Goal: Find specific page/section: Find specific page/section

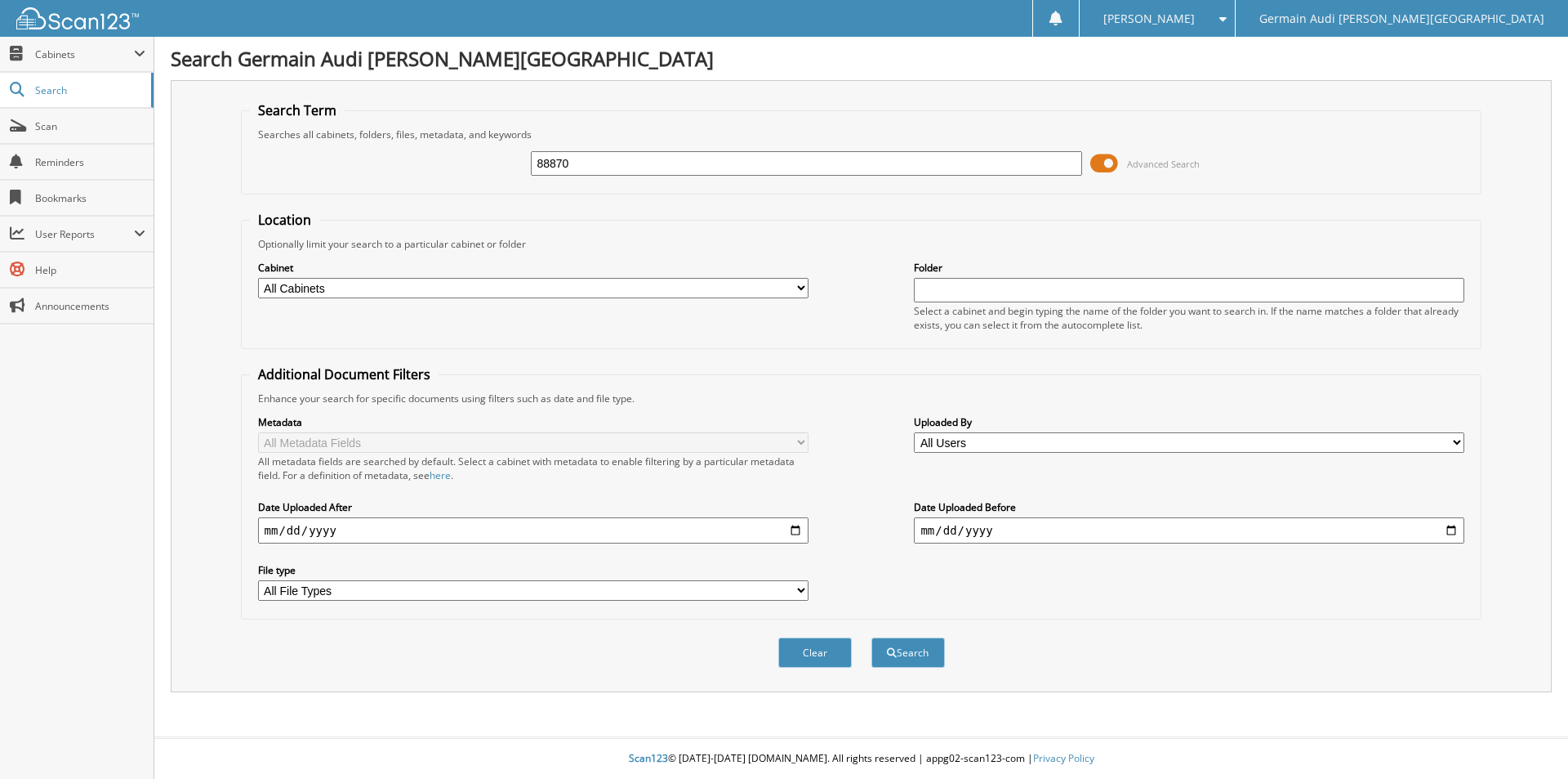
type input "88870"
click at [872, 638] on button "Search" at bounding box center [908, 652] width 73 height 30
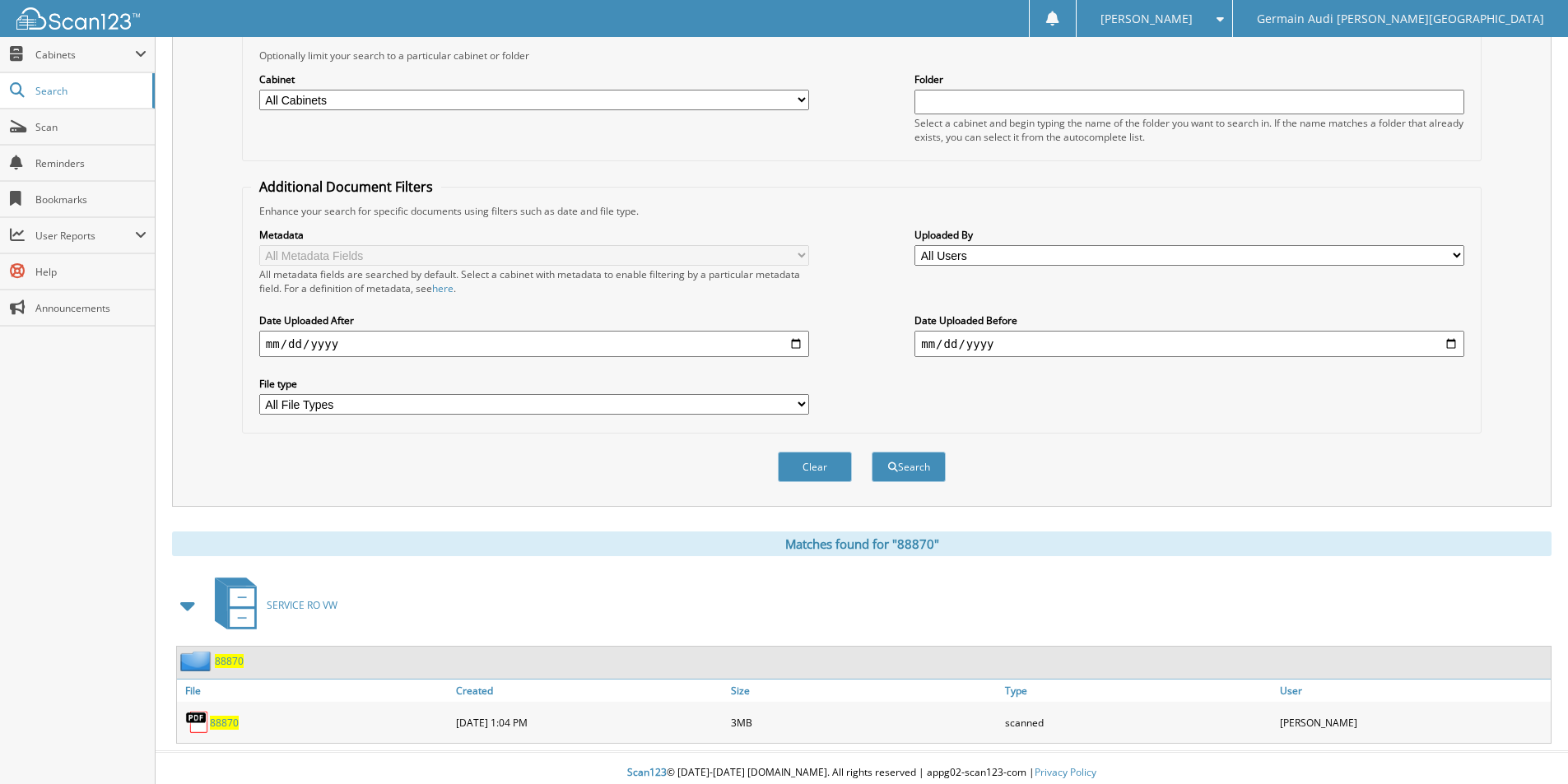
scroll to position [199, 0]
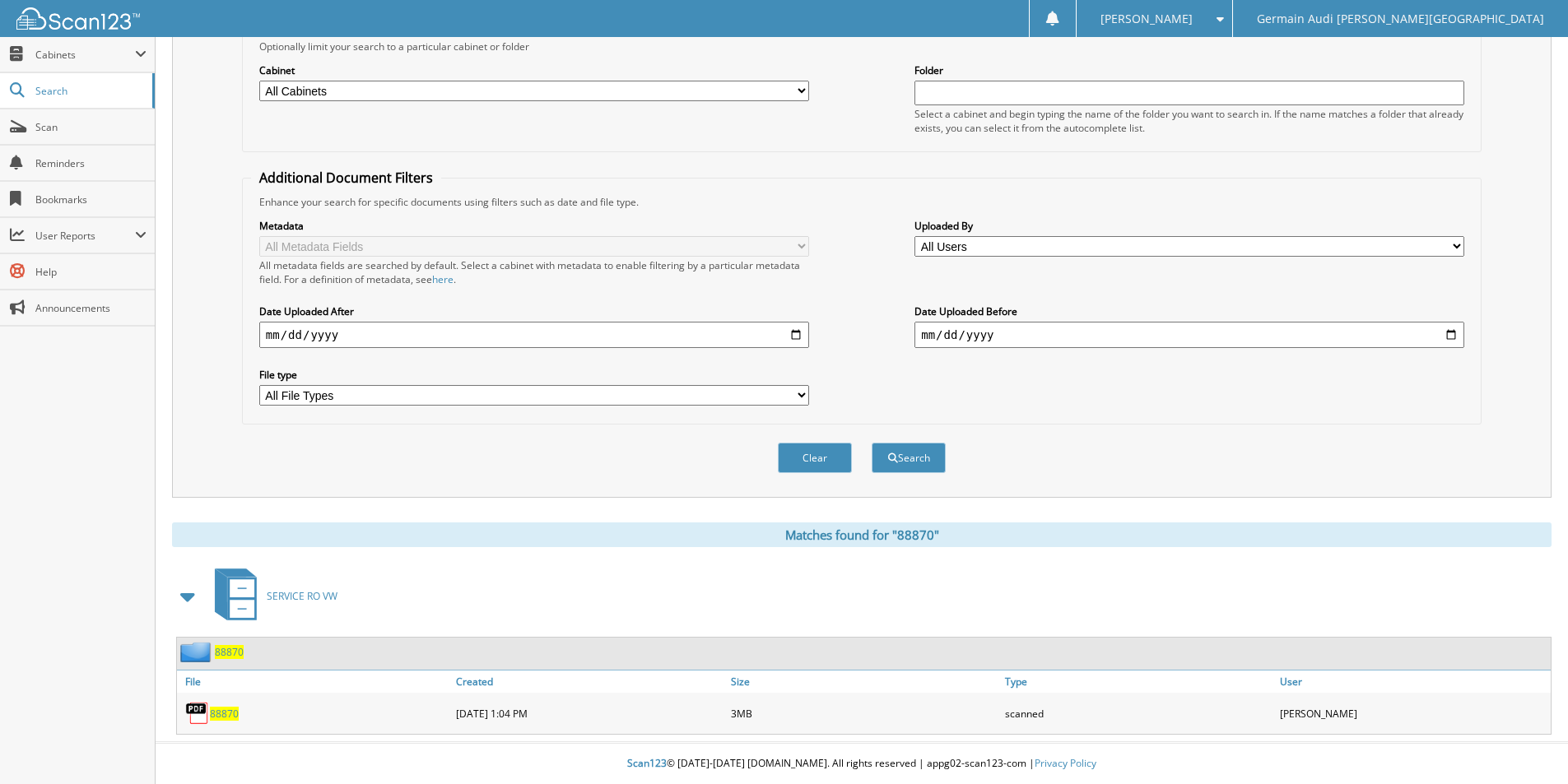
click at [223, 715] on span "88870" at bounding box center [224, 713] width 29 height 14
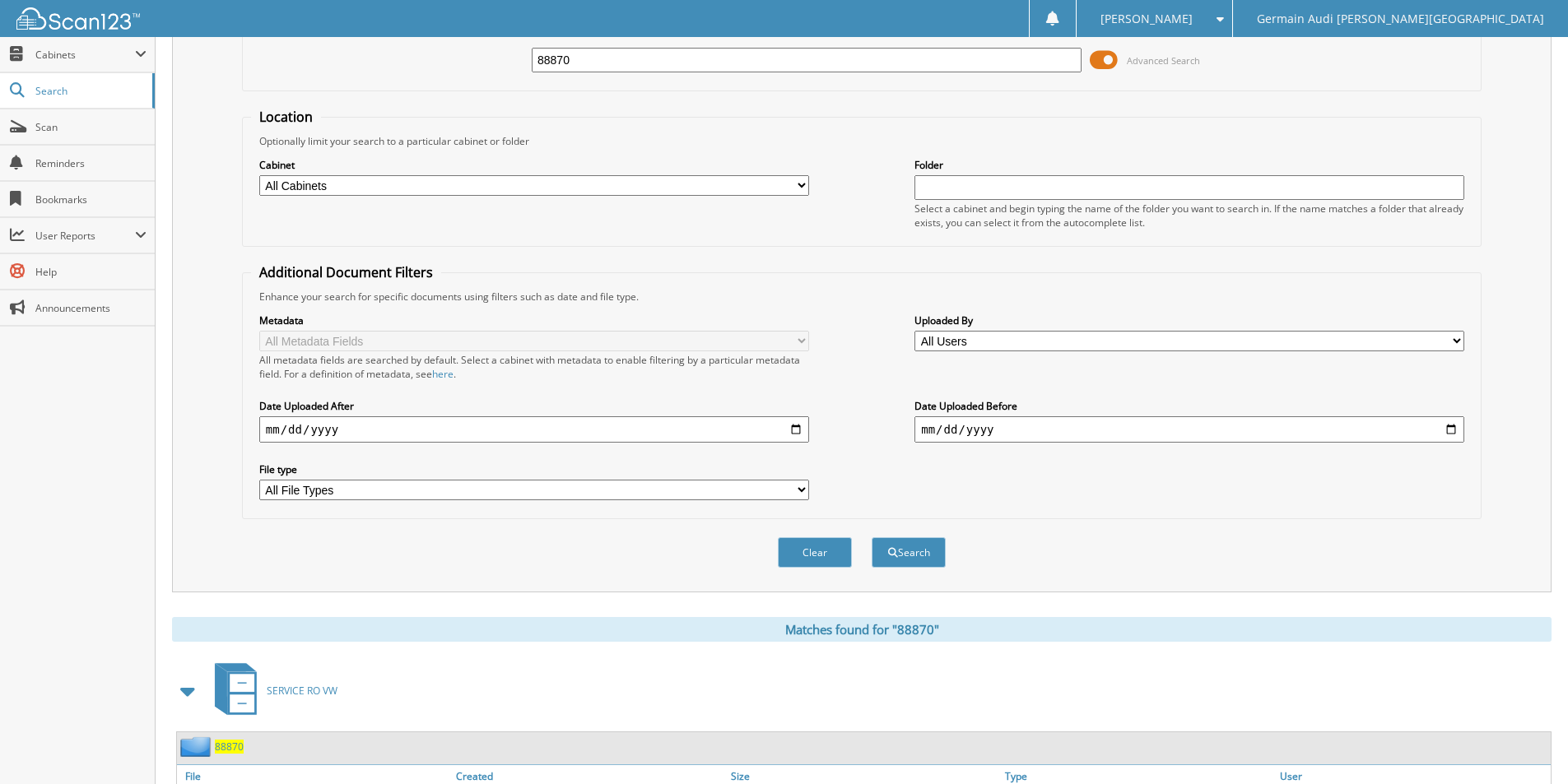
scroll to position [0, 0]
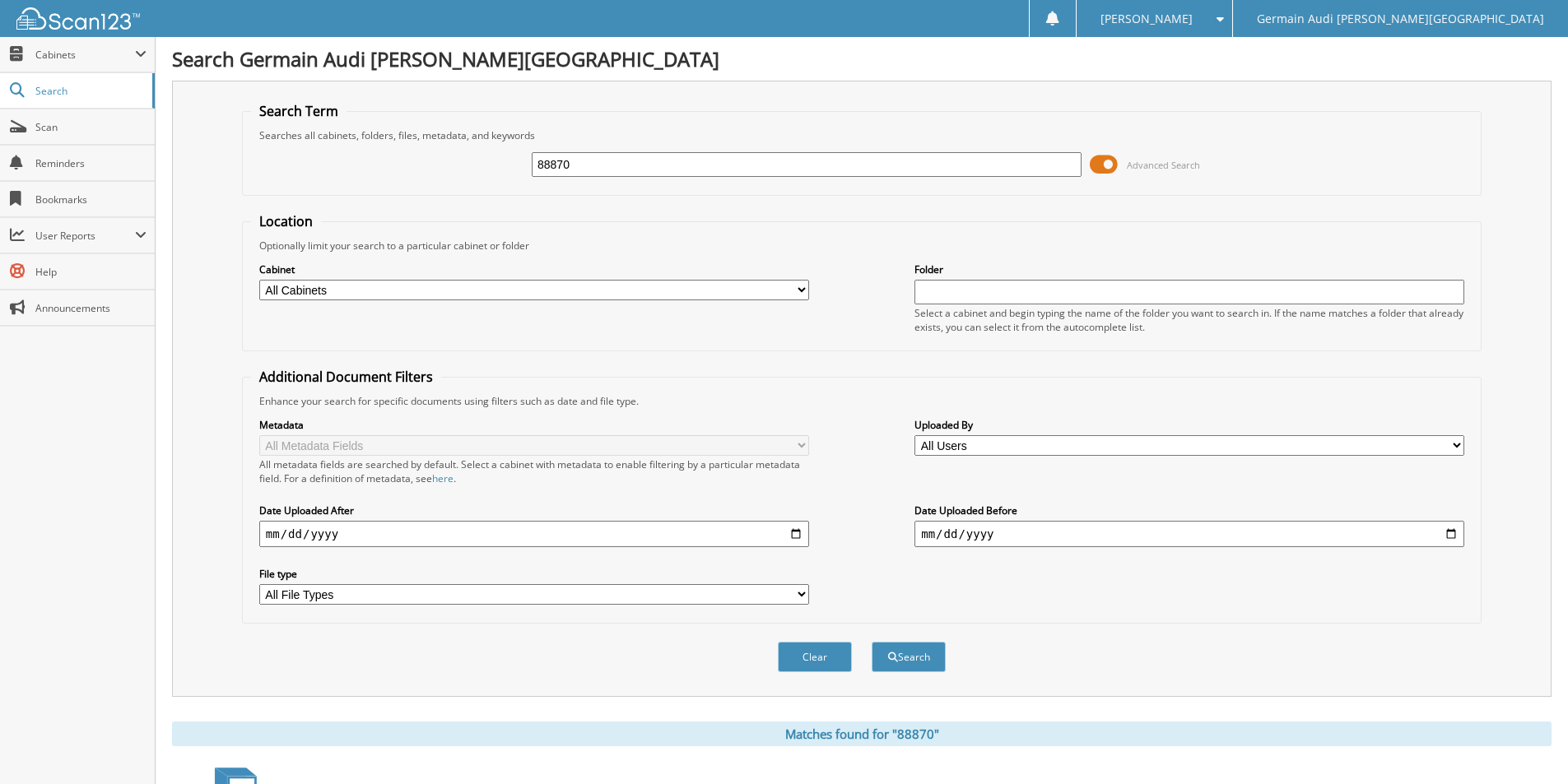
click at [579, 171] on input "88870" at bounding box center [806, 164] width 549 height 25
type input "88983"
click at [872, 642] on button "Search" at bounding box center [908, 657] width 74 height 30
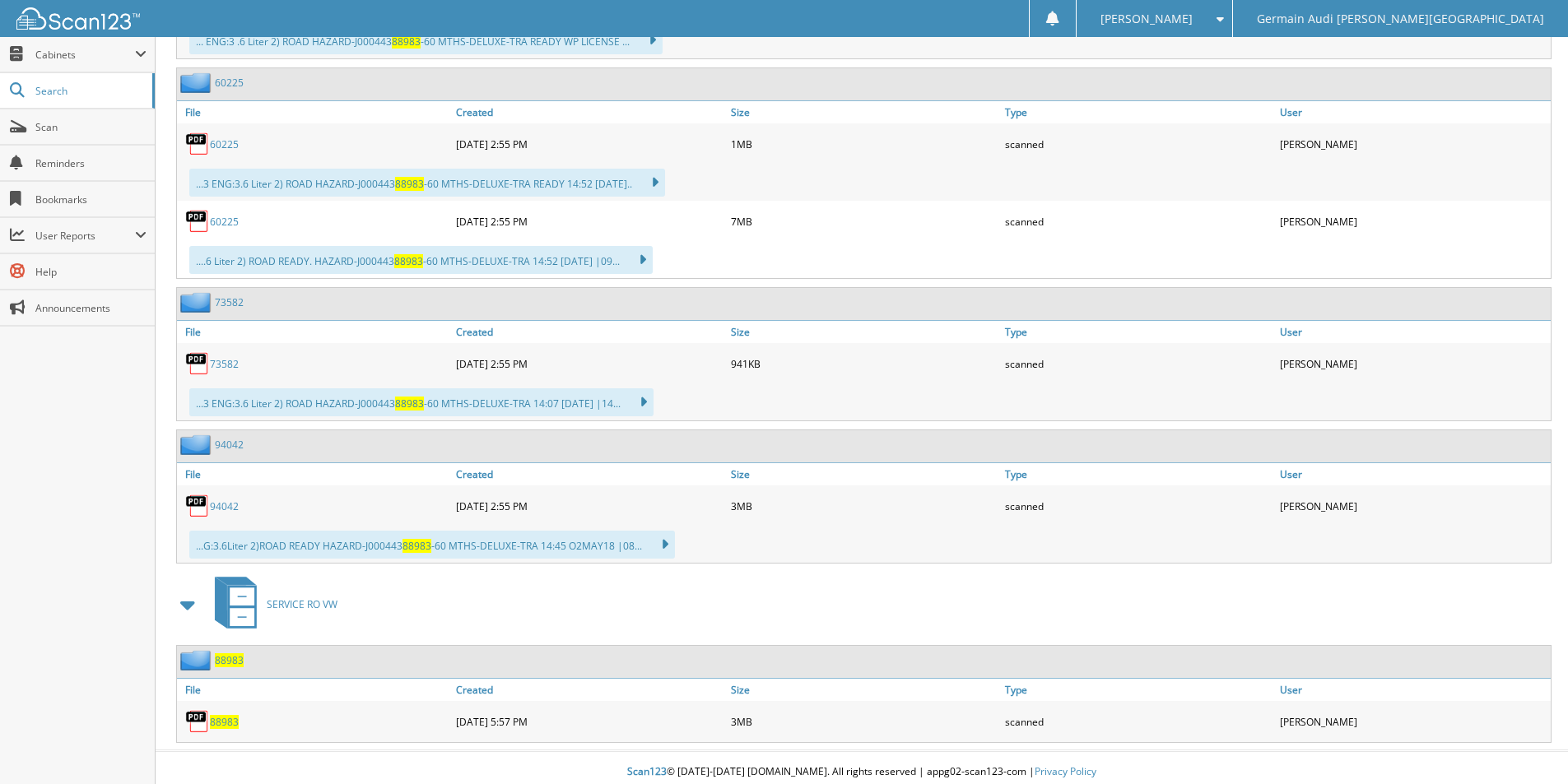
scroll to position [1773, 0]
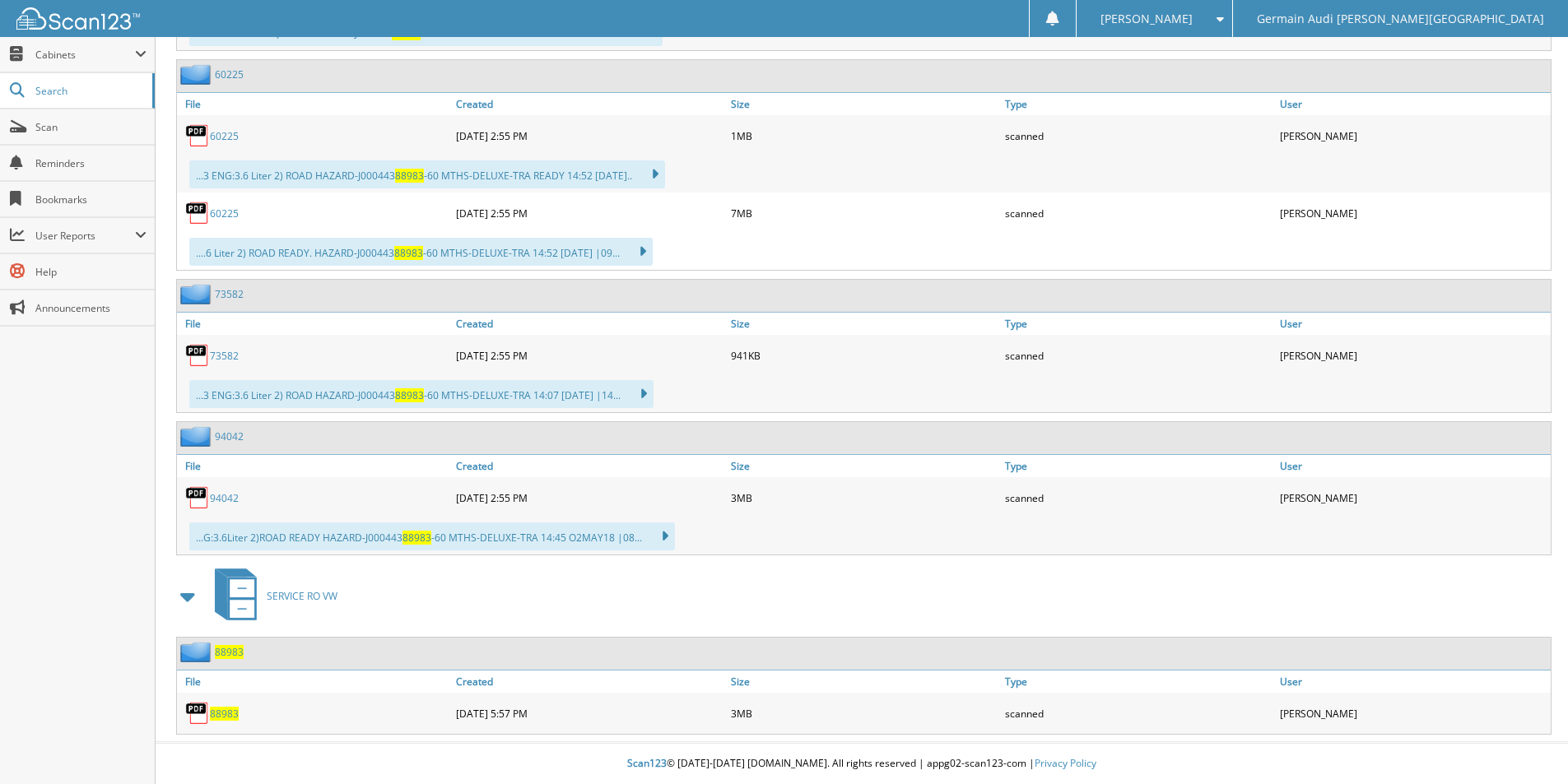
click at [217, 716] on span "88983" at bounding box center [224, 713] width 29 height 14
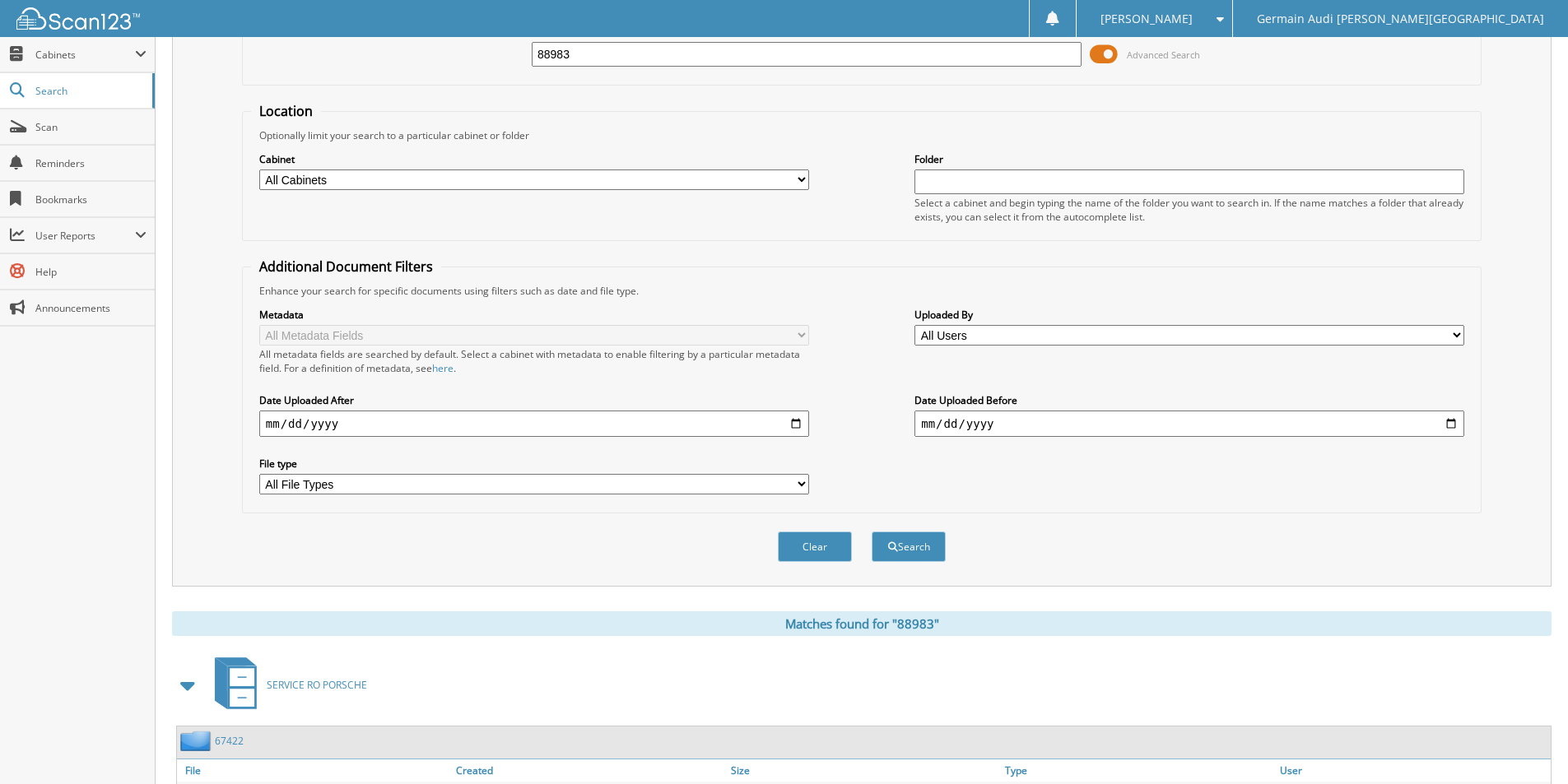
scroll to position [0, 0]
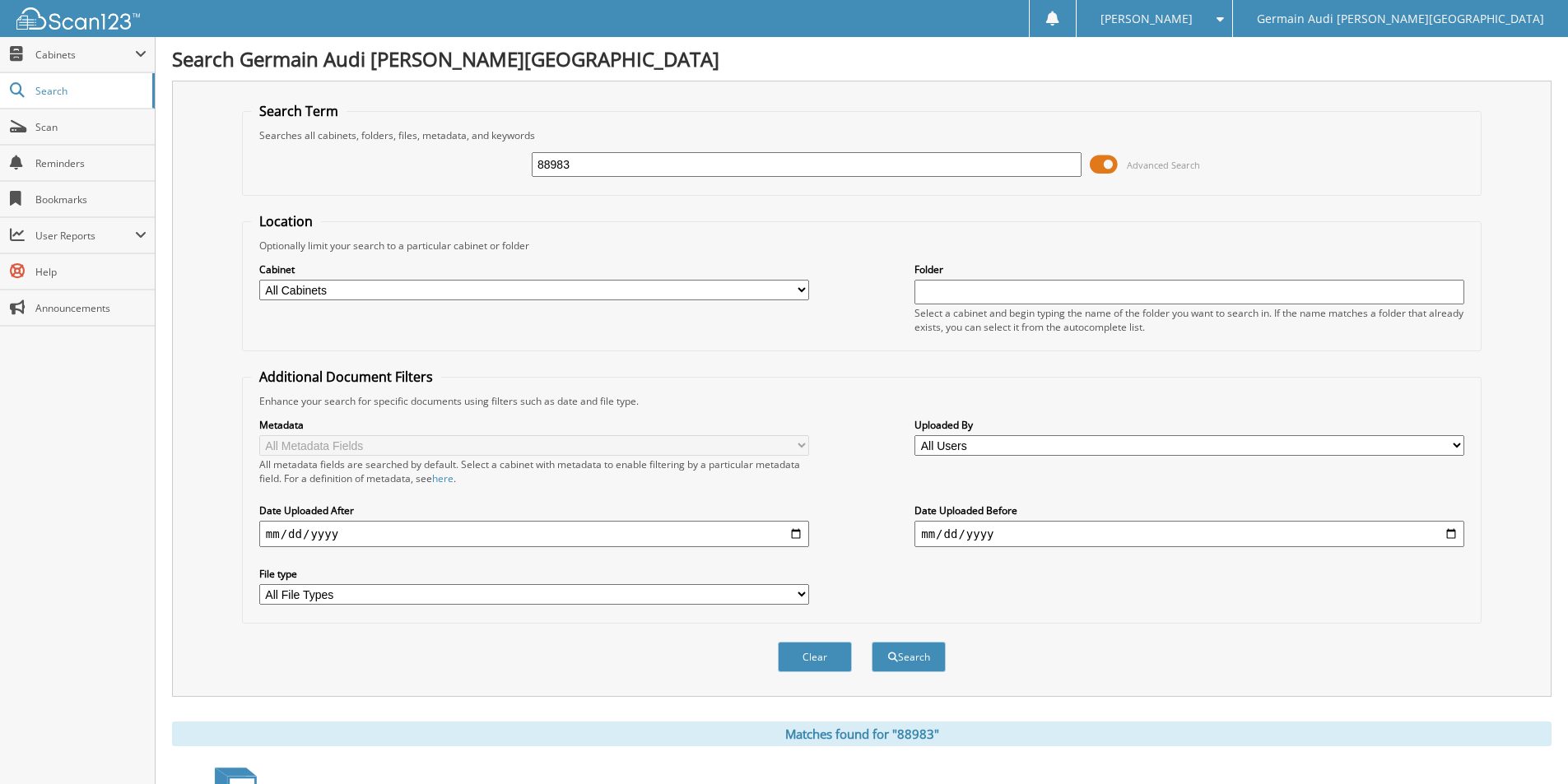
click at [598, 162] on input "88983" at bounding box center [806, 164] width 549 height 25
type input "89072"
click at [872, 642] on button "Search" at bounding box center [908, 657] width 74 height 30
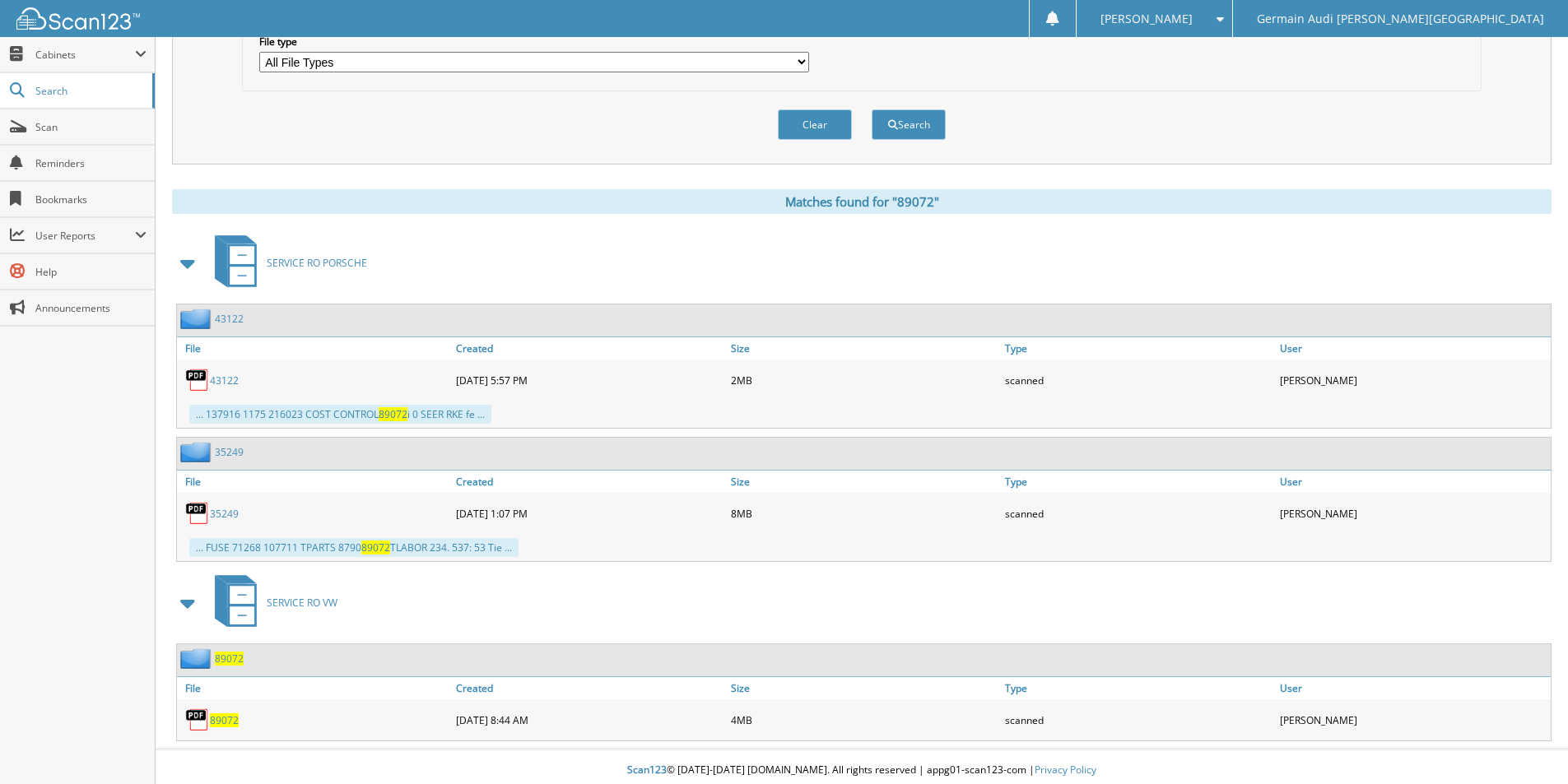
scroll to position [540, 0]
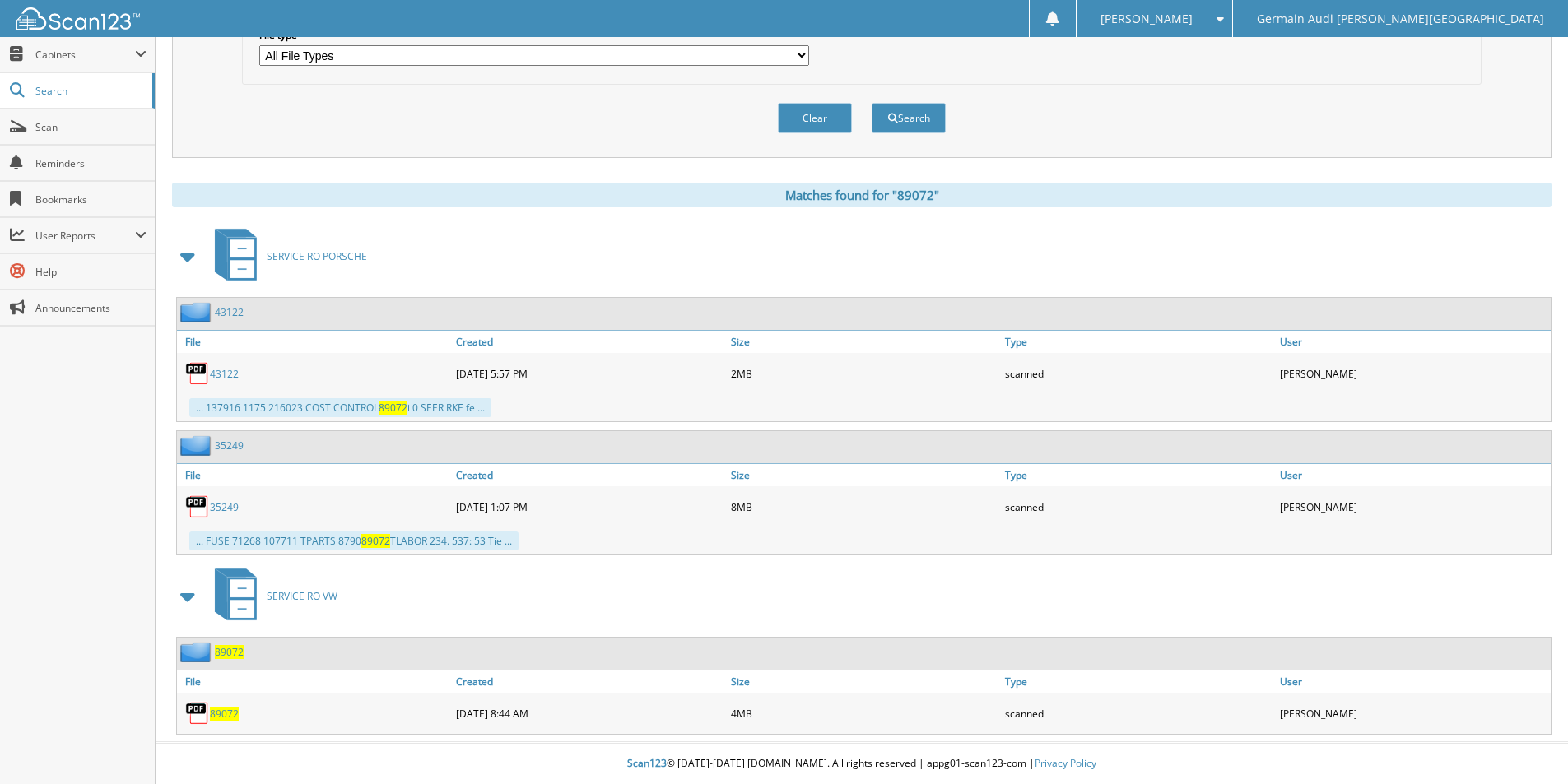
click at [220, 710] on span "89072" at bounding box center [224, 713] width 29 height 14
drag, startPoint x: 220, startPoint y: 710, endPoint x: 427, endPoint y: 619, distance: 226.1
click at [223, 705] on div "89072" at bounding box center [314, 713] width 275 height 33
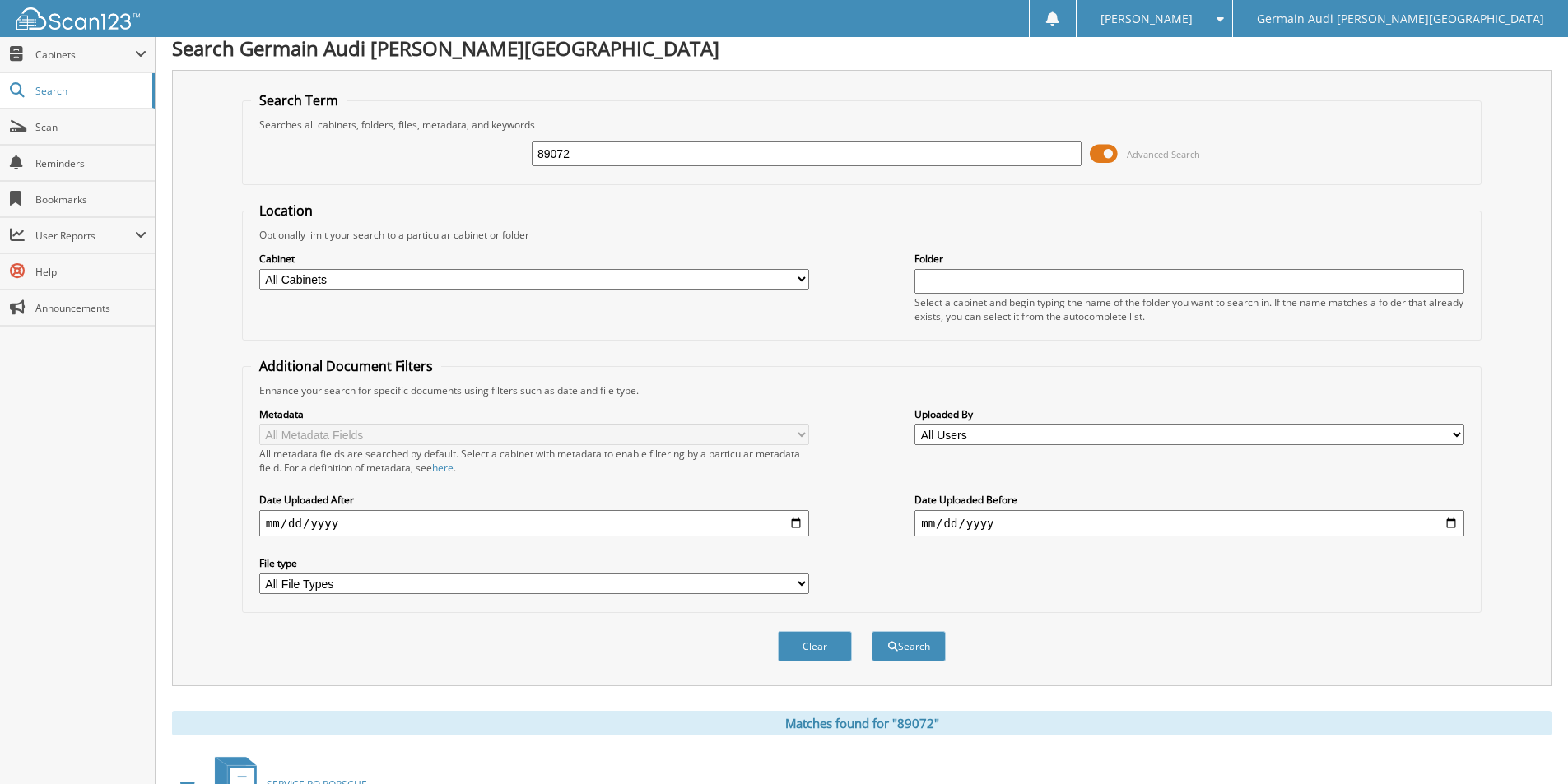
scroll to position [0, 0]
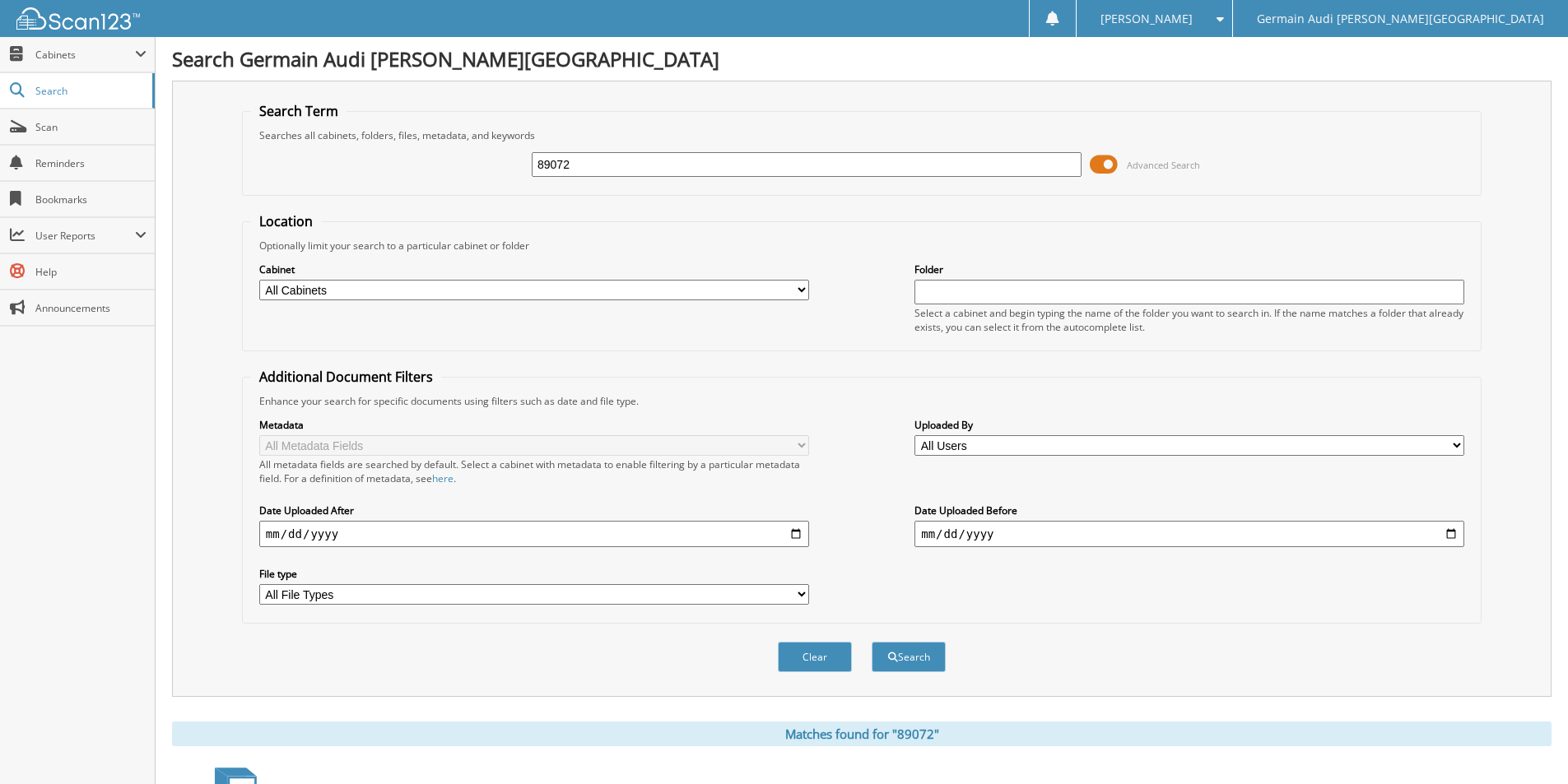
click at [574, 162] on input "89072" at bounding box center [806, 164] width 549 height 25
type input "89105"
click at [872, 642] on button "Search" at bounding box center [908, 657] width 74 height 30
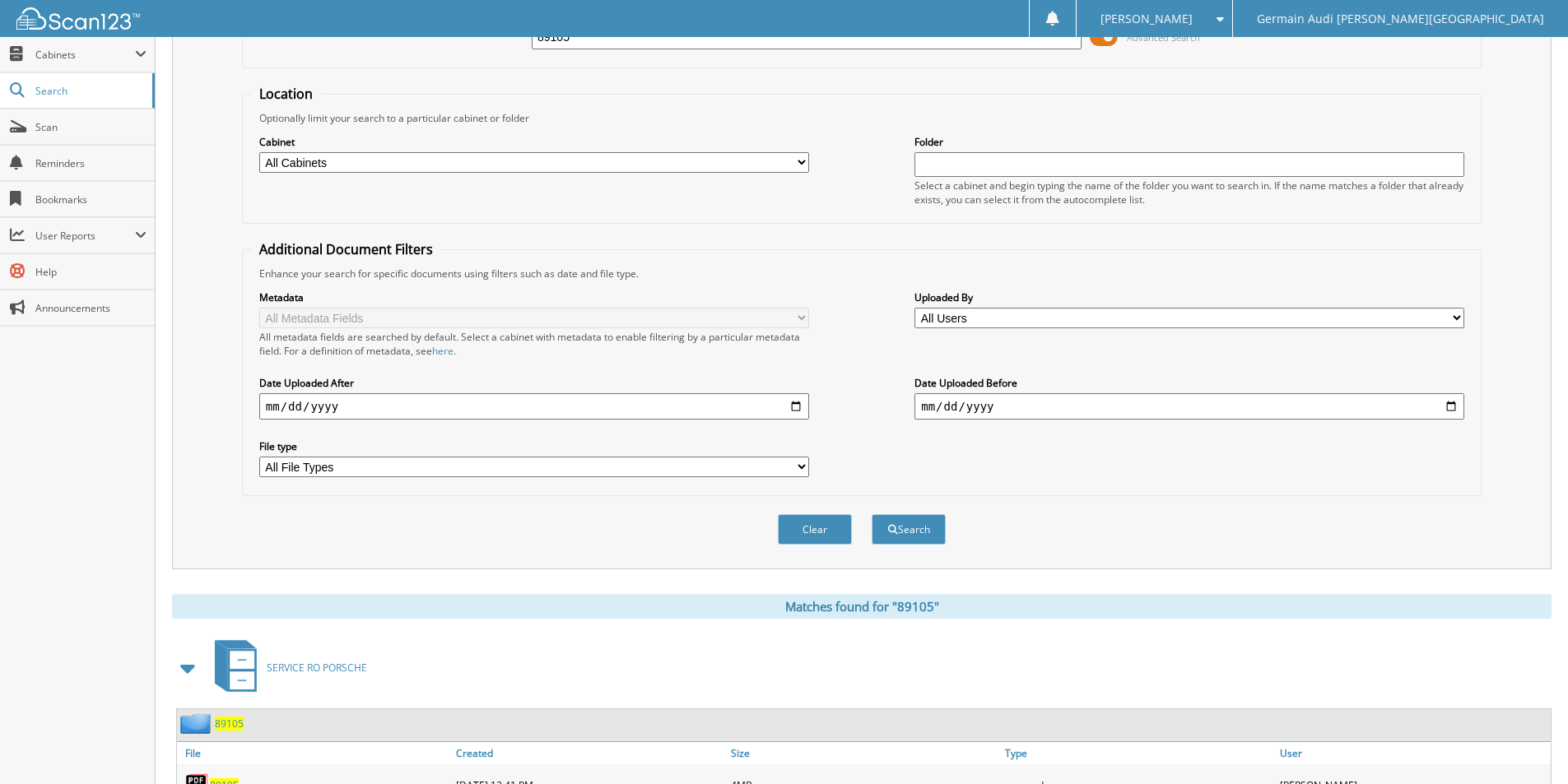
scroll to position [415, 0]
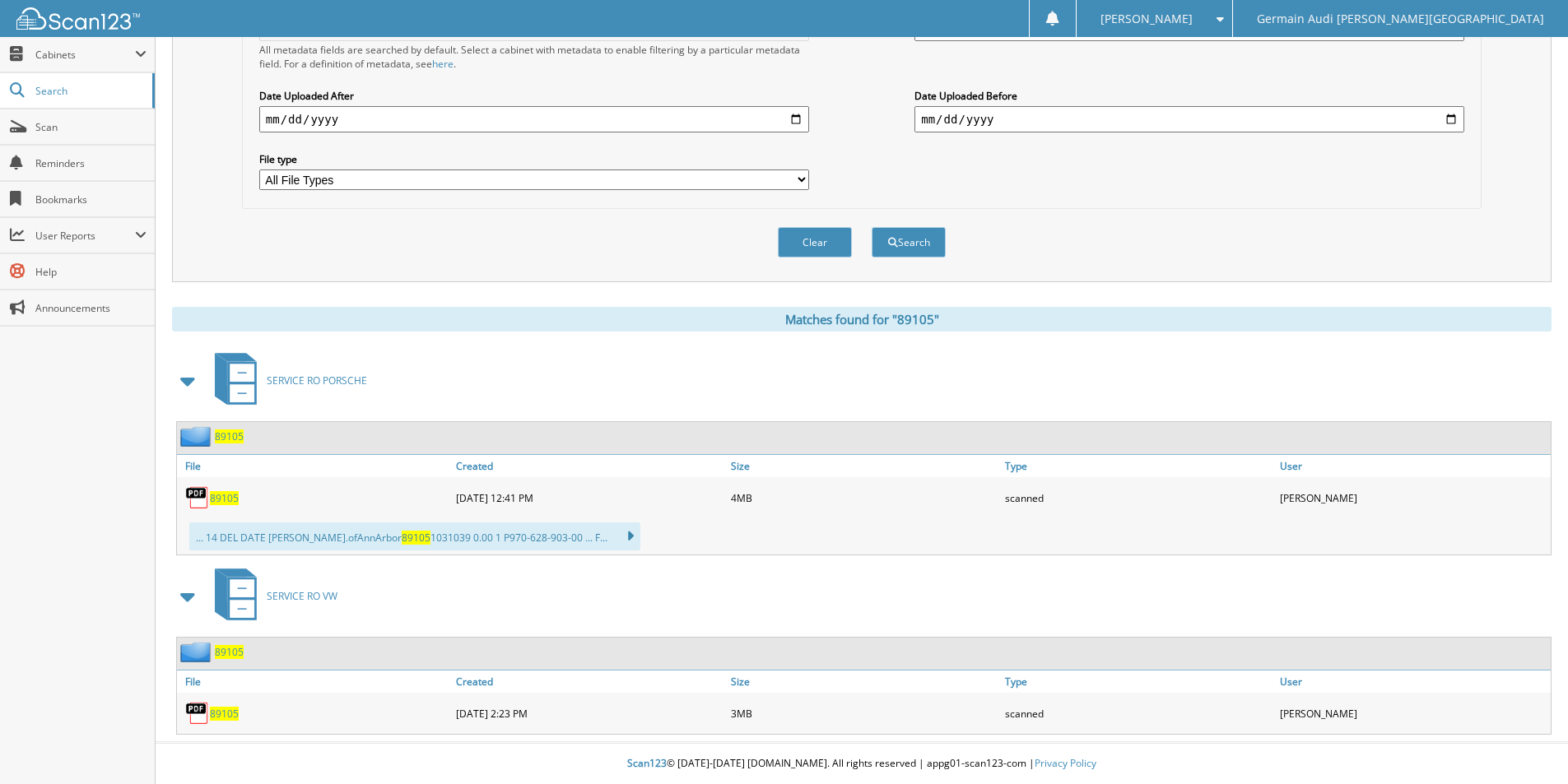
click at [221, 709] on span "89105" at bounding box center [224, 713] width 29 height 14
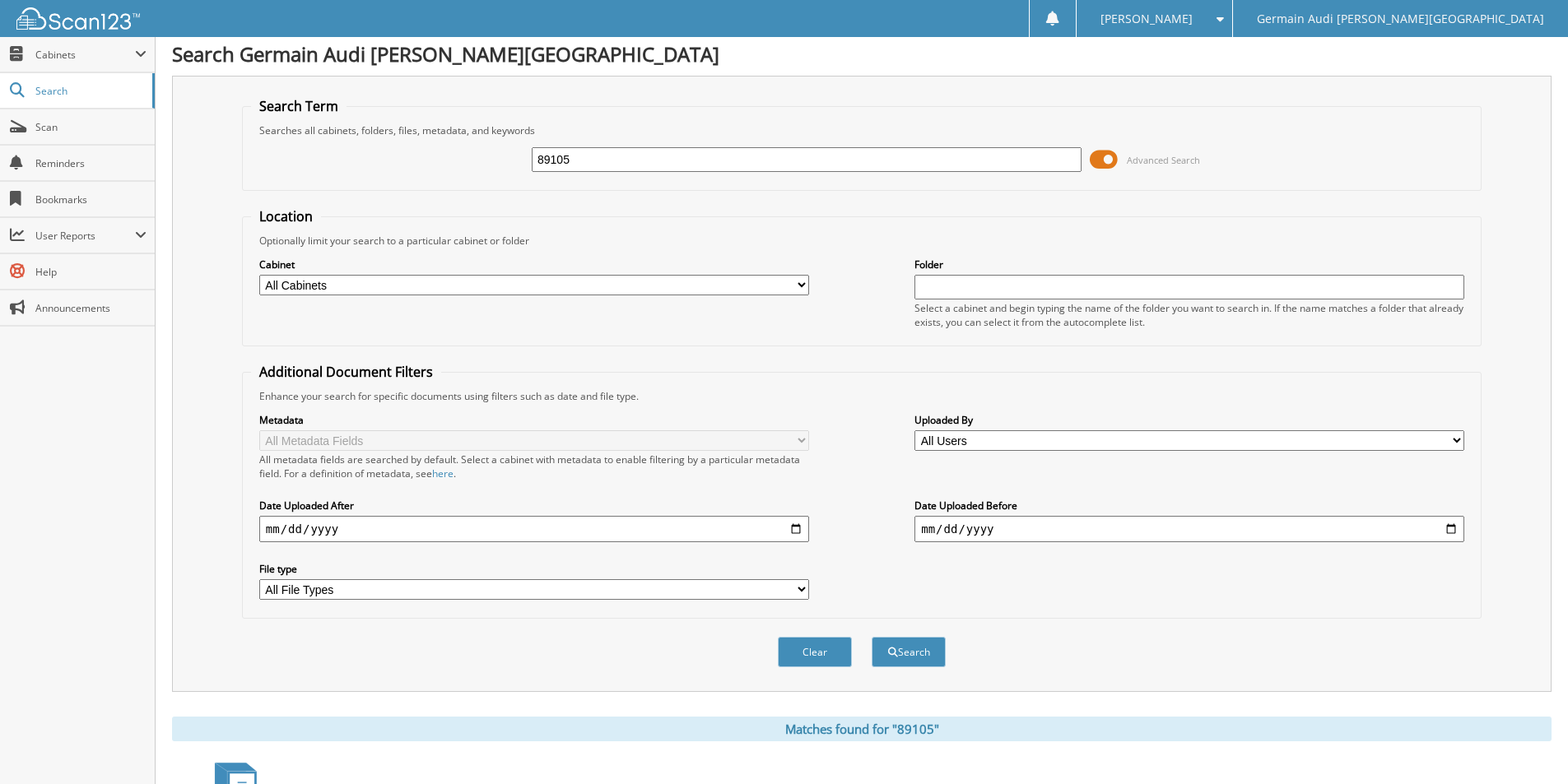
scroll to position [0, 0]
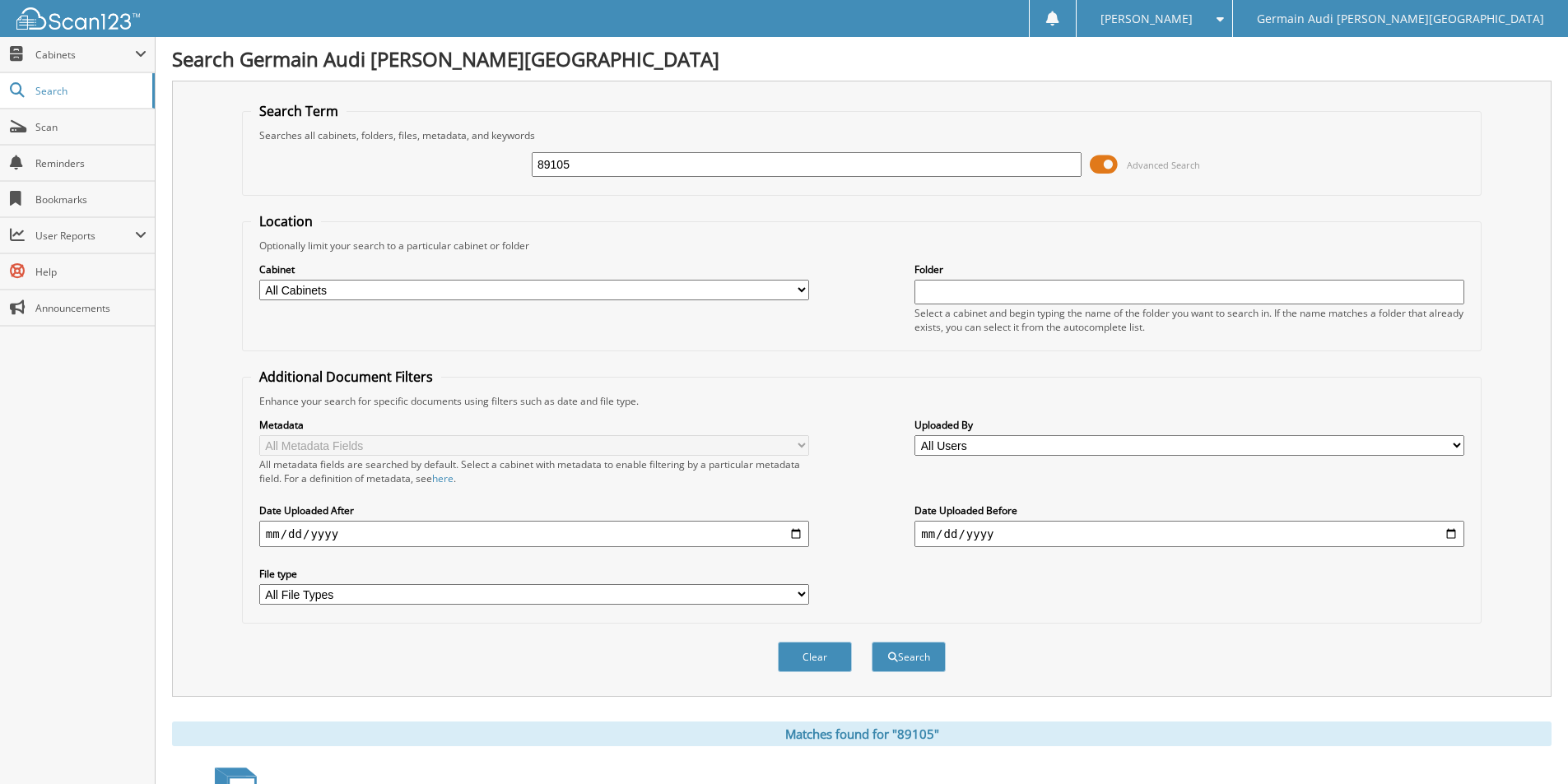
click at [579, 173] on input "89105" at bounding box center [806, 164] width 549 height 25
type input "88984"
click at [872, 642] on button "Search" at bounding box center [908, 657] width 74 height 30
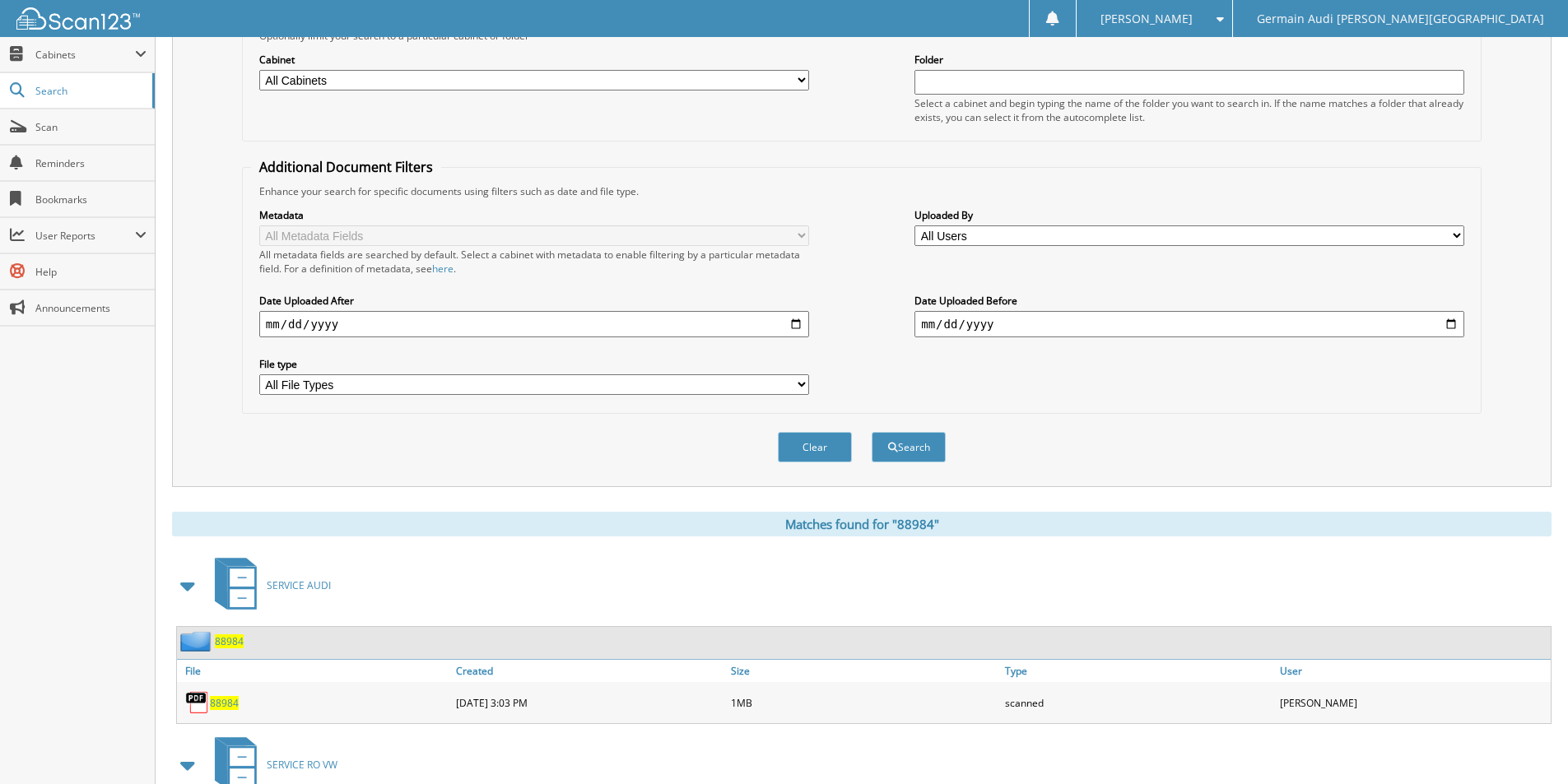
scroll to position [379, 0]
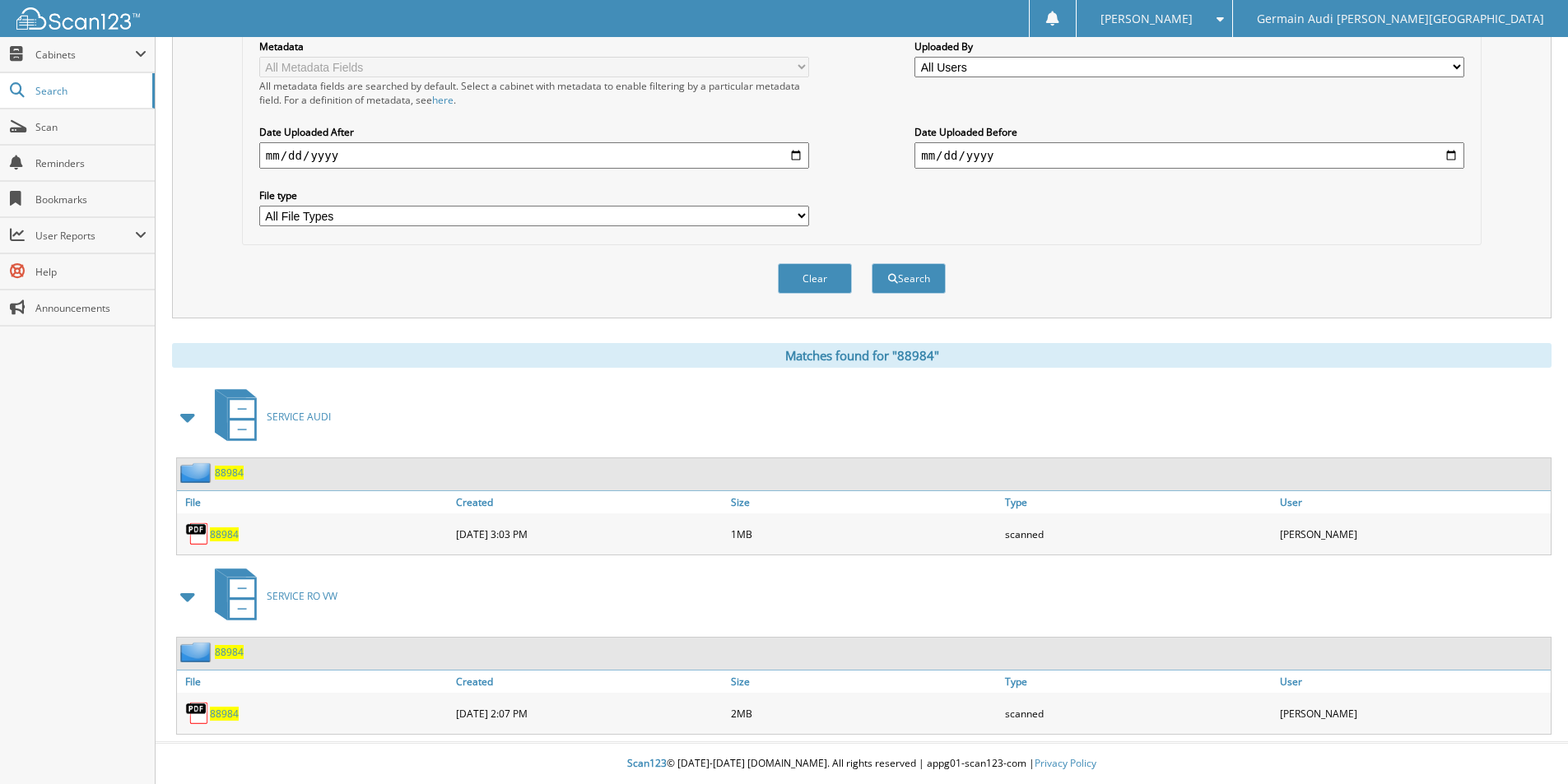
click at [224, 710] on span "88984" at bounding box center [224, 713] width 29 height 14
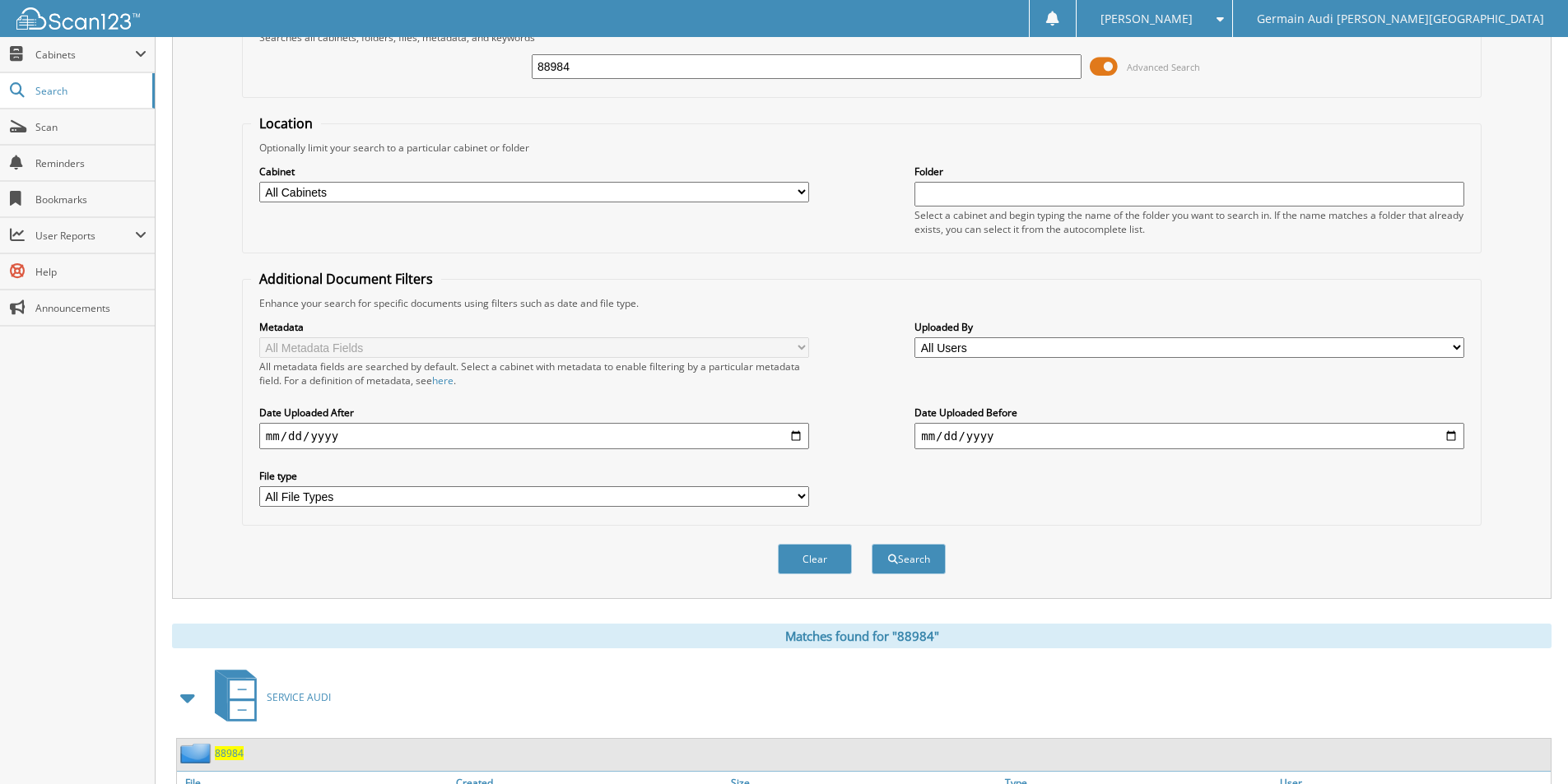
scroll to position [0, 0]
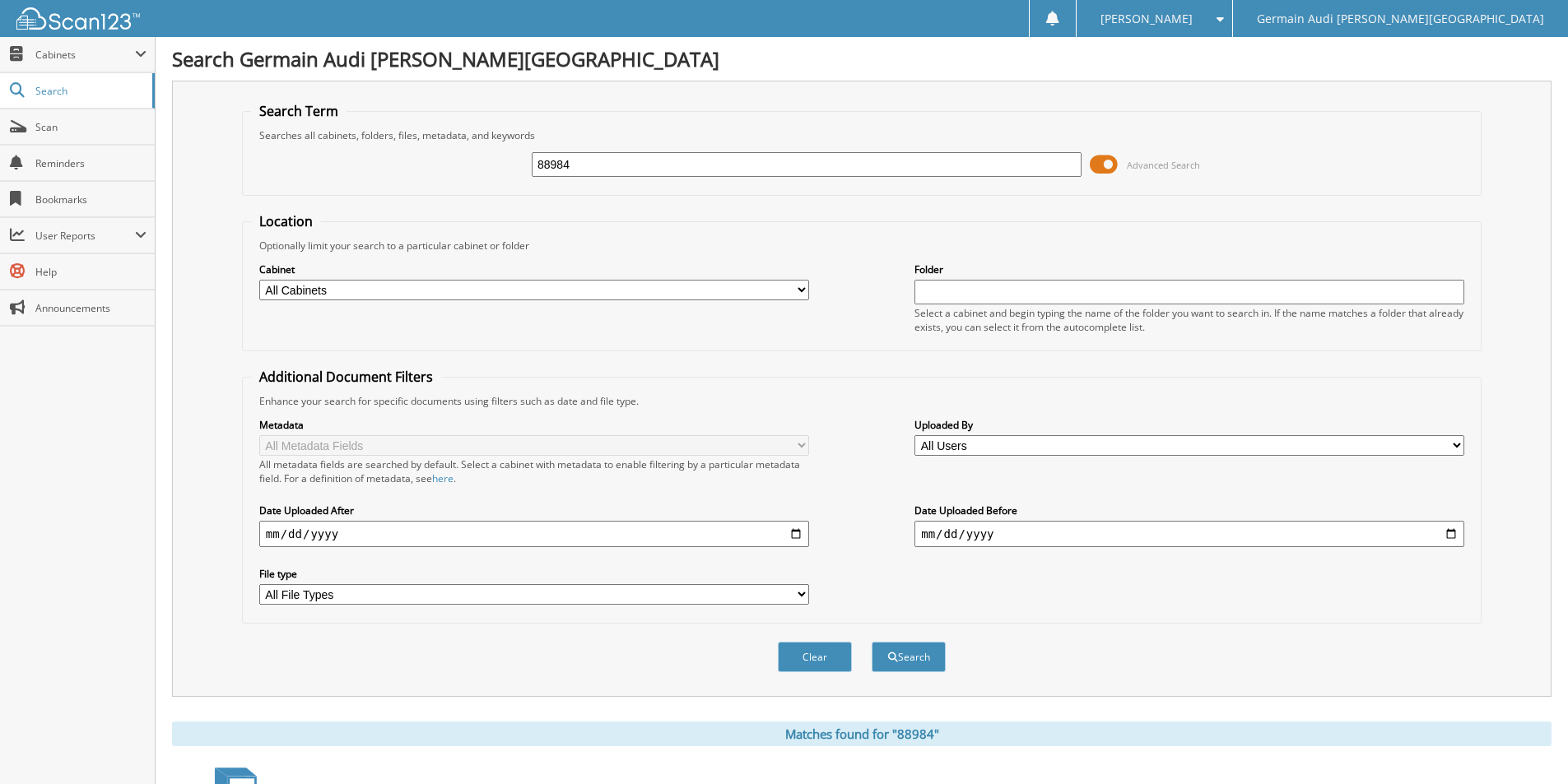
click at [573, 173] on input "88984" at bounding box center [806, 164] width 549 height 25
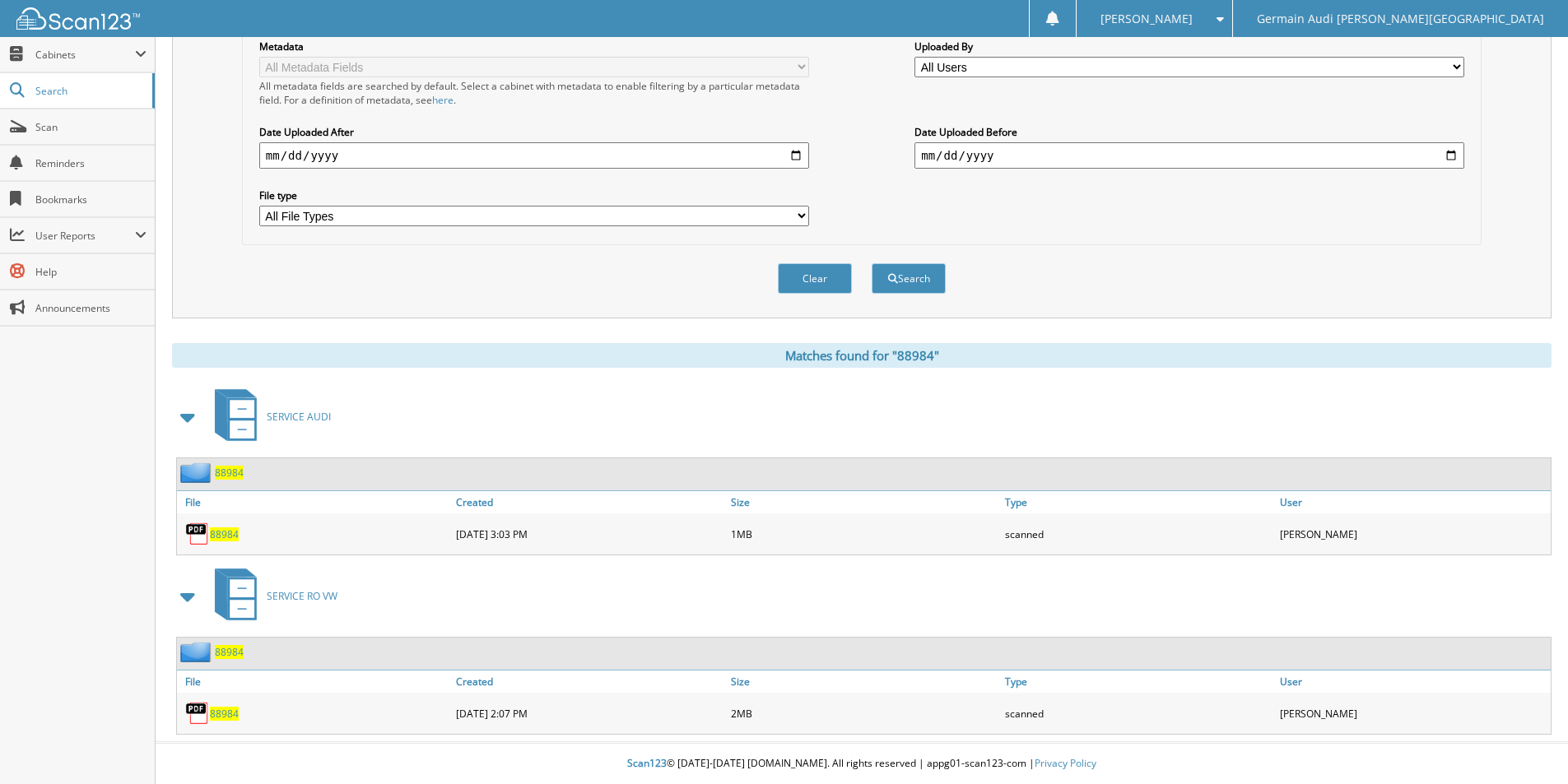
scroll to position [297, 0]
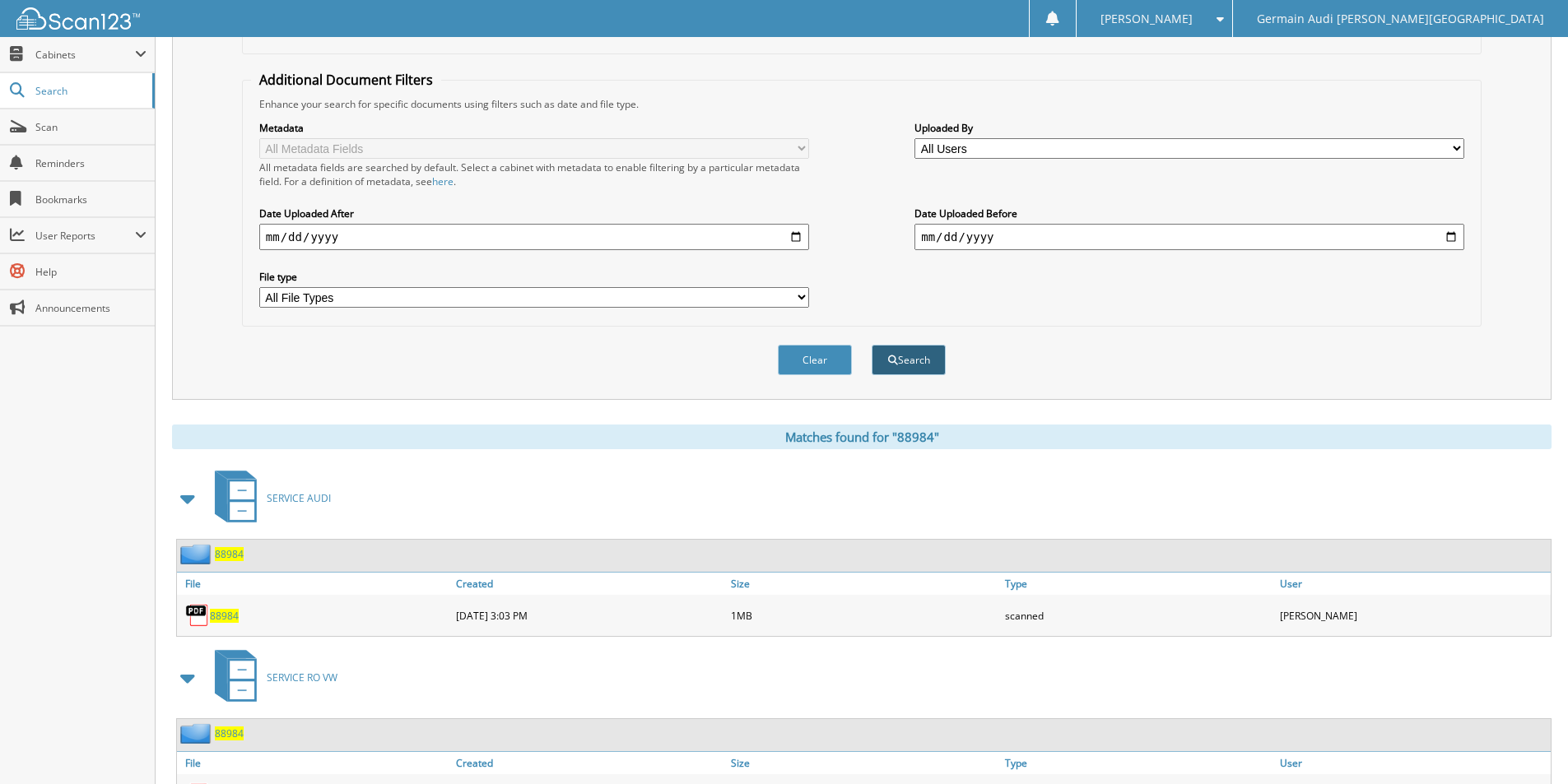
type input "89099"
click at [907, 367] on button "Search" at bounding box center [908, 359] width 74 height 30
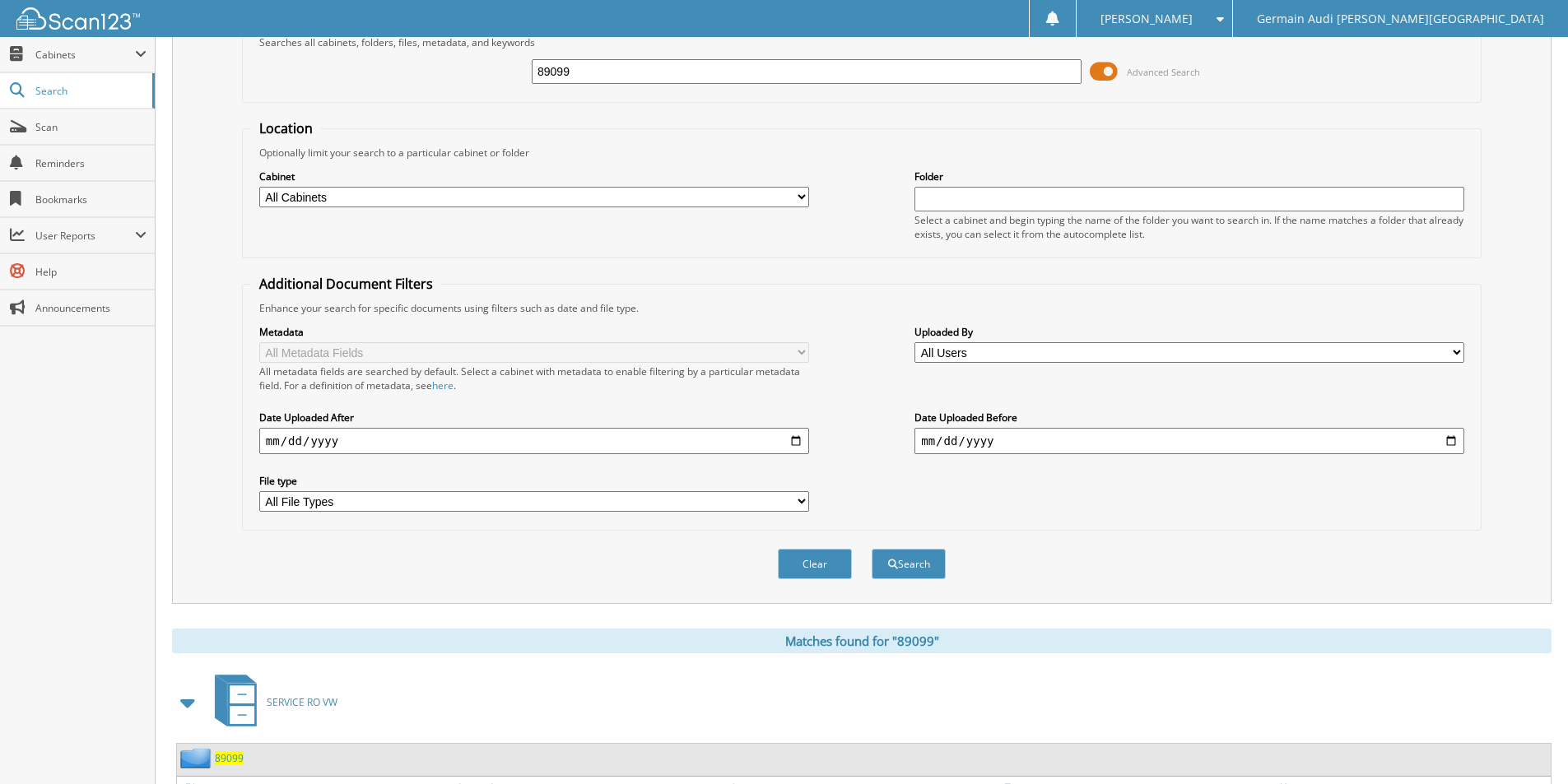
scroll to position [199, 0]
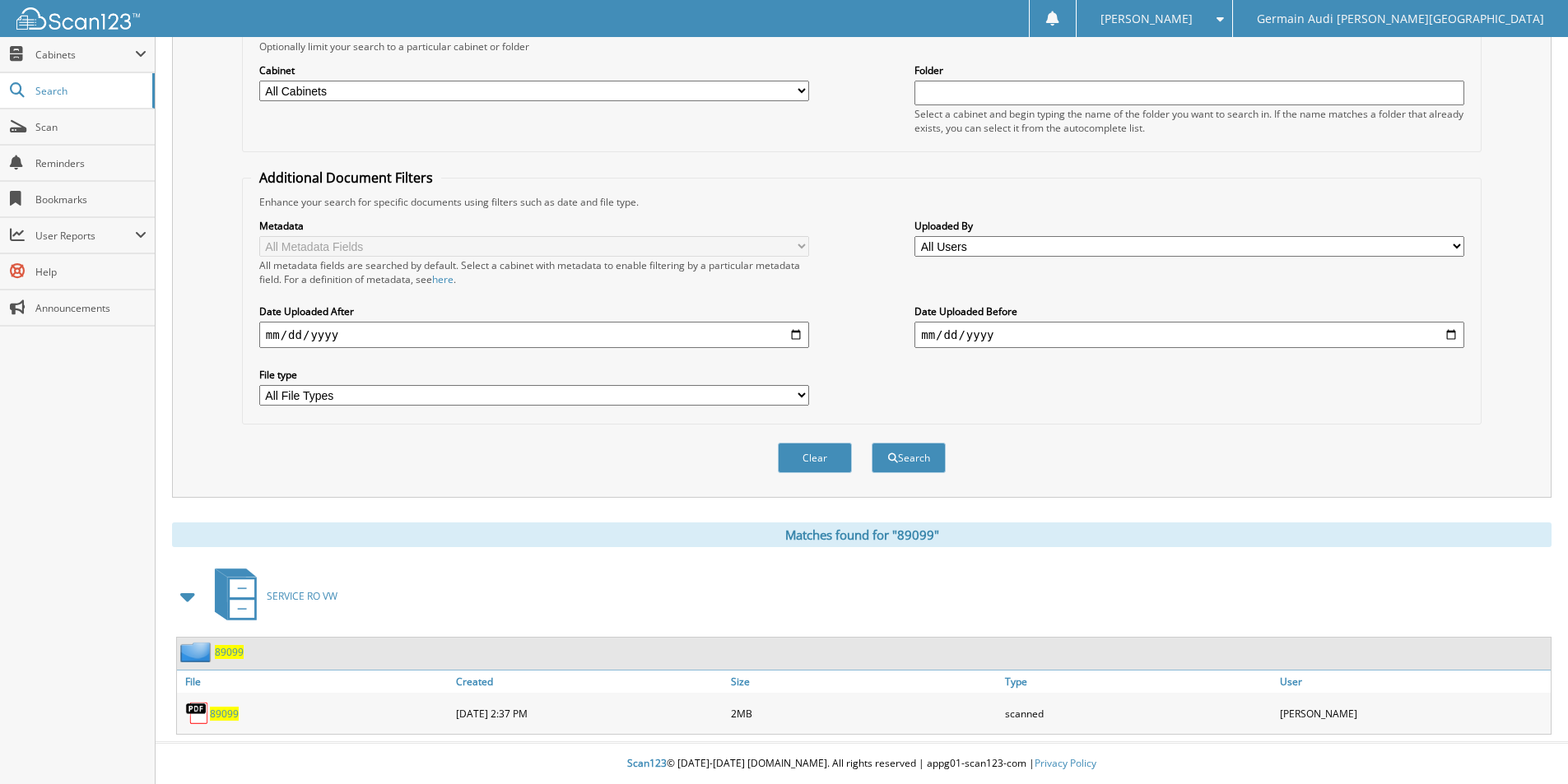
click at [231, 710] on span "89099" at bounding box center [224, 713] width 29 height 14
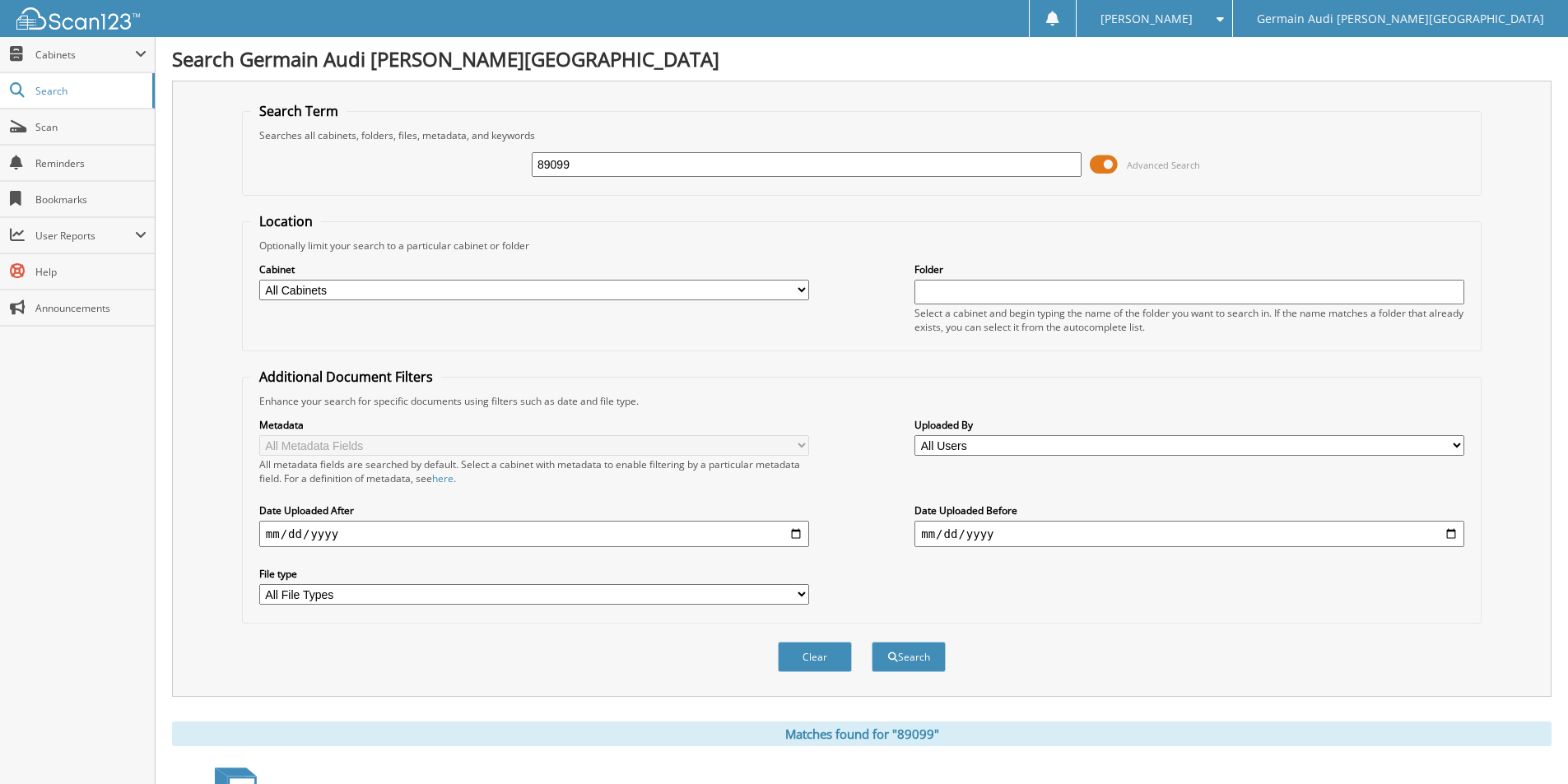
click at [583, 168] on input "89099" at bounding box center [806, 164] width 549 height 25
type input "89101"
click at [928, 662] on button "Search" at bounding box center [908, 657] width 74 height 30
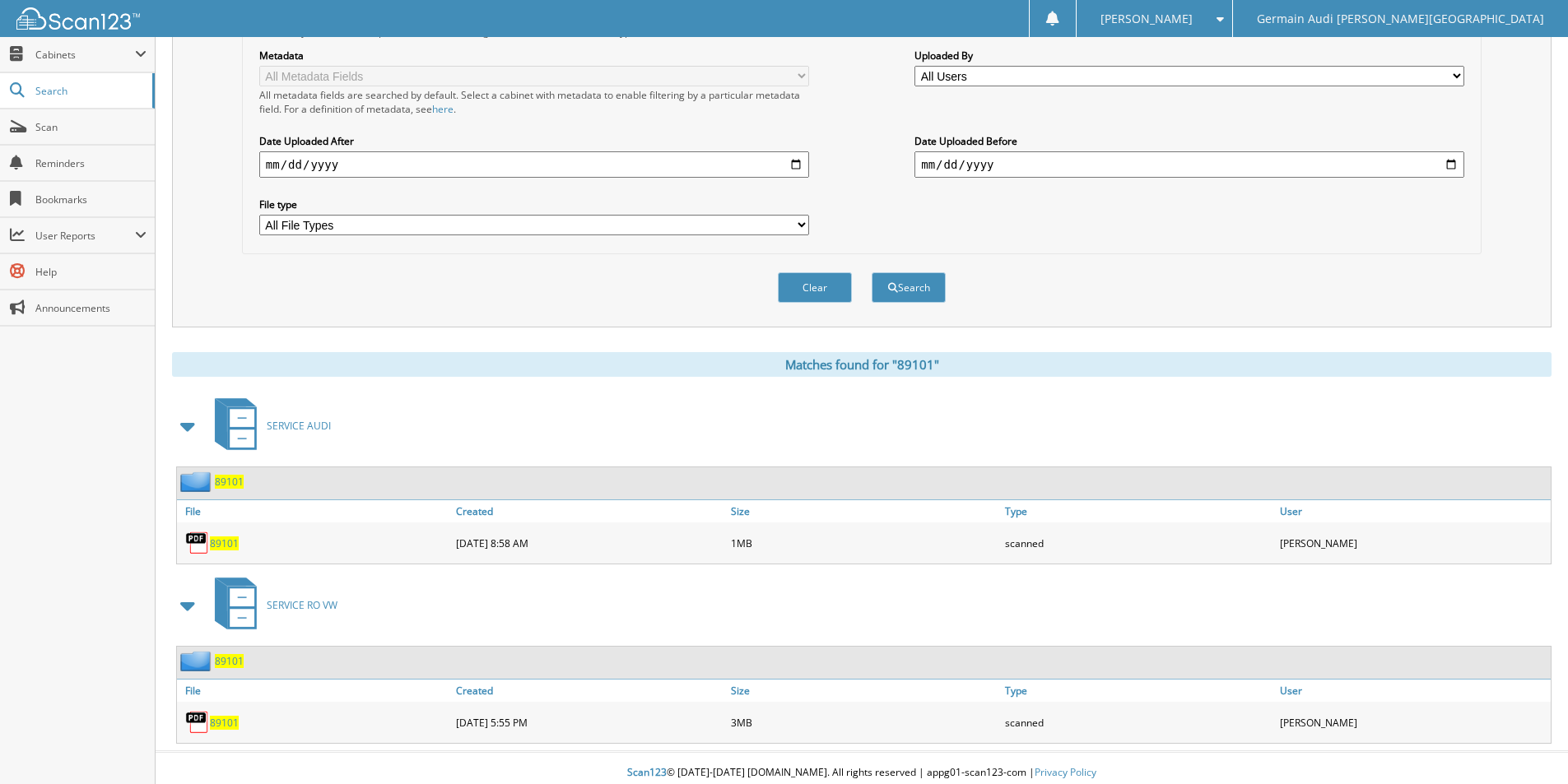
scroll to position [379, 0]
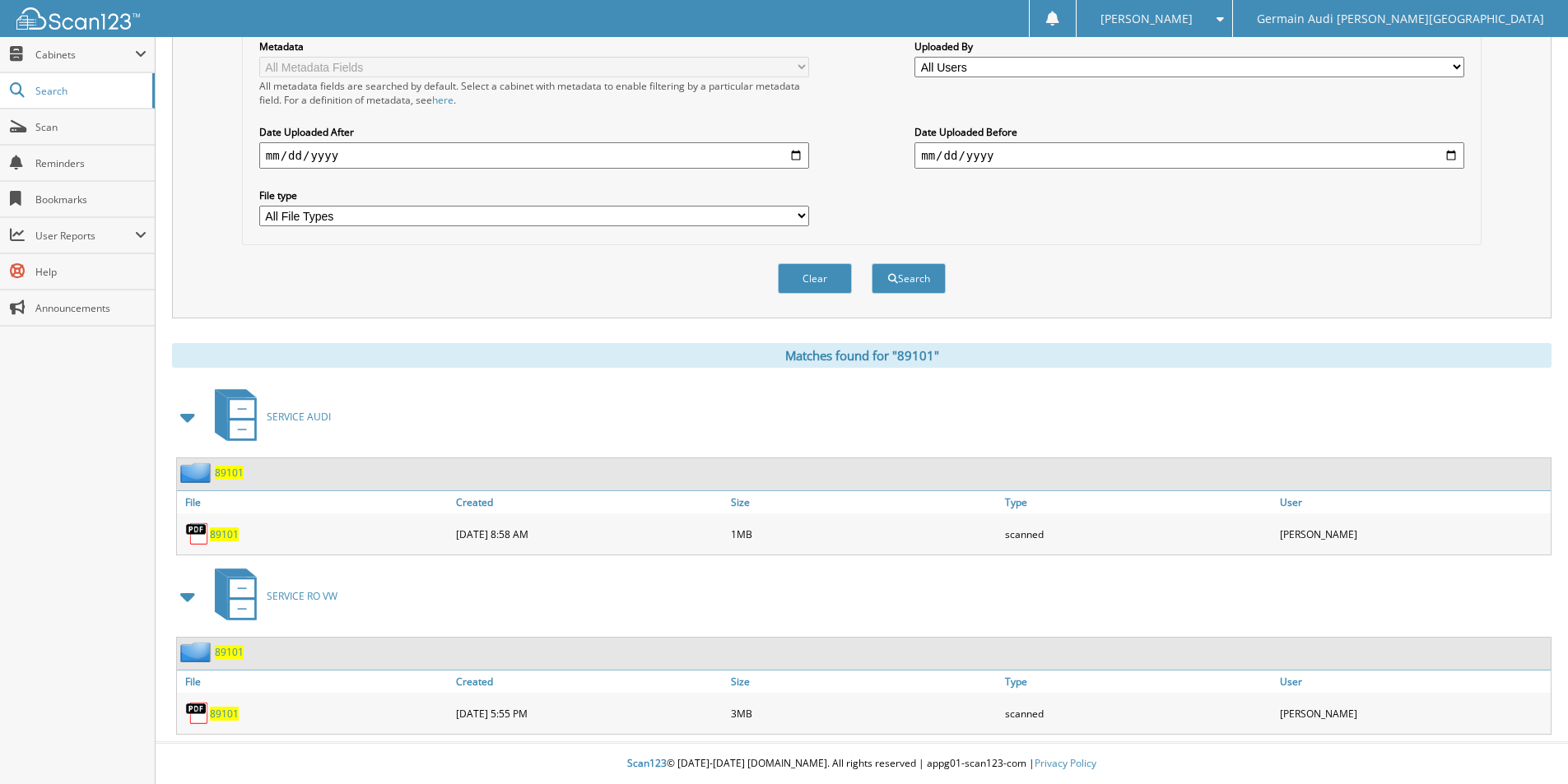
click at [230, 709] on span "89101" at bounding box center [224, 713] width 29 height 14
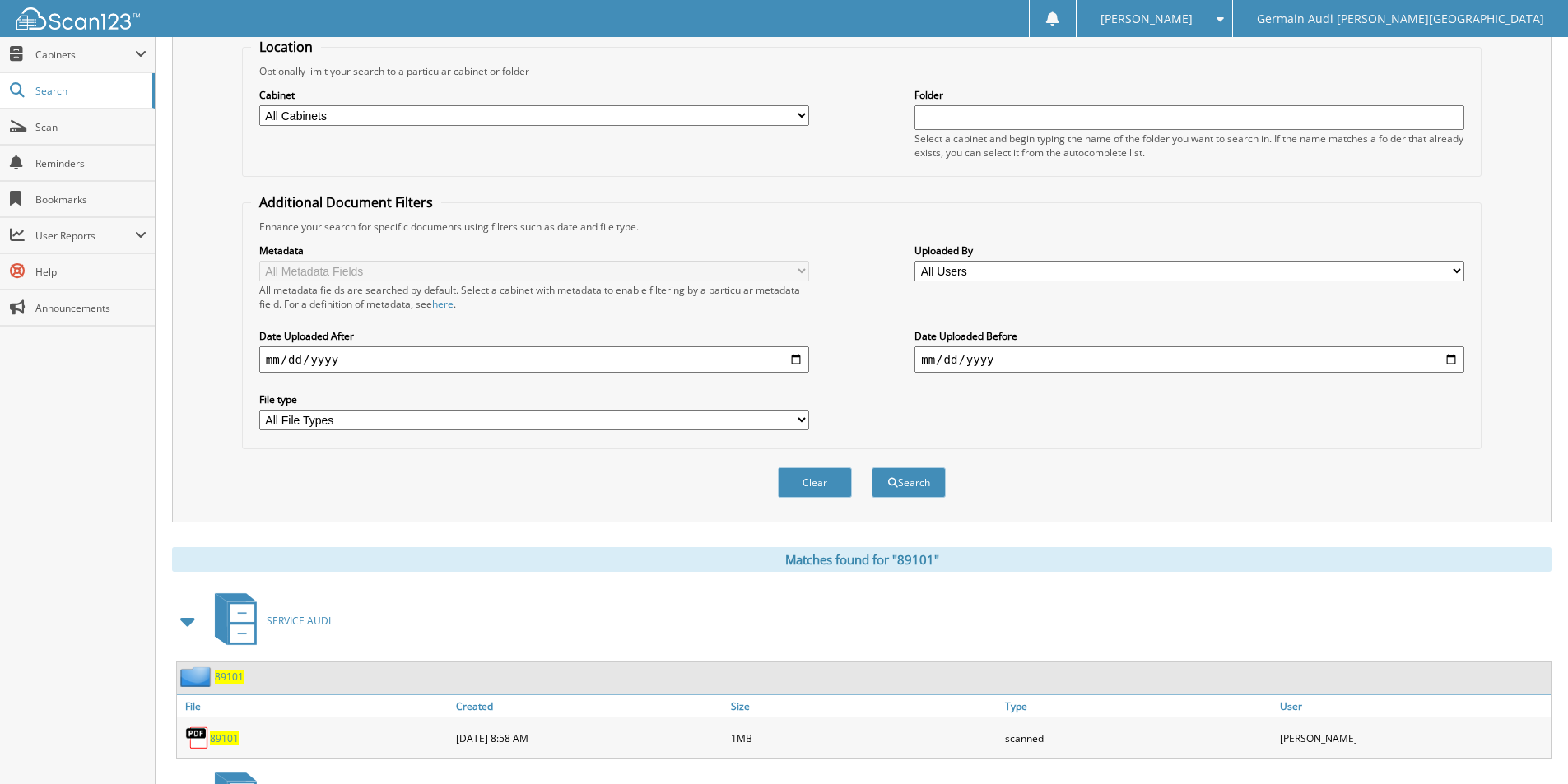
scroll to position [0, 0]
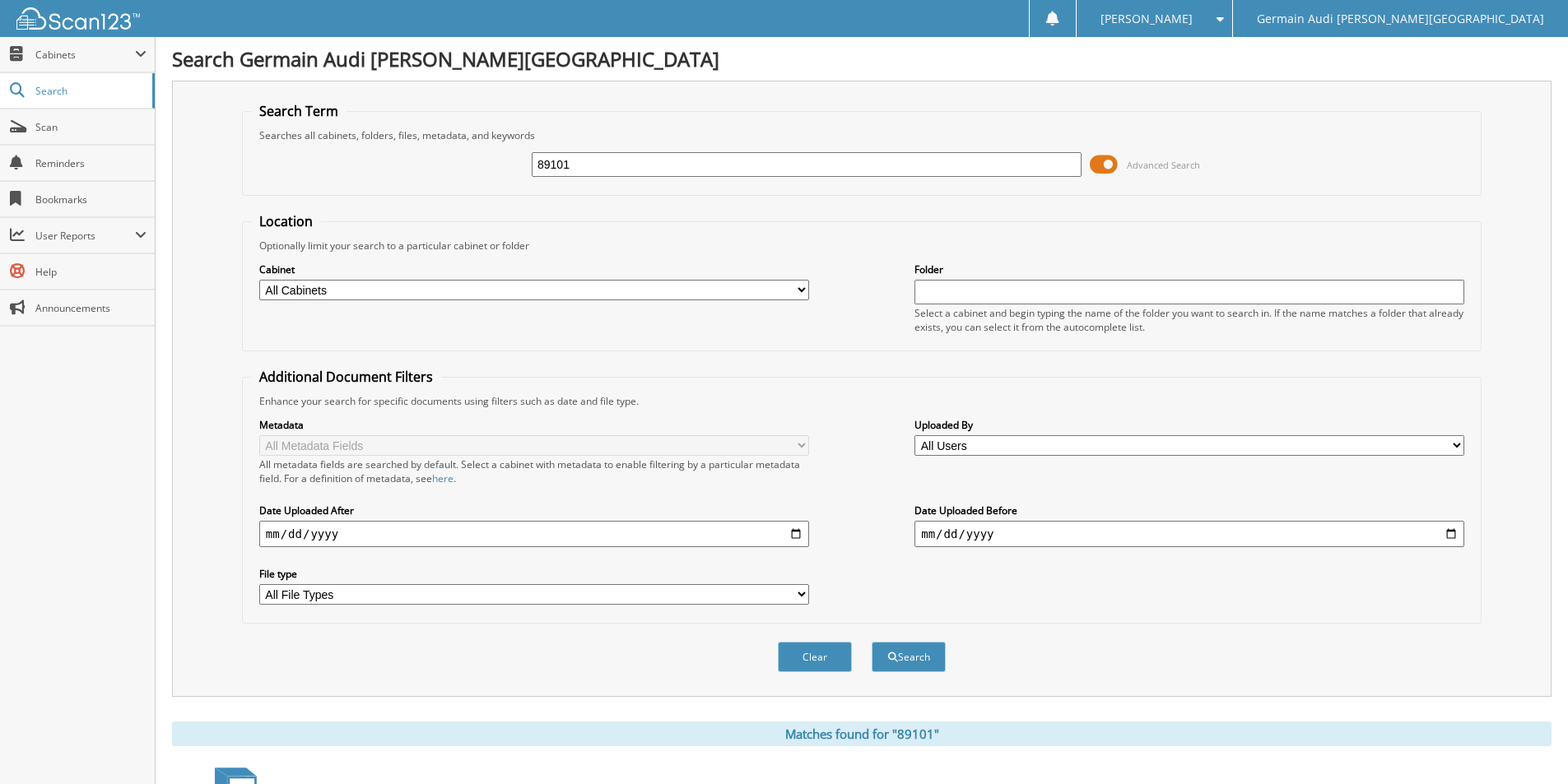
click at [589, 168] on input "89101" at bounding box center [806, 164] width 549 height 25
type input "89104"
click at [872, 642] on button "Search" at bounding box center [908, 657] width 74 height 30
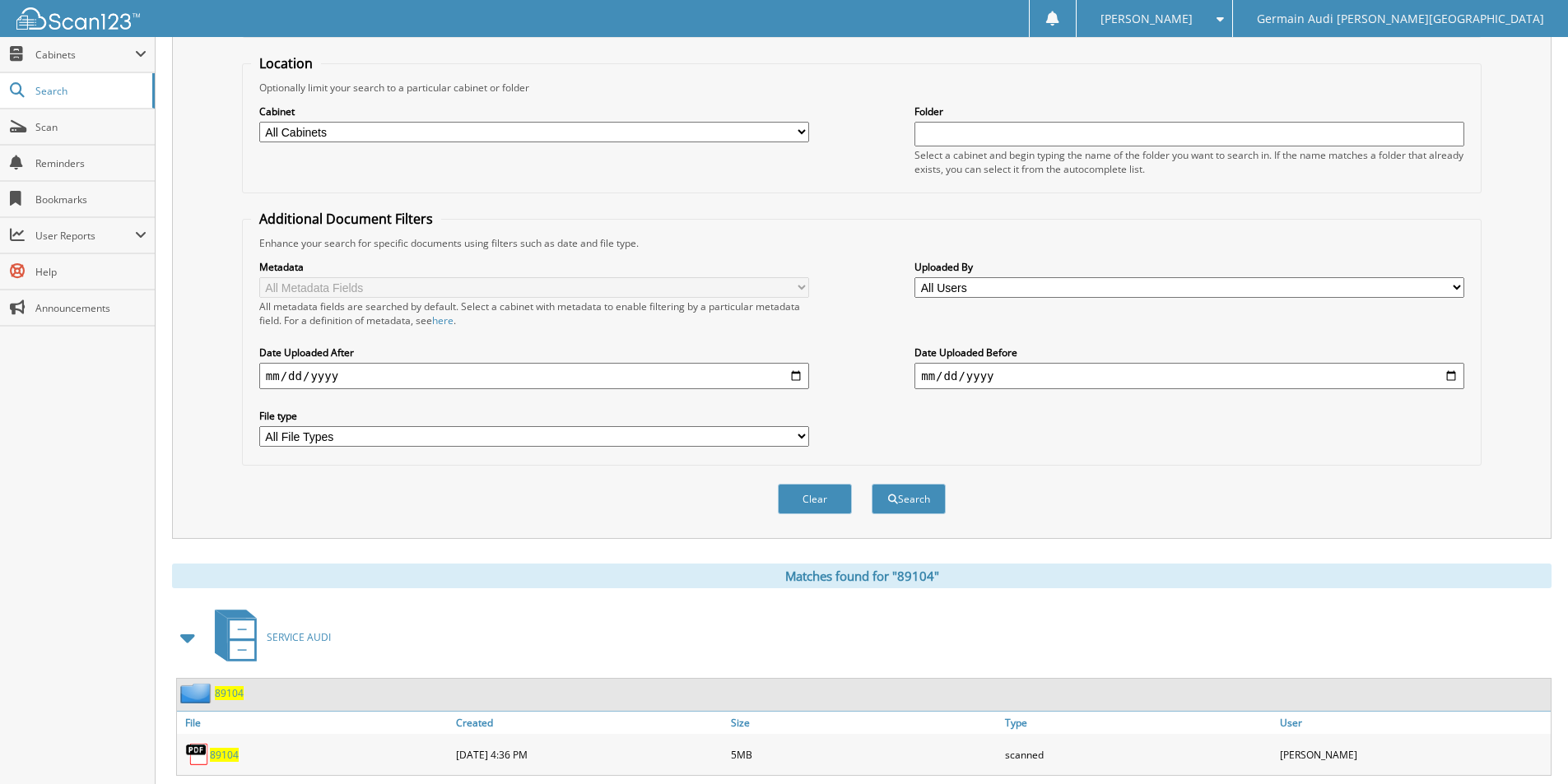
scroll to position [379, 0]
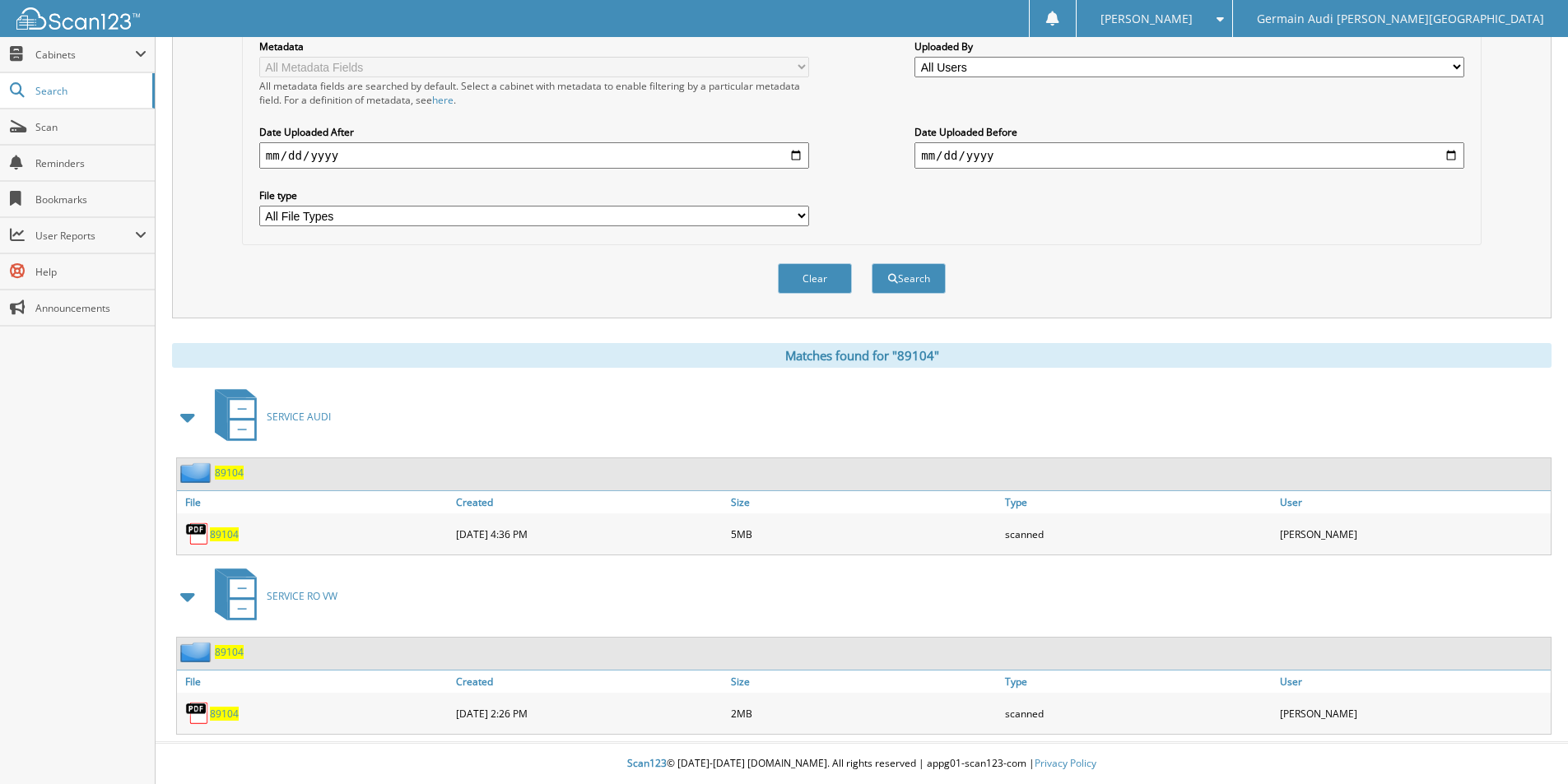
click at [225, 710] on span "89104" at bounding box center [224, 713] width 29 height 14
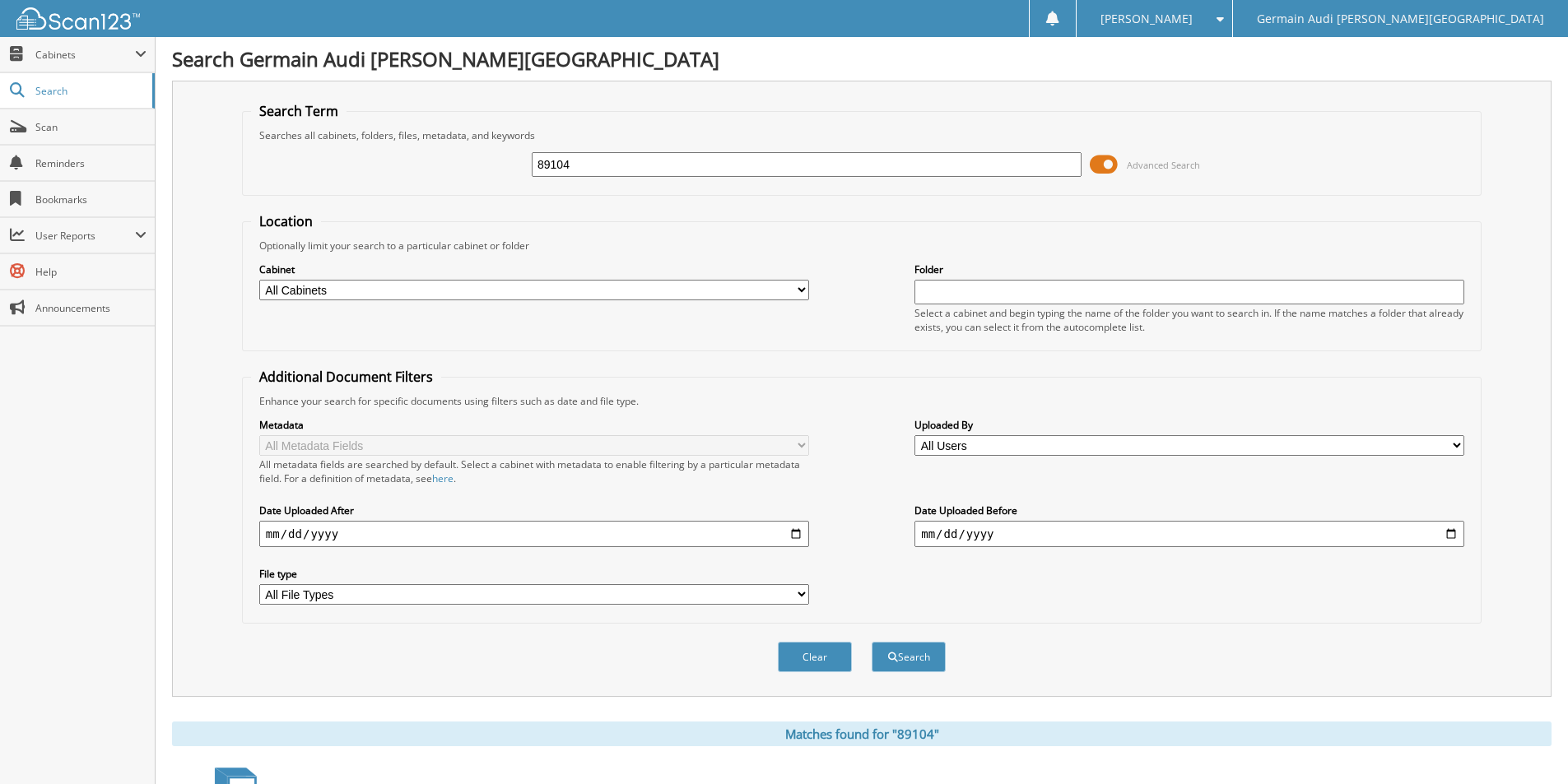
click at [584, 170] on input "89104" at bounding box center [806, 164] width 549 height 25
type input "89097"
click at [872, 642] on button "Search" at bounding box center [908, 657] width 74 height 30
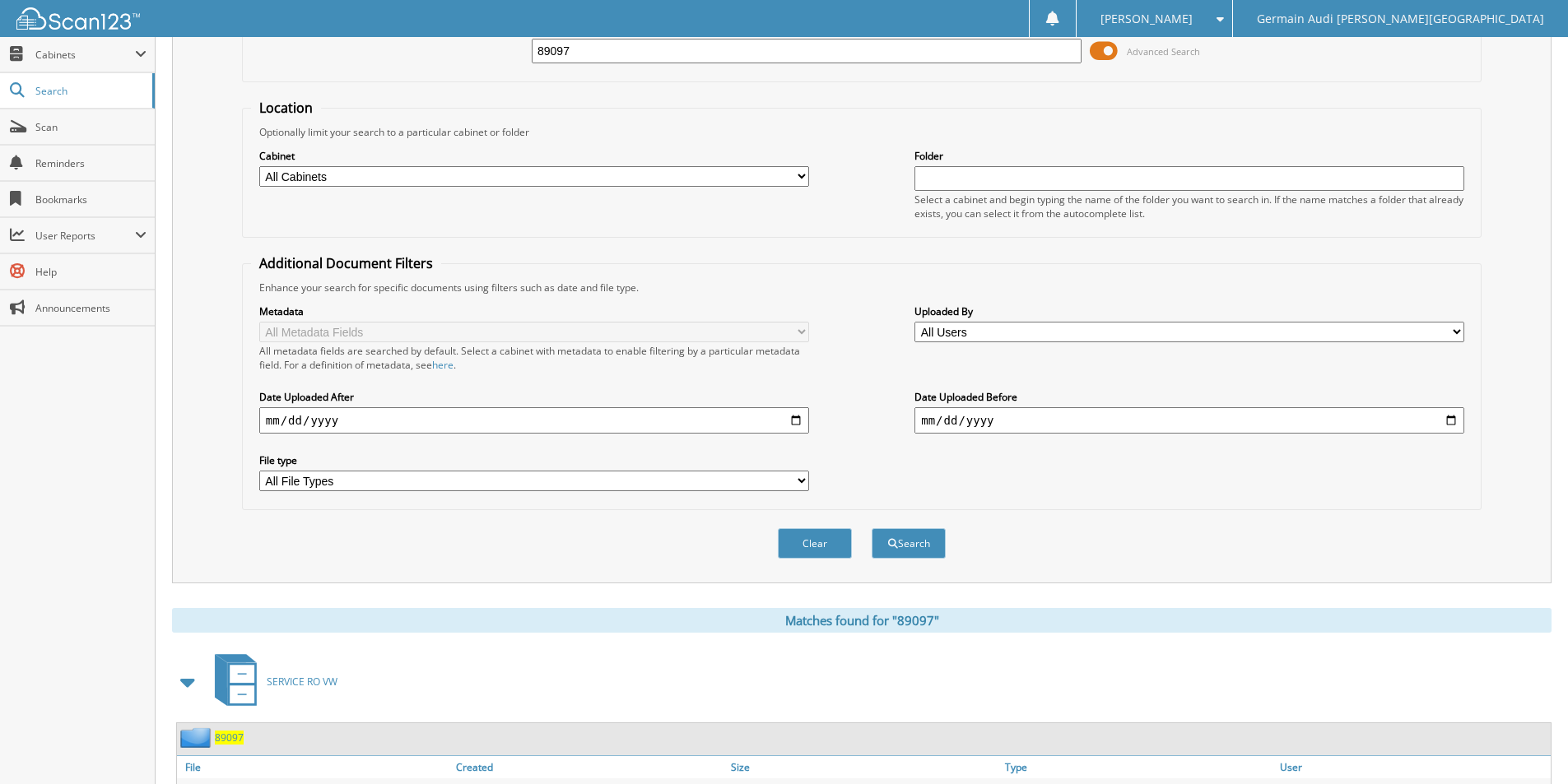
scroll to position [199, 0]
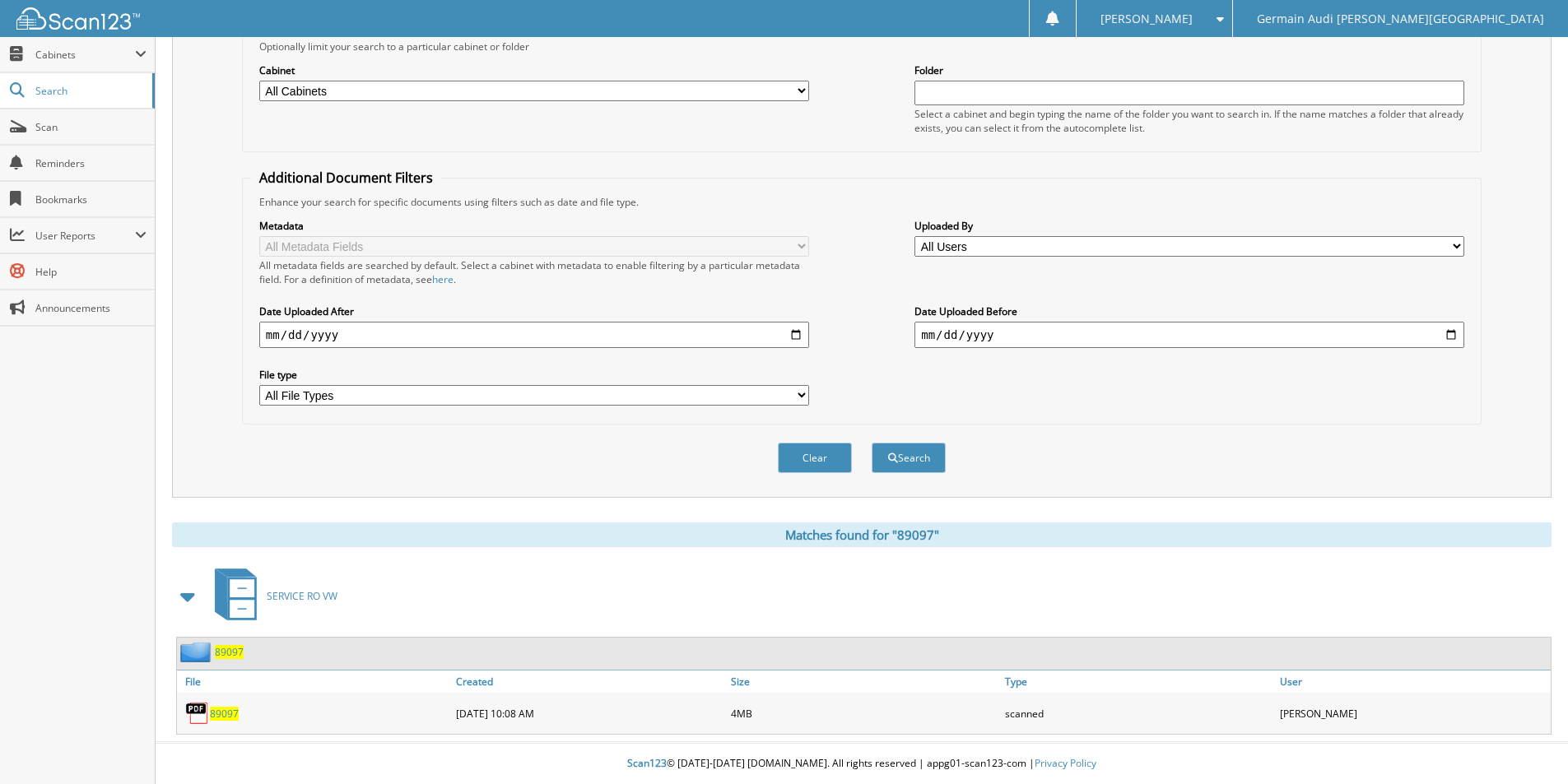
click at [221, 712] on span "89097" at bounding box center [224, 713] width 29 height 14
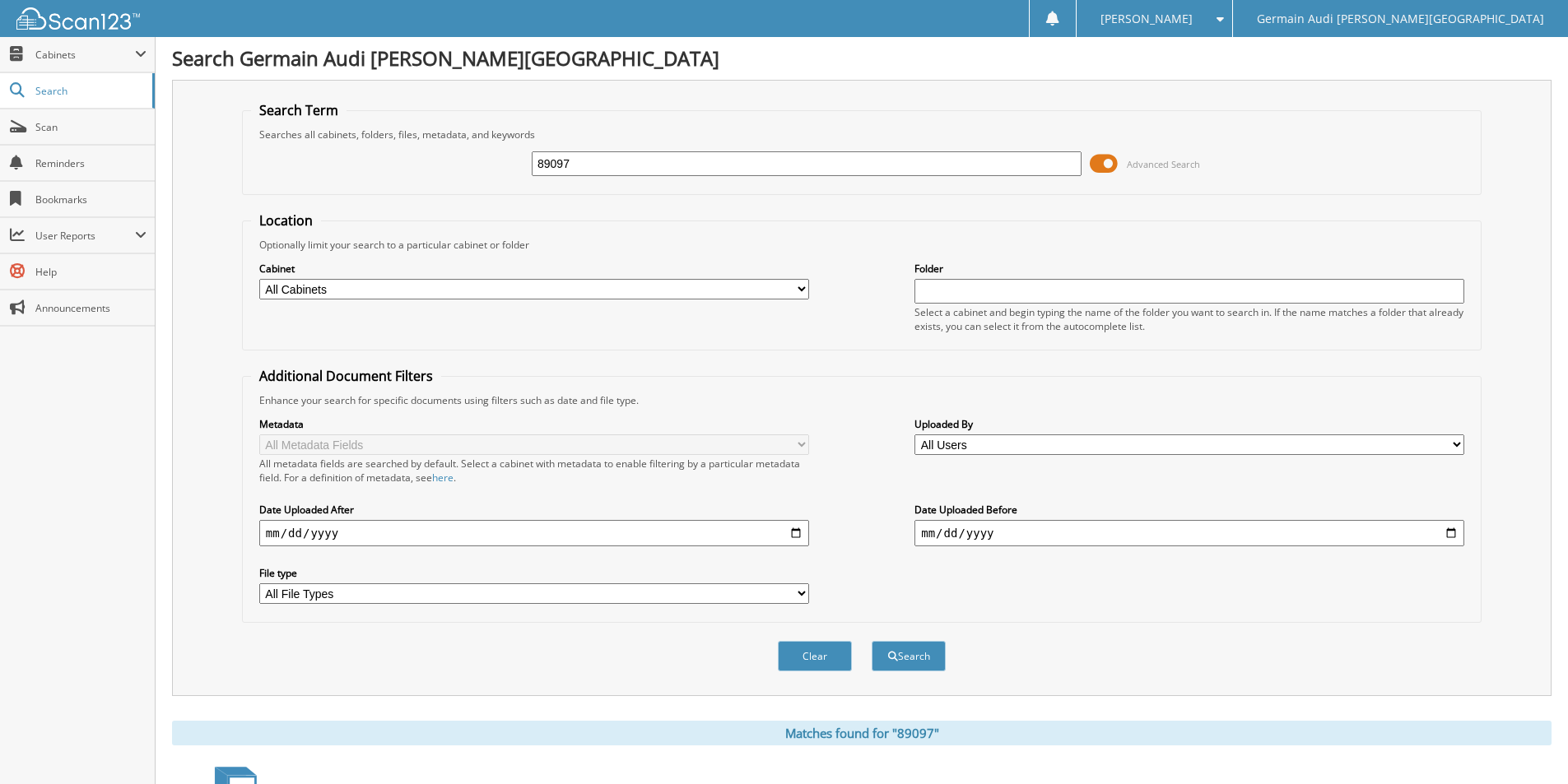
scroll to position [0, 0]
click at [584, 155] on input "89097" at bounding box center [806, 164] width 549 height 25
type input "89106"
click at [872, 642] on button "Search" at bounding box center [908, 657] width 74 height 30
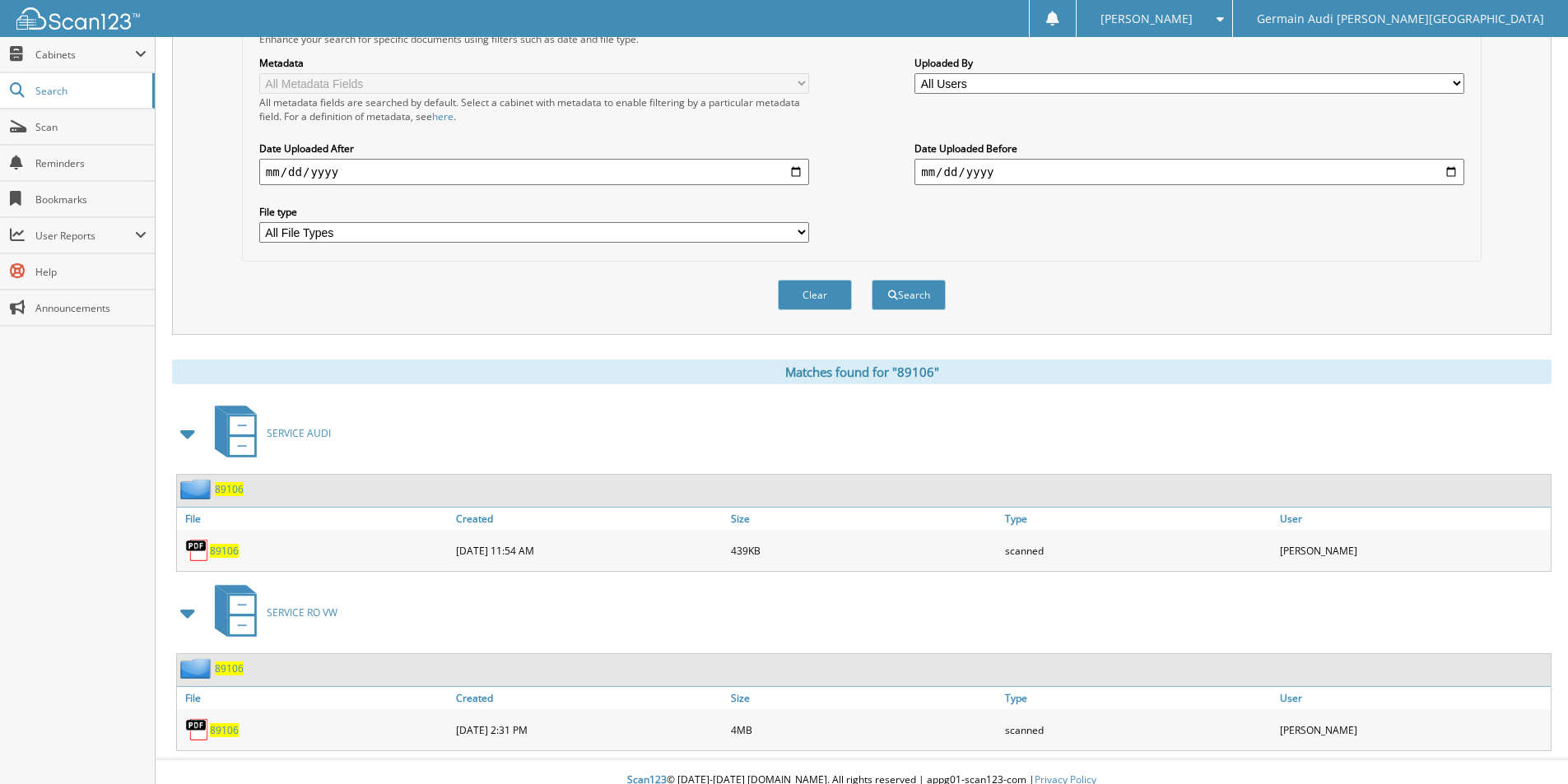
scroll to position [379, 0]
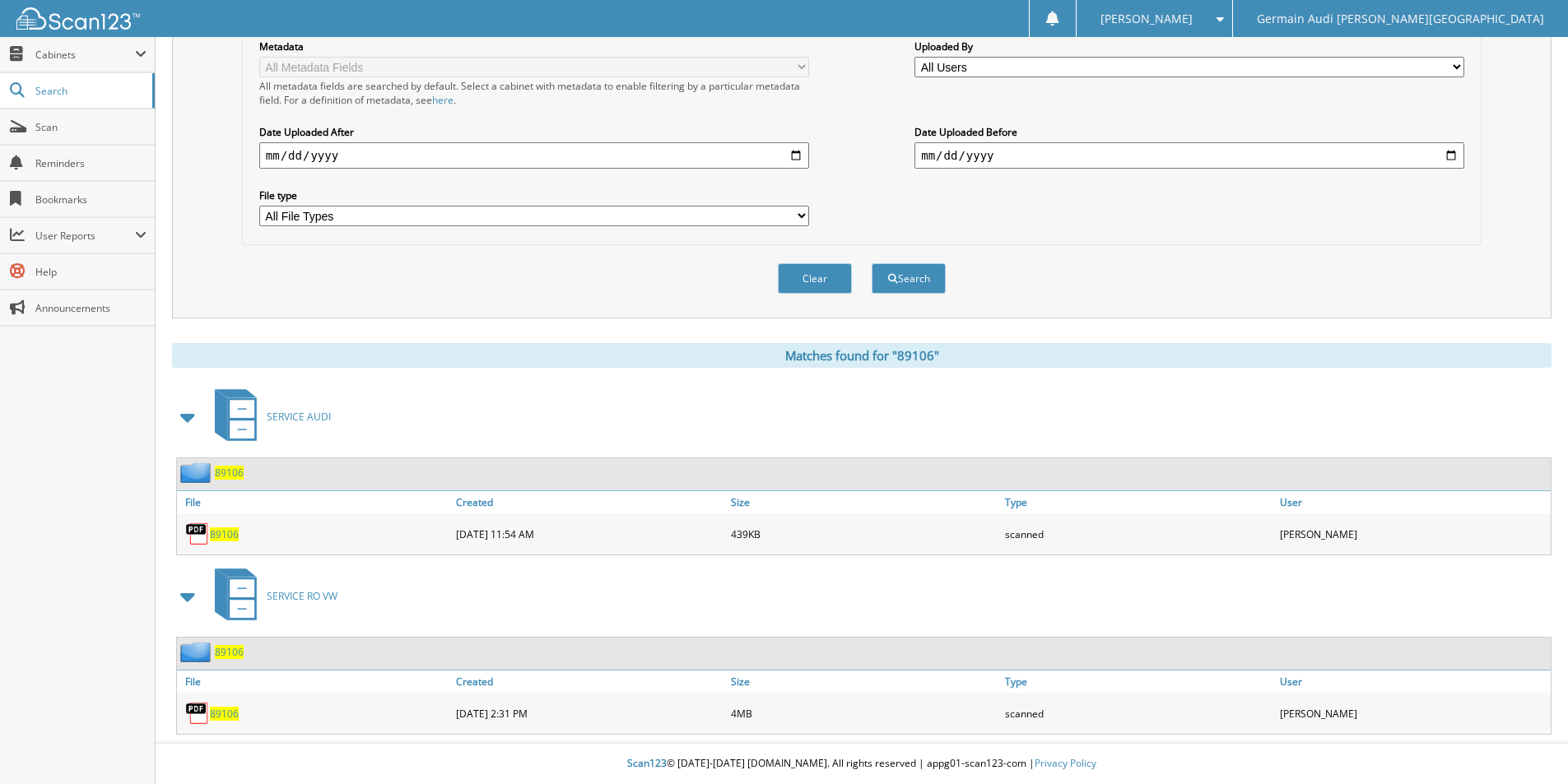
click at [220, 716] on span "89106" at bounding box center [224, 713] width 29 height 14
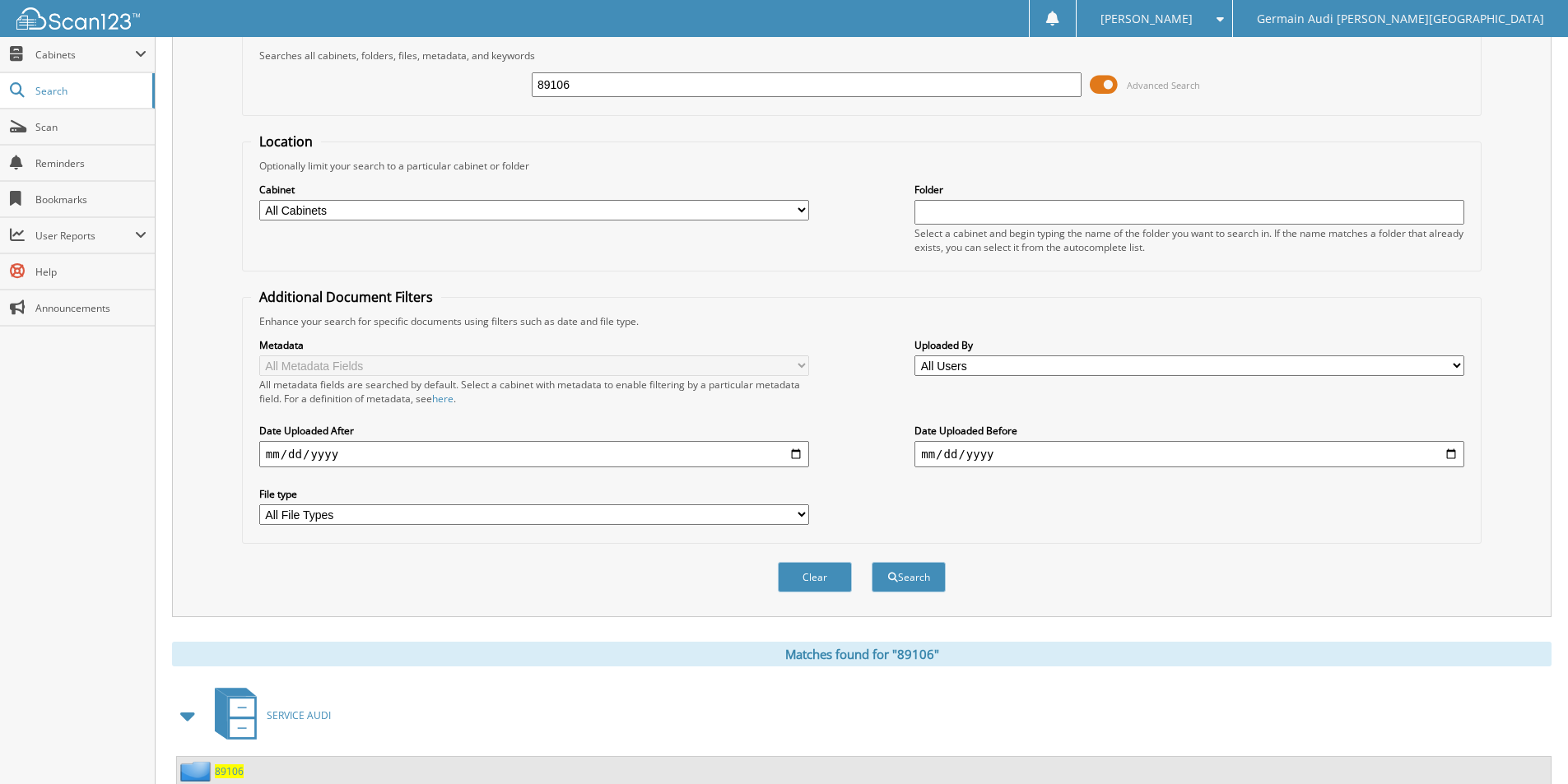
scroll to position [0, 0]
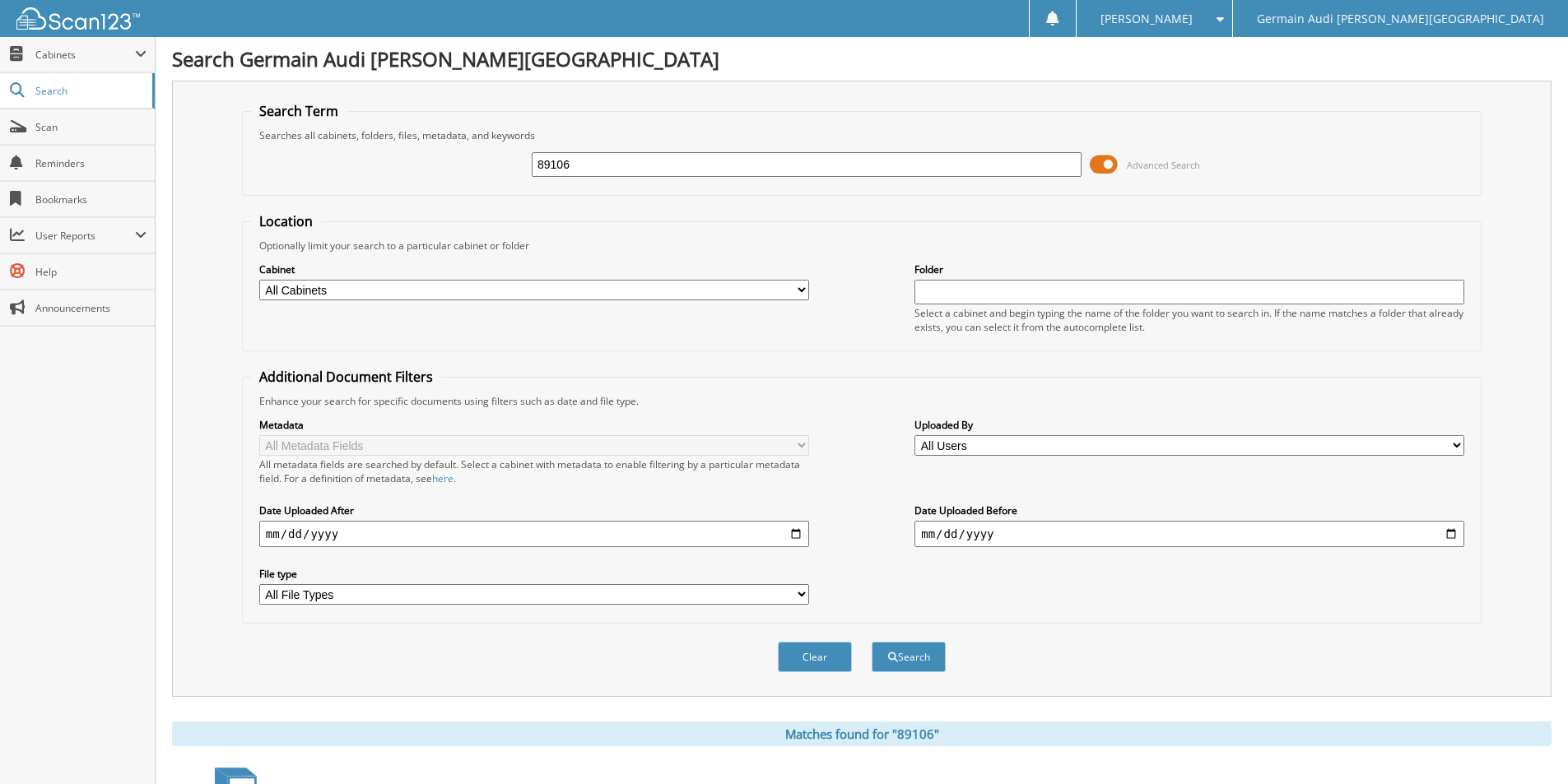
click at [573, 168] on input "89106" at bounding box center [806, 164] width 549 height 25
type input "88988"
click at [872, 642] on button "Search" at bounding box center [908, 657] width 74 height 30
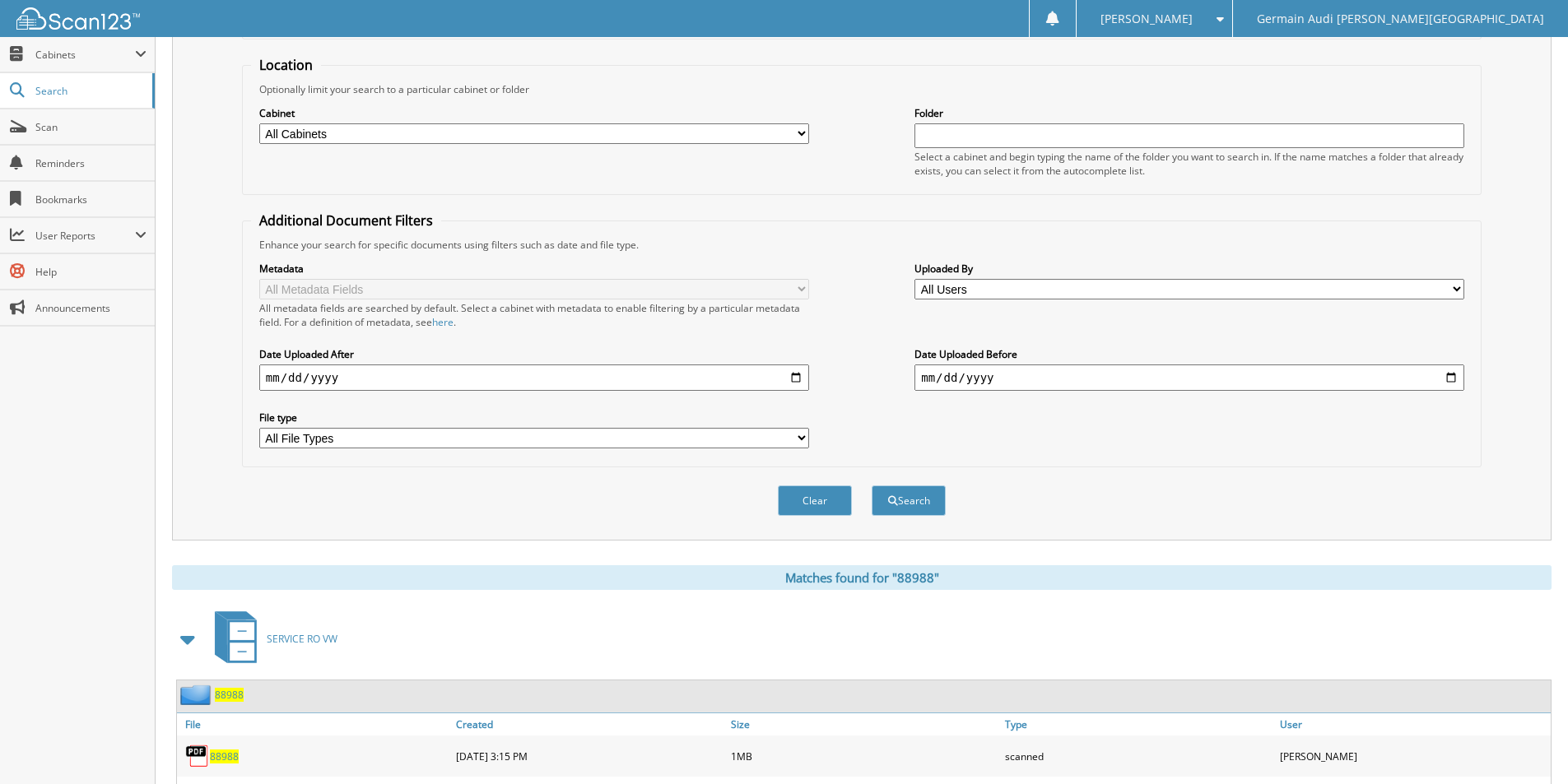
scroll to position [241, 0]
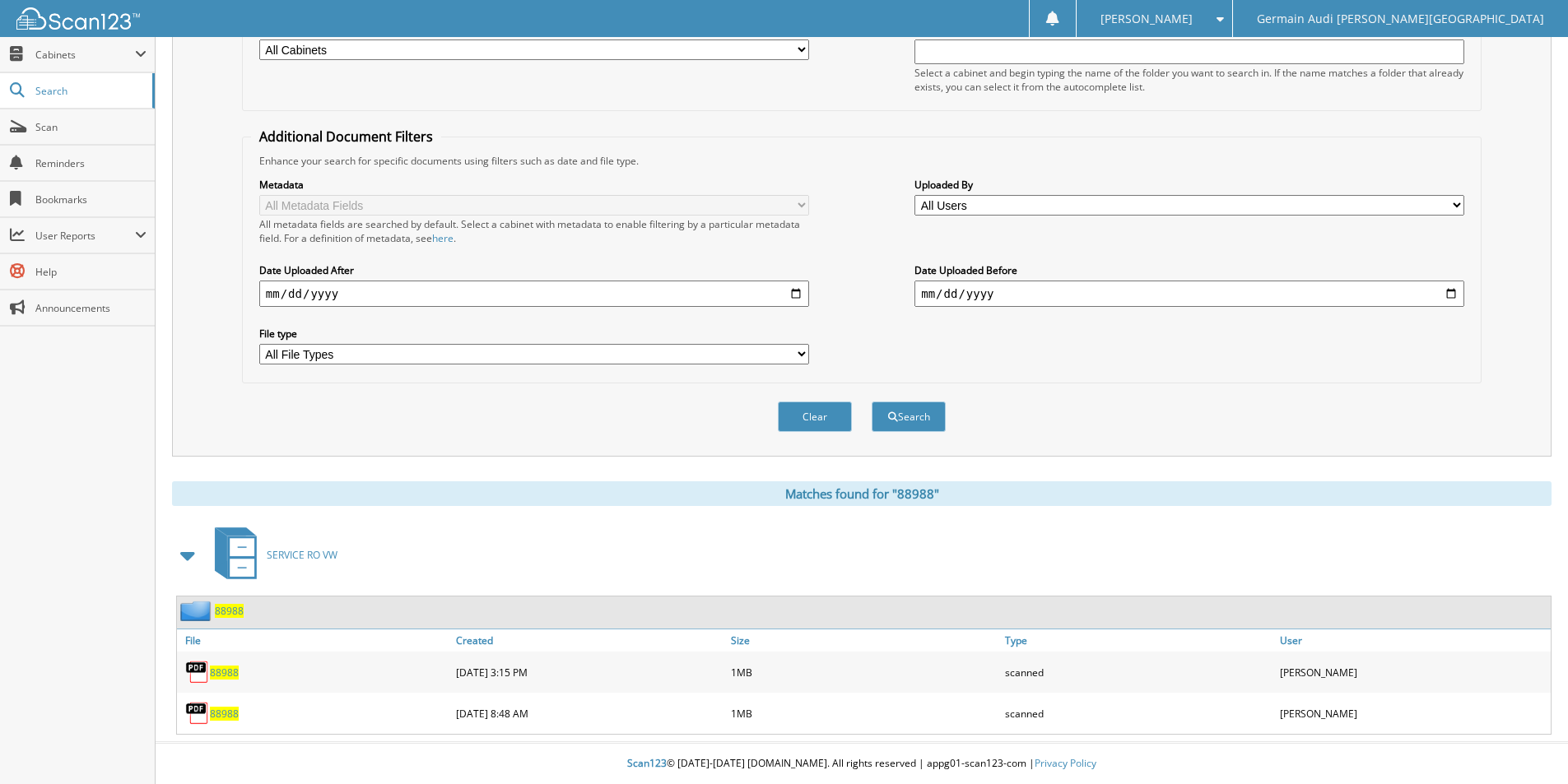
click at [231, 710] on span "88988" at bounding box center [224, 713] width 29 height 14
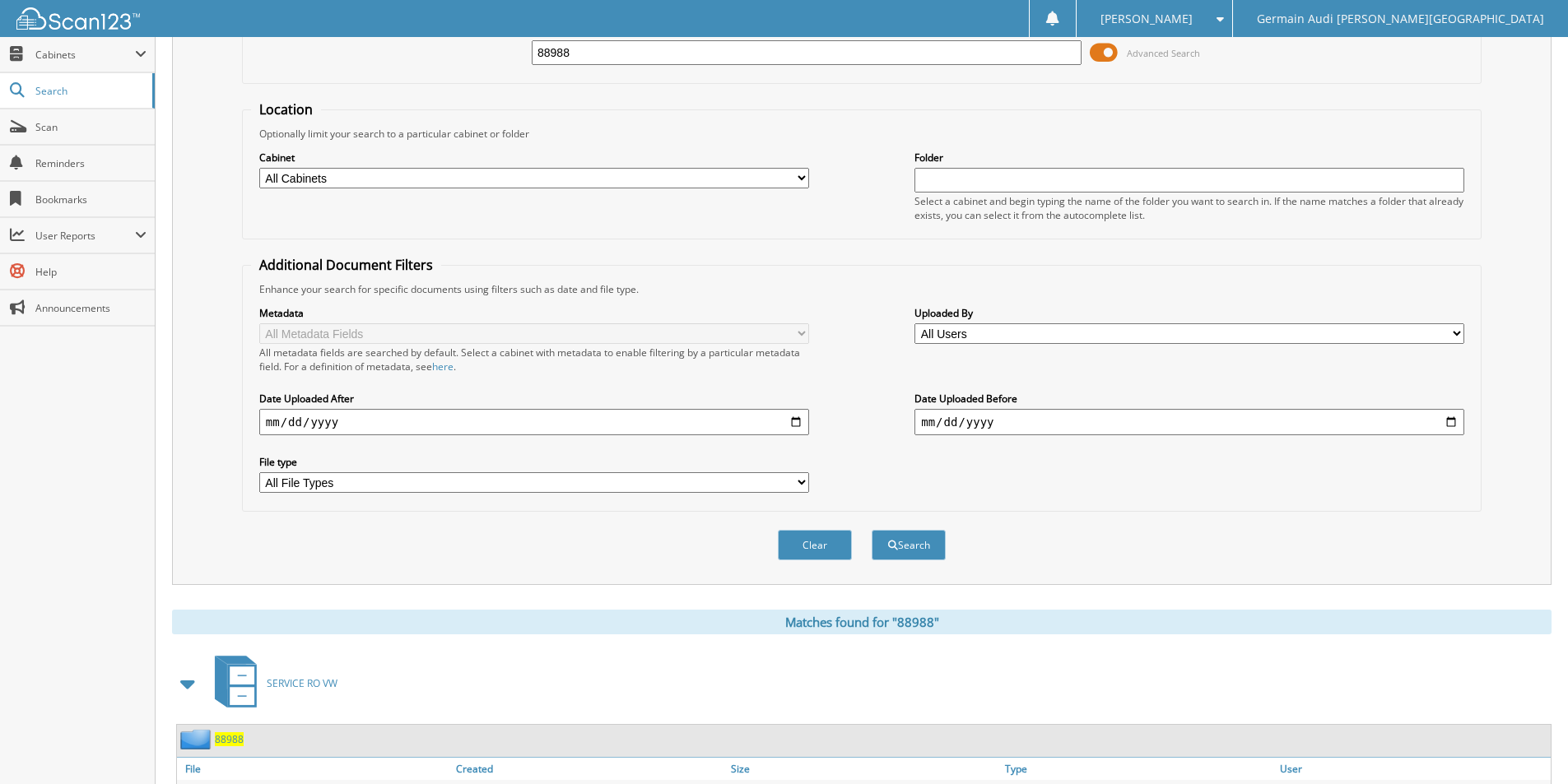
scroll to position [0, 0]
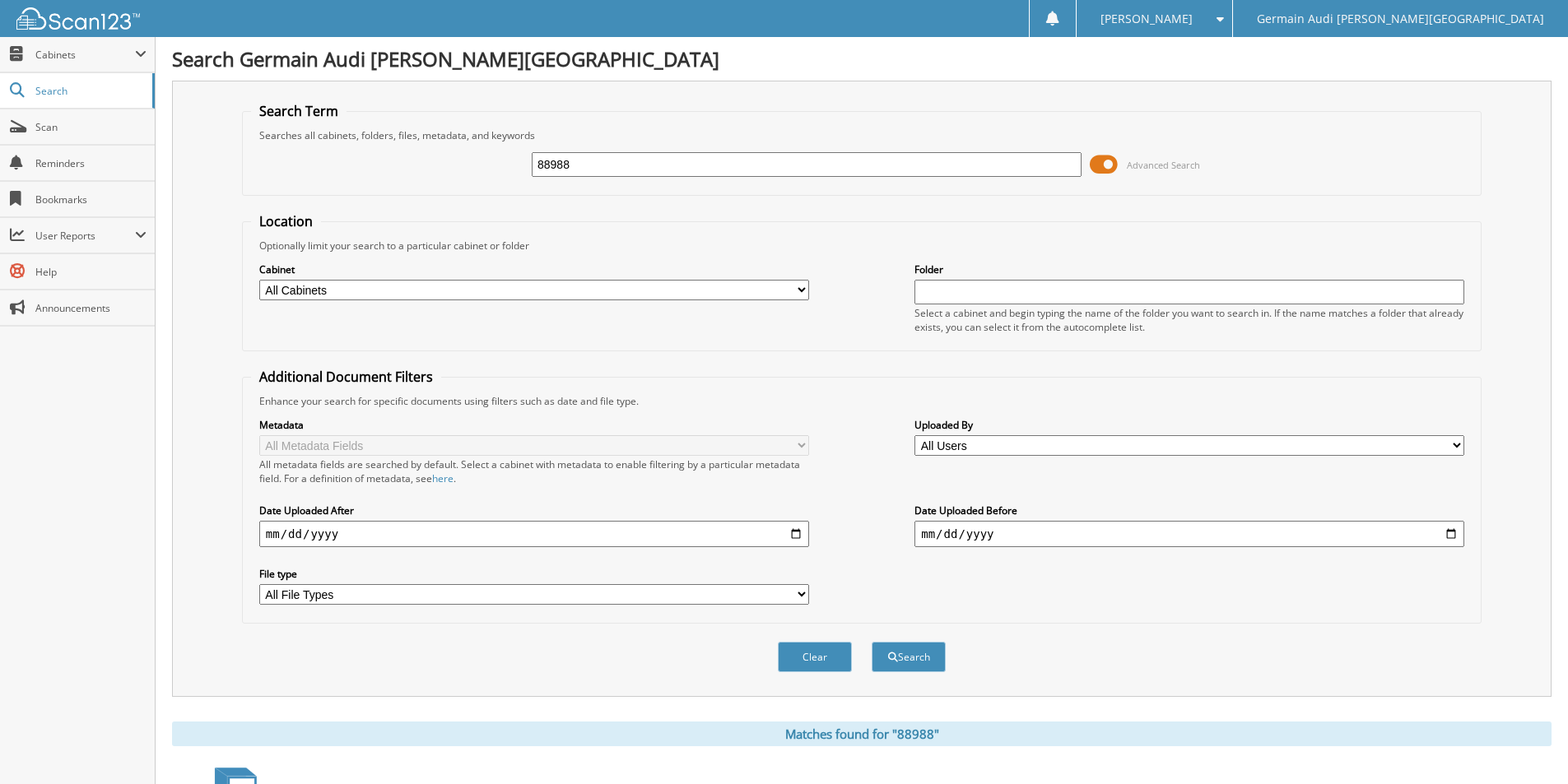
click at [559, 158] on input "88988" at bounding box center [806, 164] width 549 height 25
click at [597, 162] on input "88988" at bounding box center [806, 164] width 549 height 25
type input "41915"
click at [872, 642] on button "Search" at bounding box center [908, 657] width 74 height 30
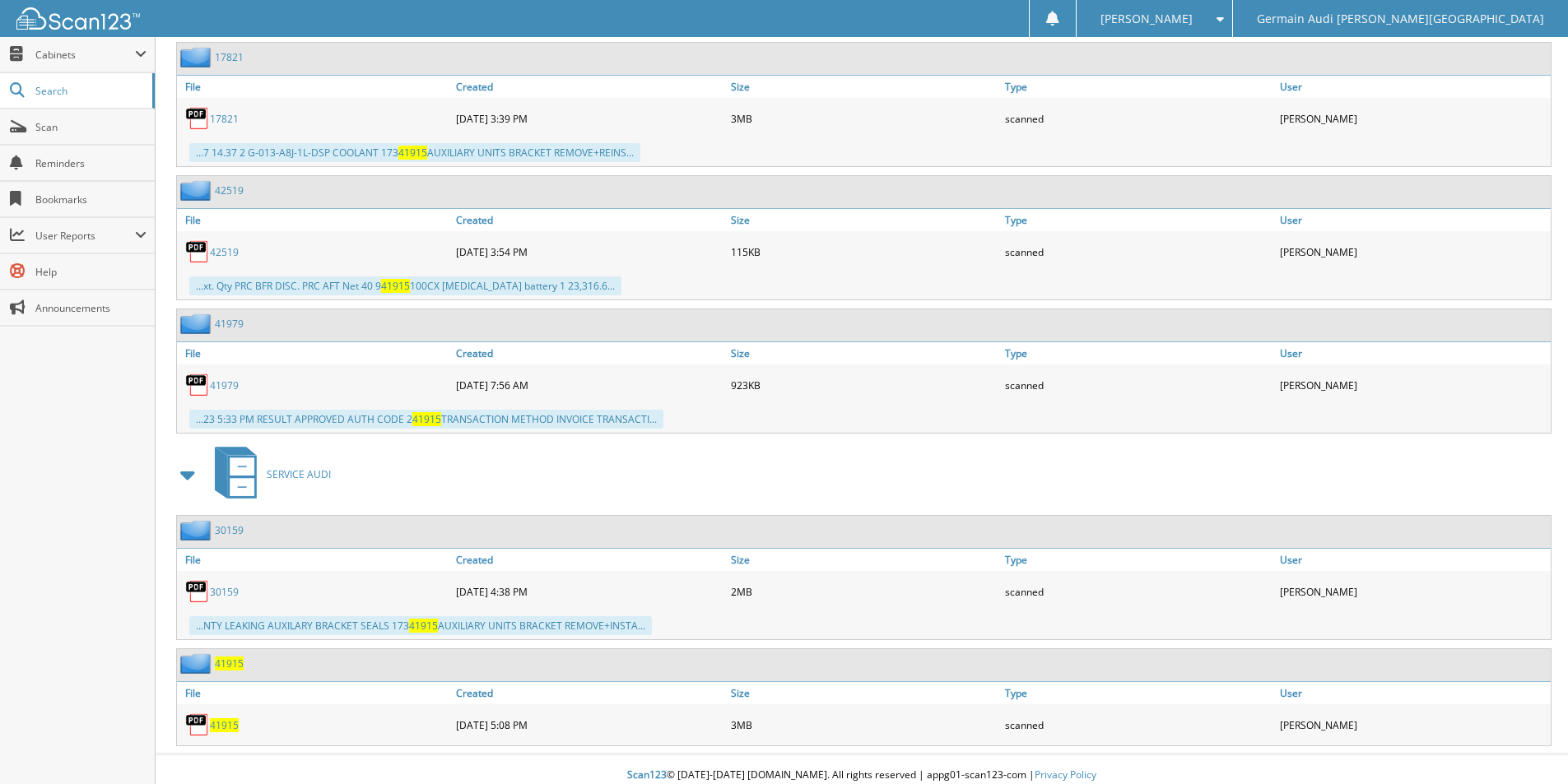
scroll to position [1159, 0]
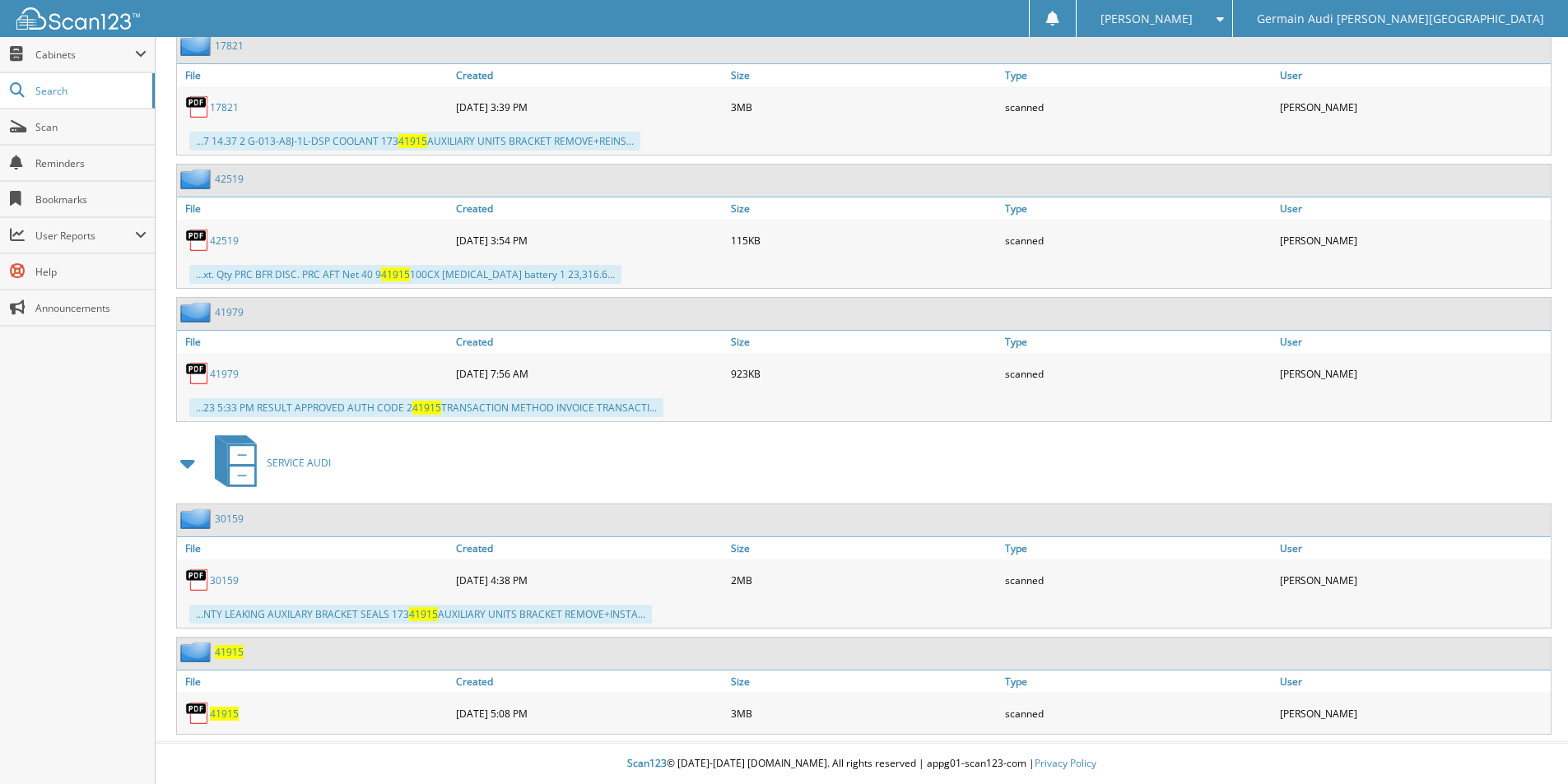
click at [228, 714] on span "41915" at bounding box center [224, 713] width 29 height 14
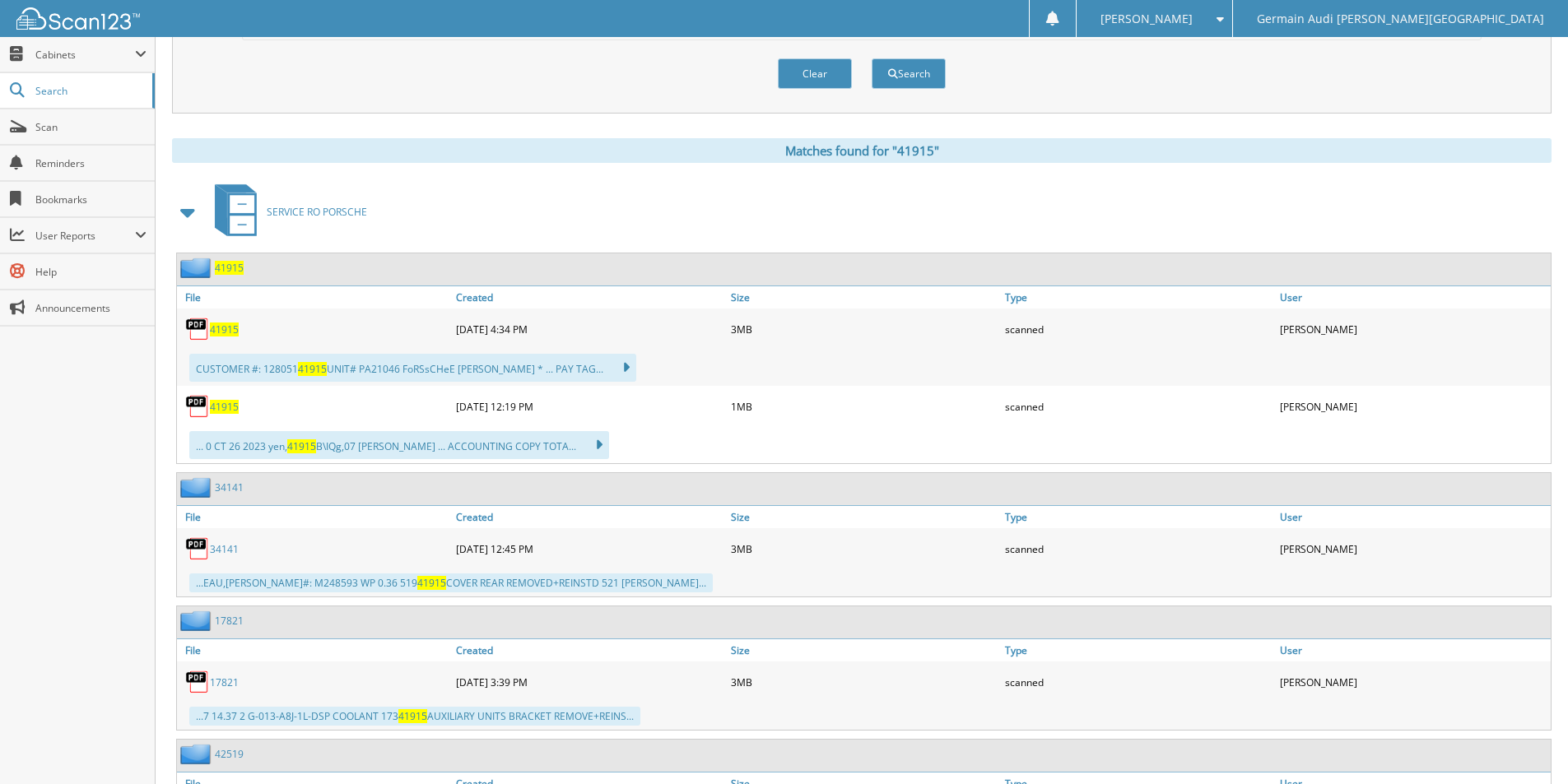
scroll to position [0, 0]
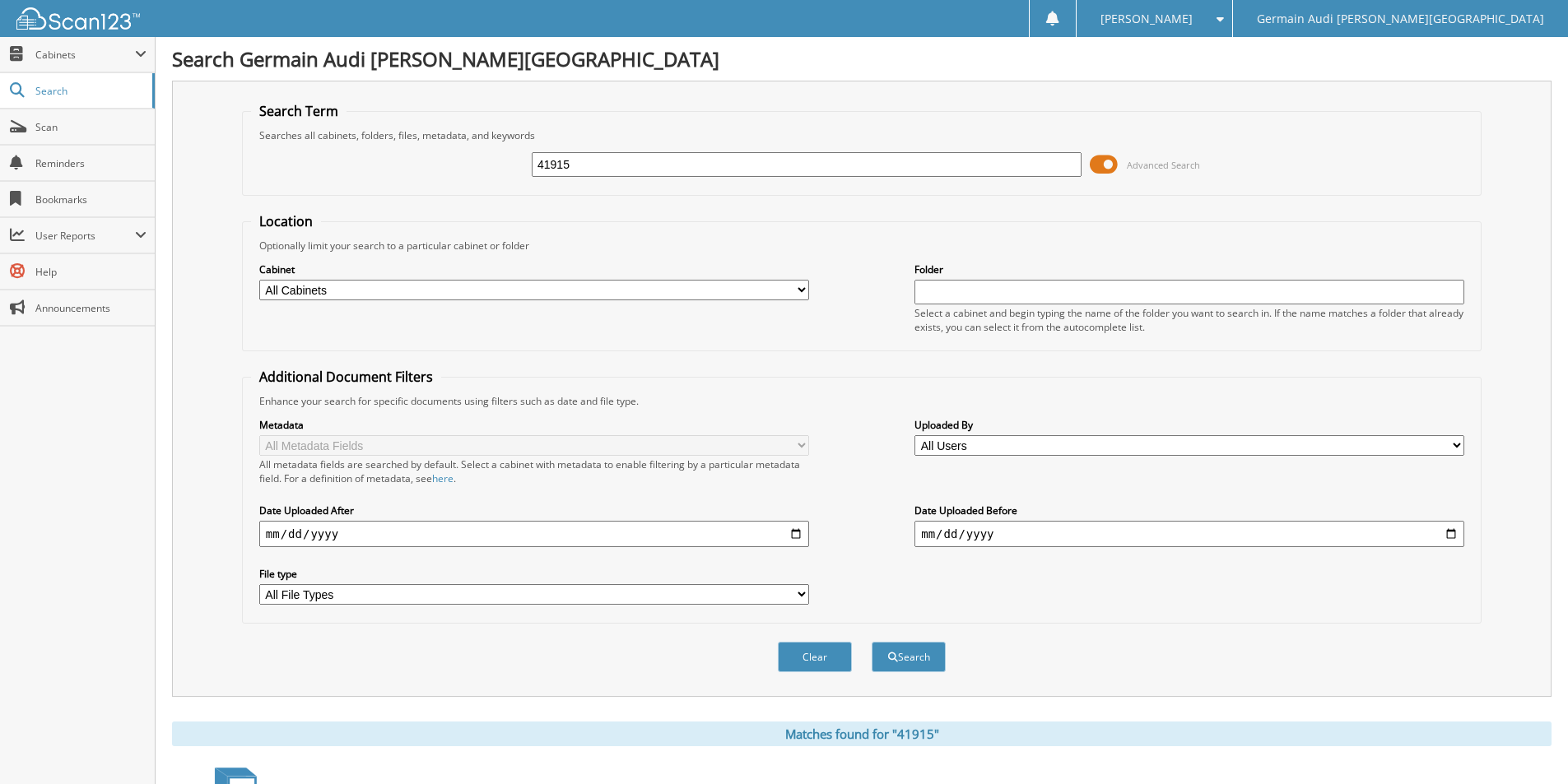
click at [607, 167] on input "41915" at bounding box center [806, 164] width 549 height 25
type input "42457"
click at [897, 664] on button "Search" at bounding box center [908, 657] width 74 height 30
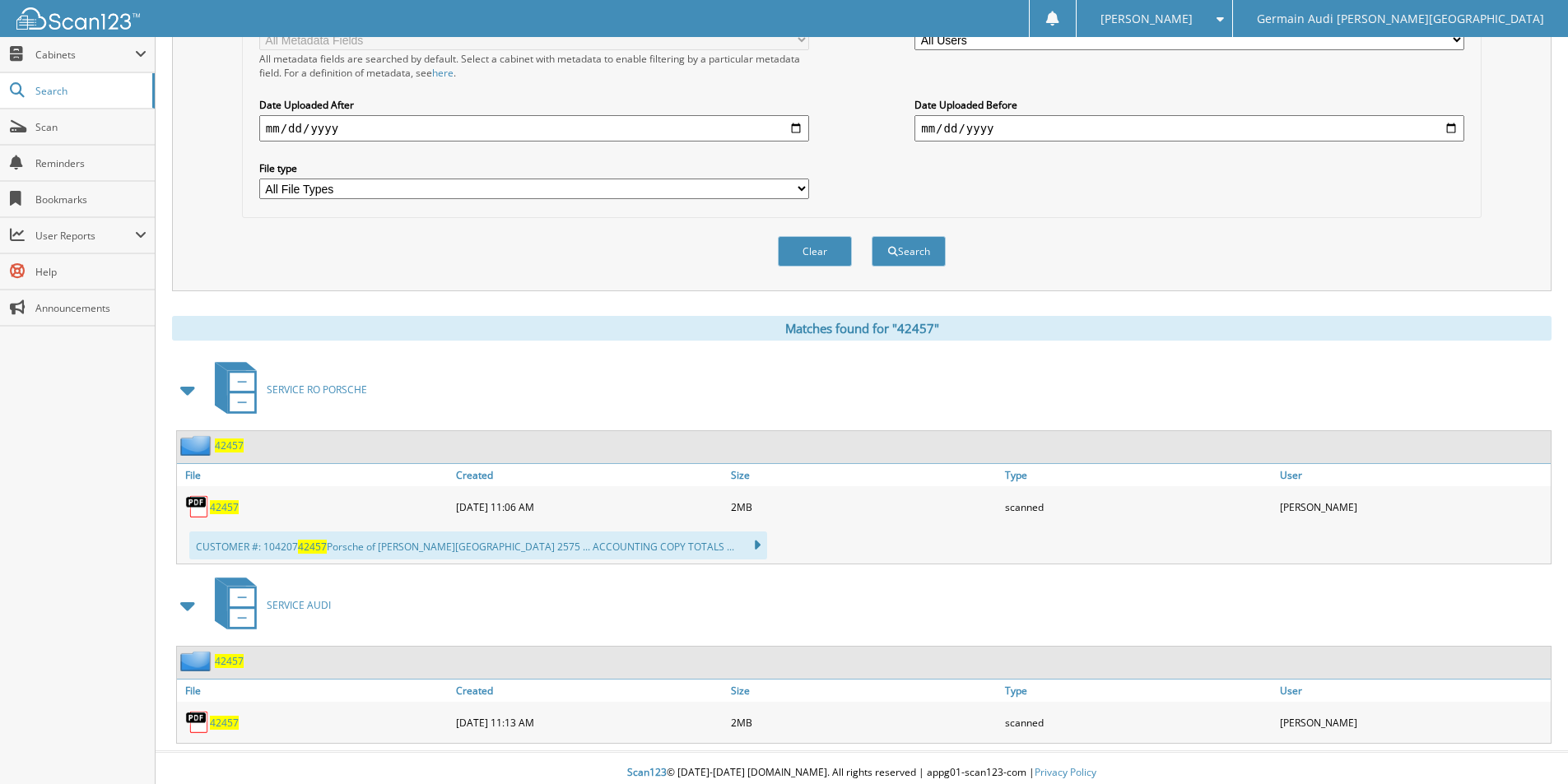
scroll to position [415, 0]
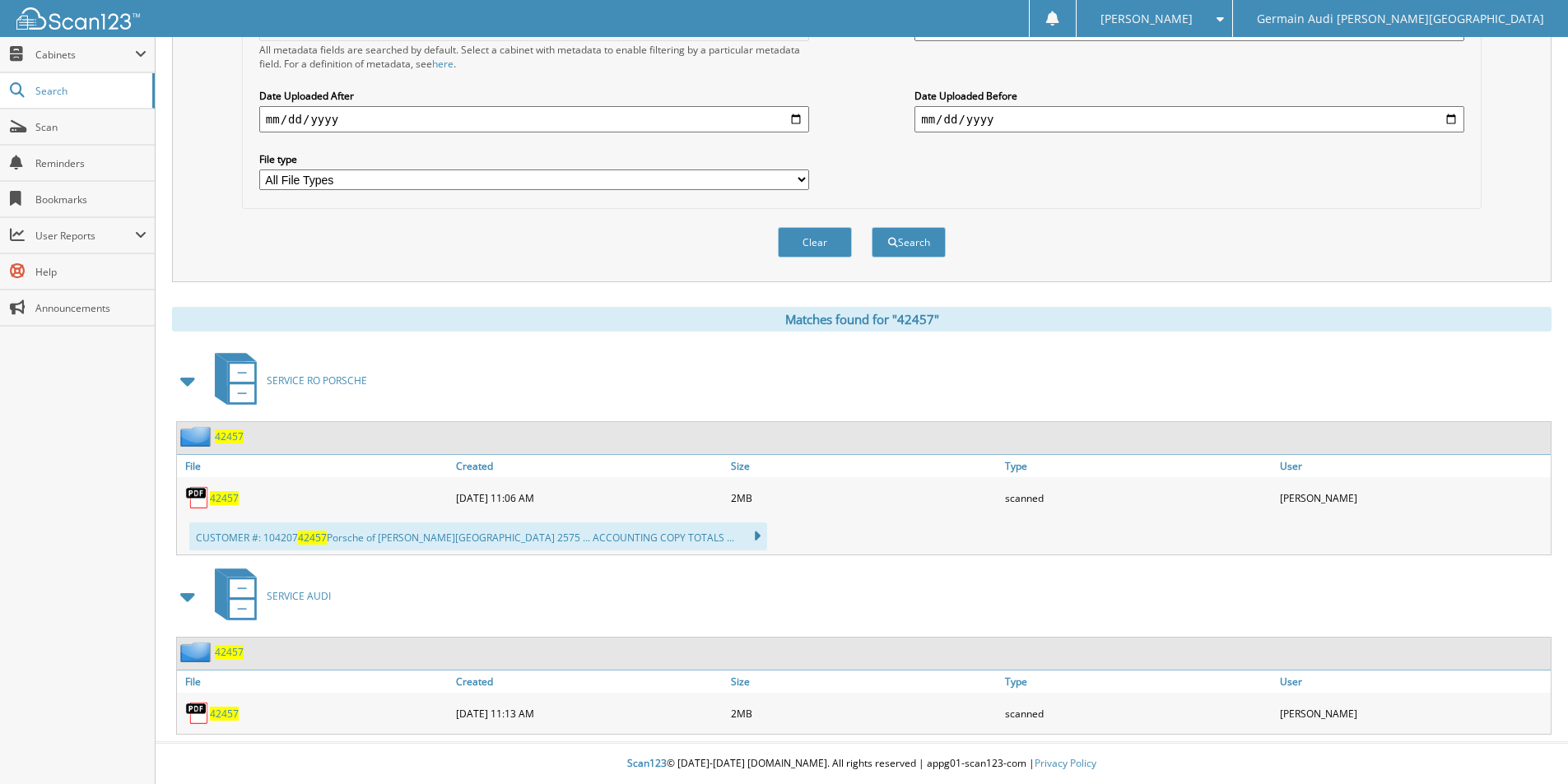
click at [227, 715] on span "42457" at bounding box center [224, 713] width 29 height 14
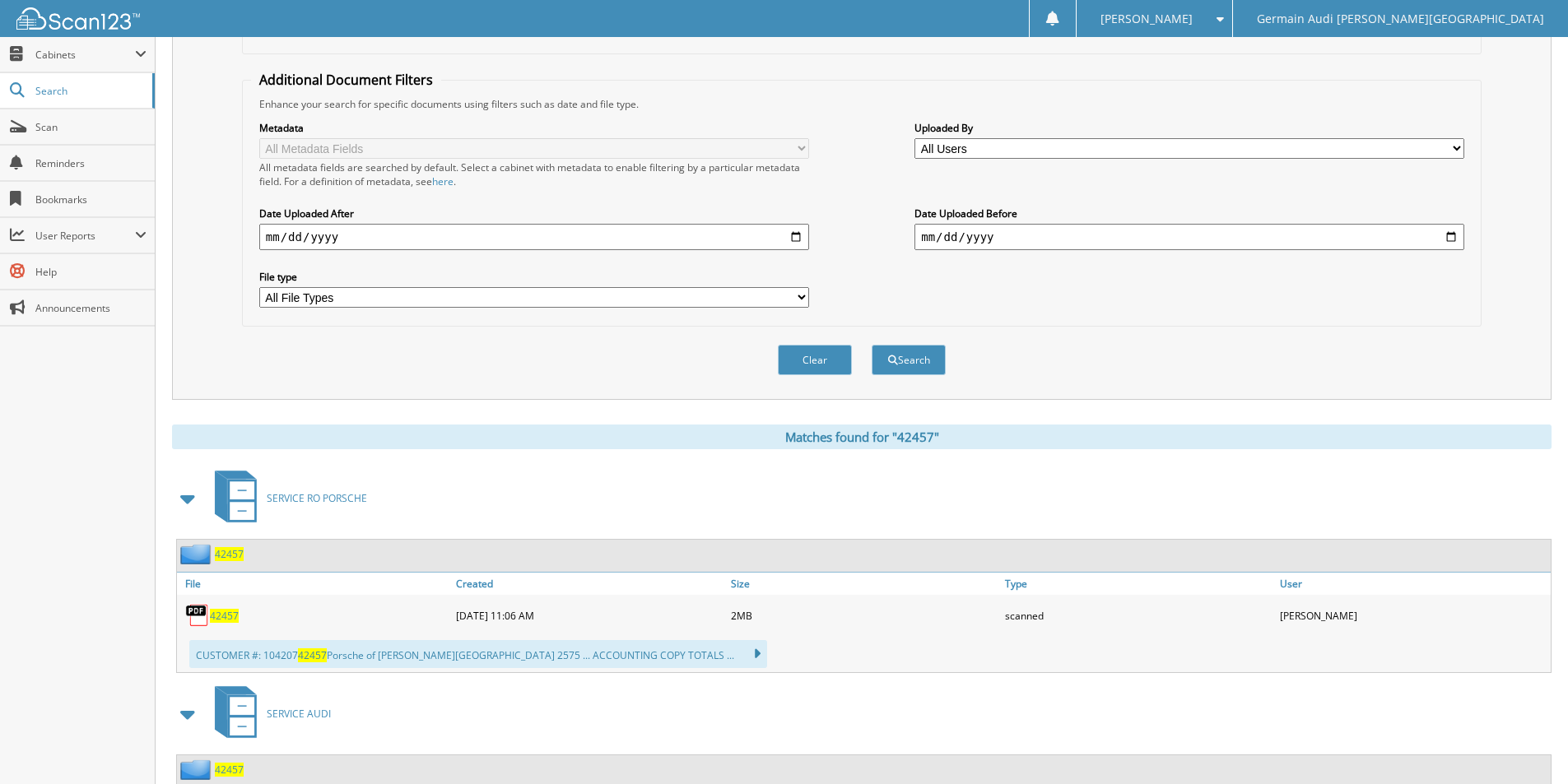
scroll to position [0, 0]
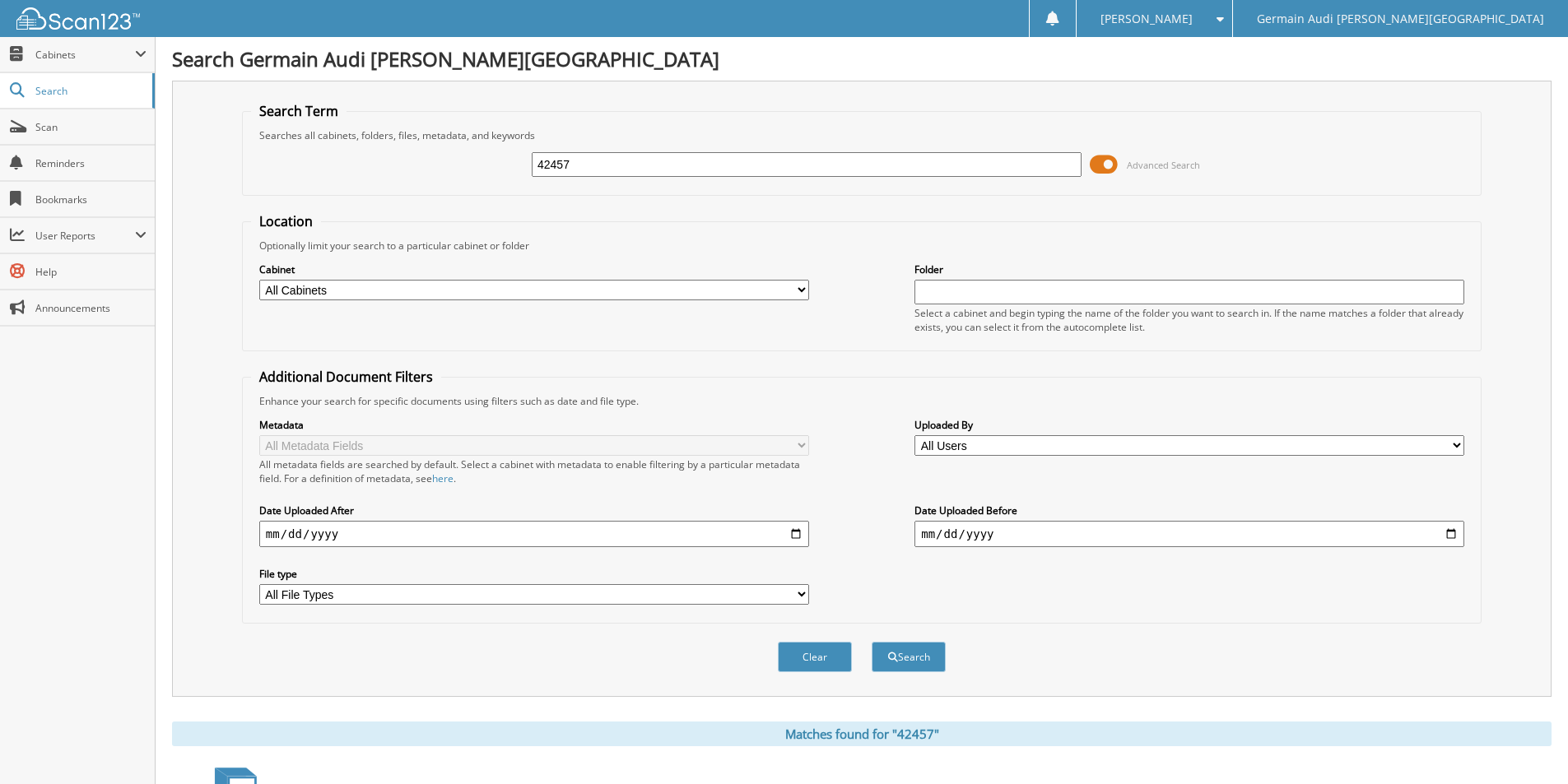
click at [585, 160] on input "42457" at bounding box center [806, 164] width 549 height 25
type input "42527"
click at [872, 642] on button "Search" at bounding box center [908, 657] width 74 height 30
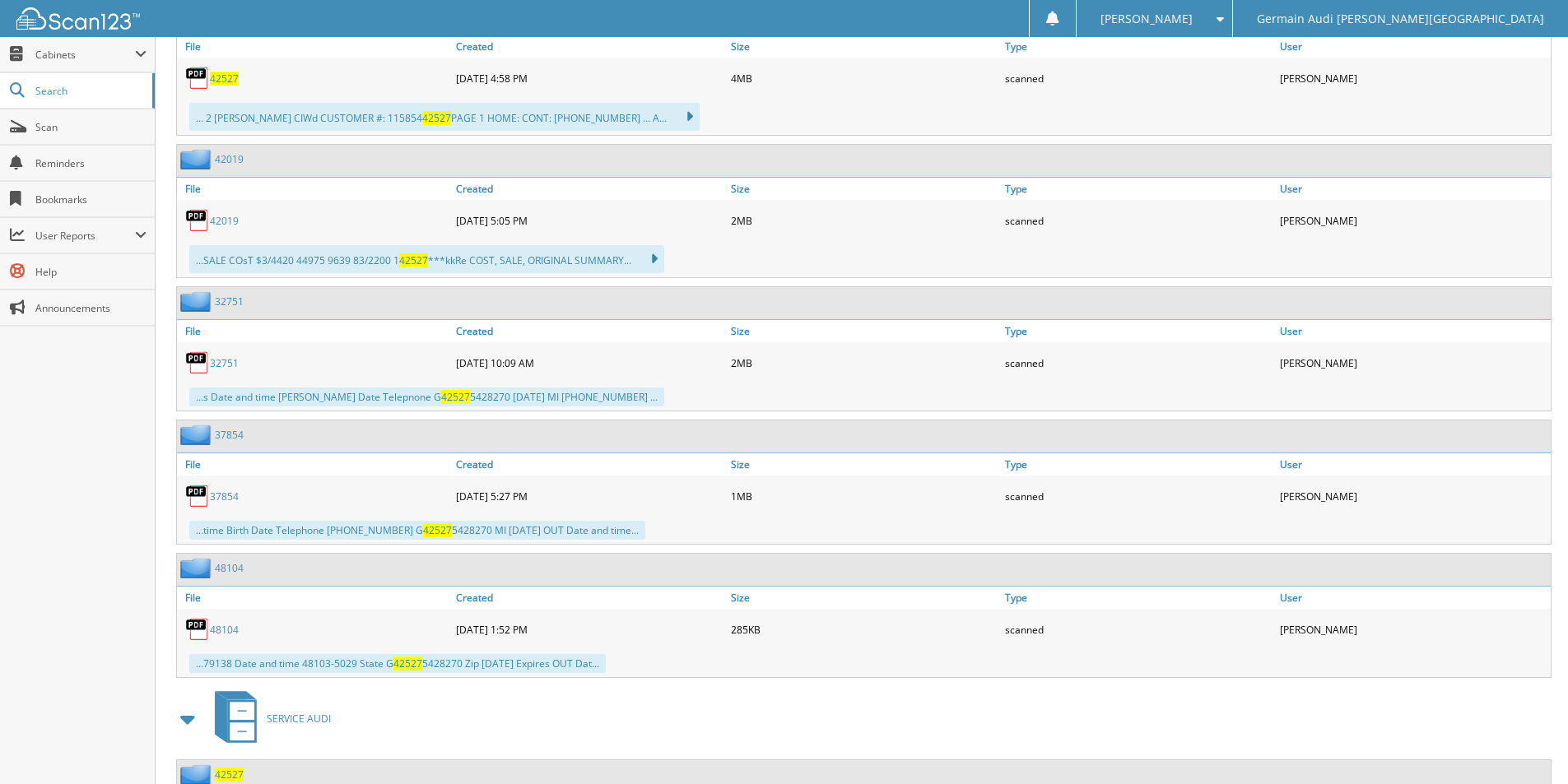
scroll to position [905, 0]
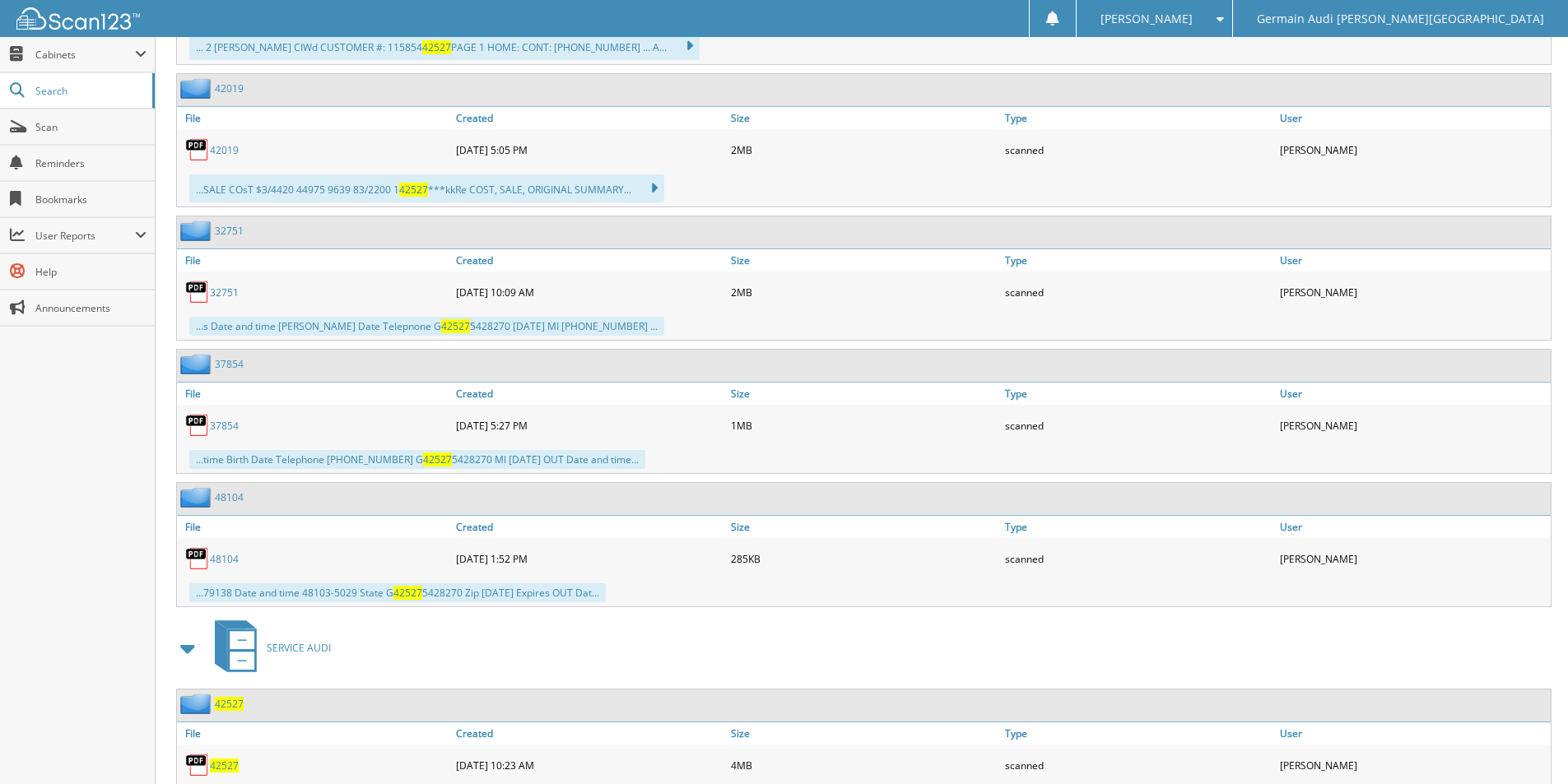
click at [224, 765] on span "42527" at bounding box center [224, 765] width 29 height 14
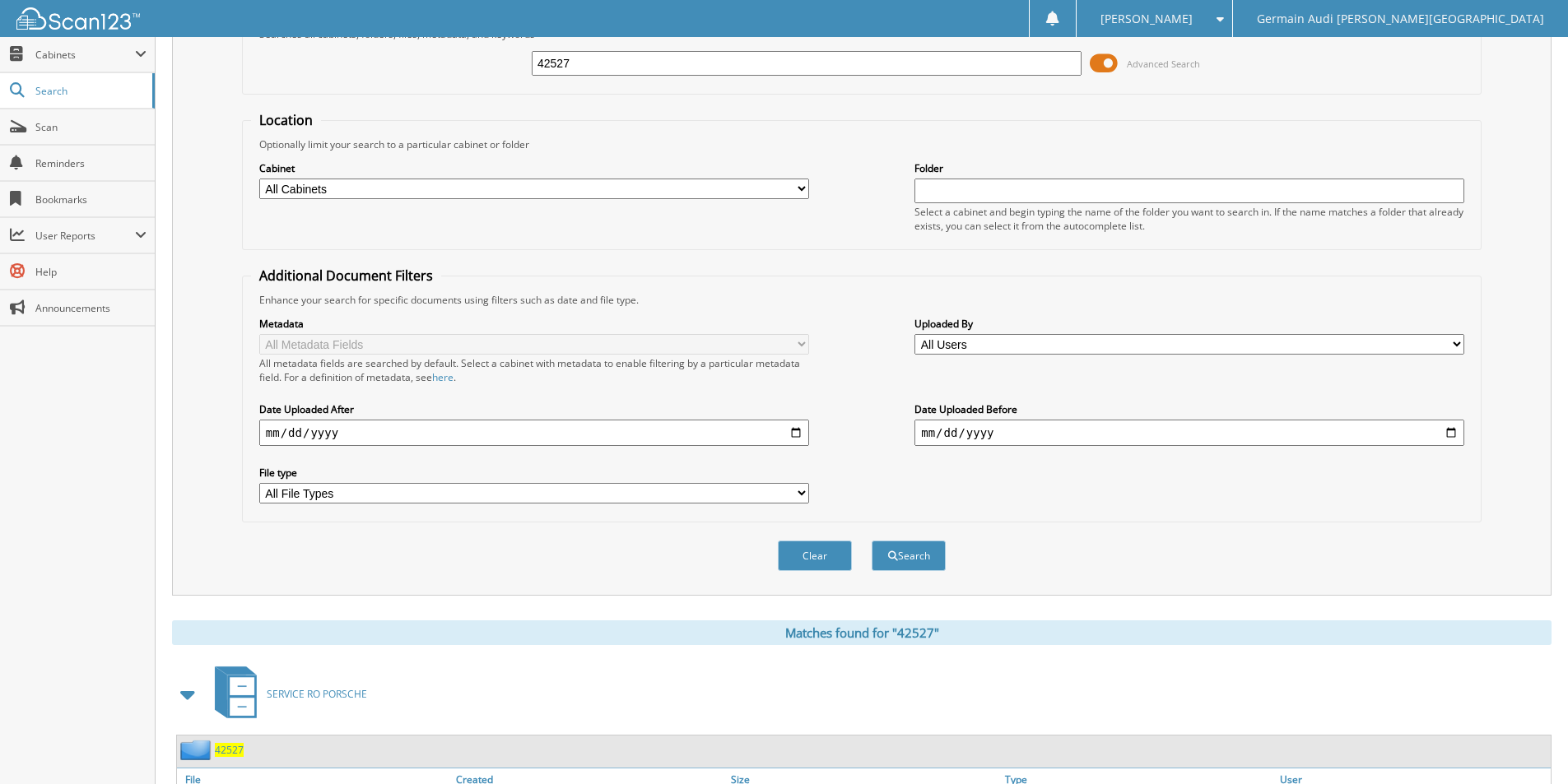
scroll to position [0, 0]
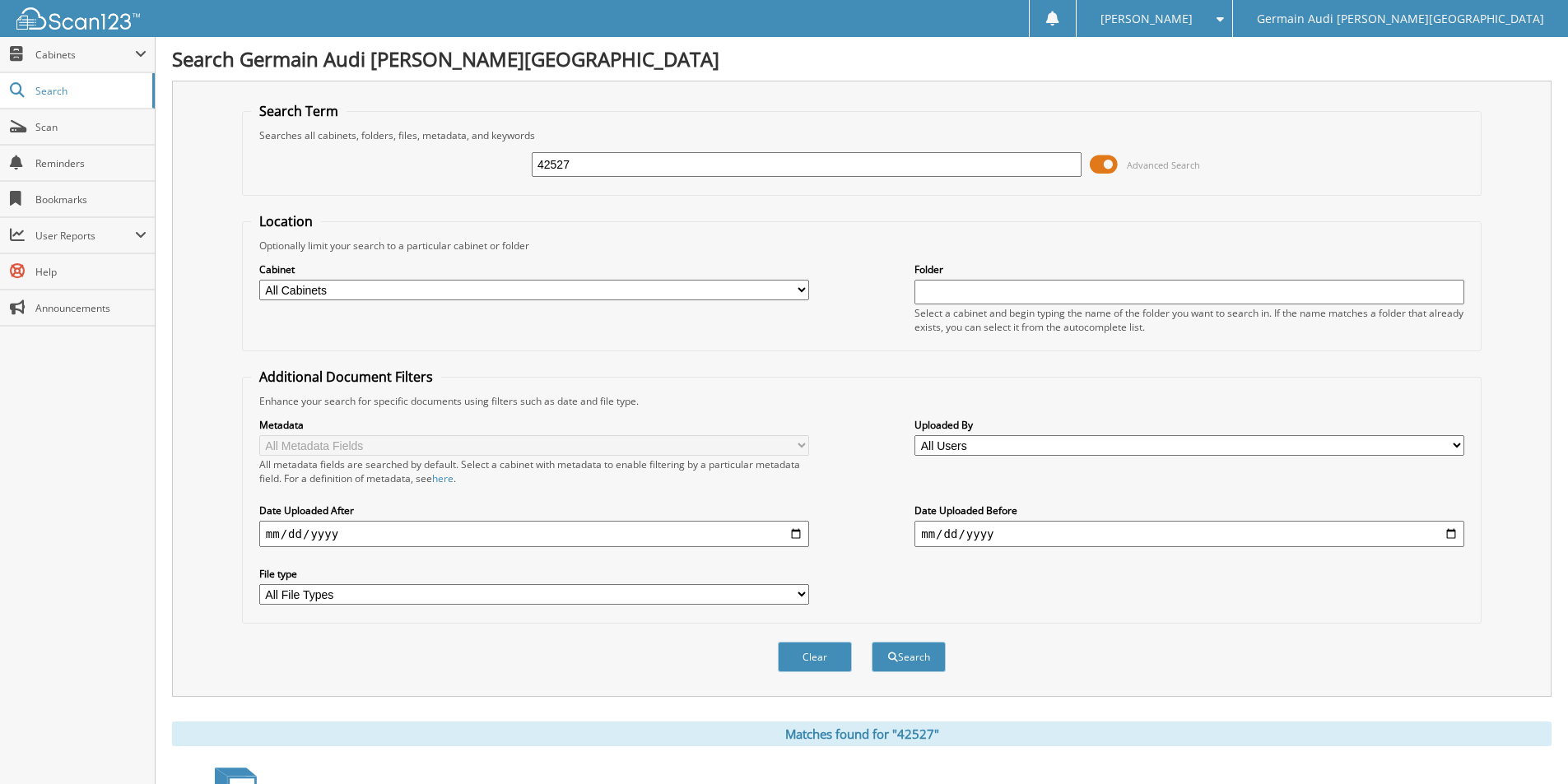
click at [576, 166] on input "42527" at bounding box center [806, 164] width 549 height 25
type input "42528"
click at [899, 657] on button "Search" at bounding box center [908, 657] width 74 height 30
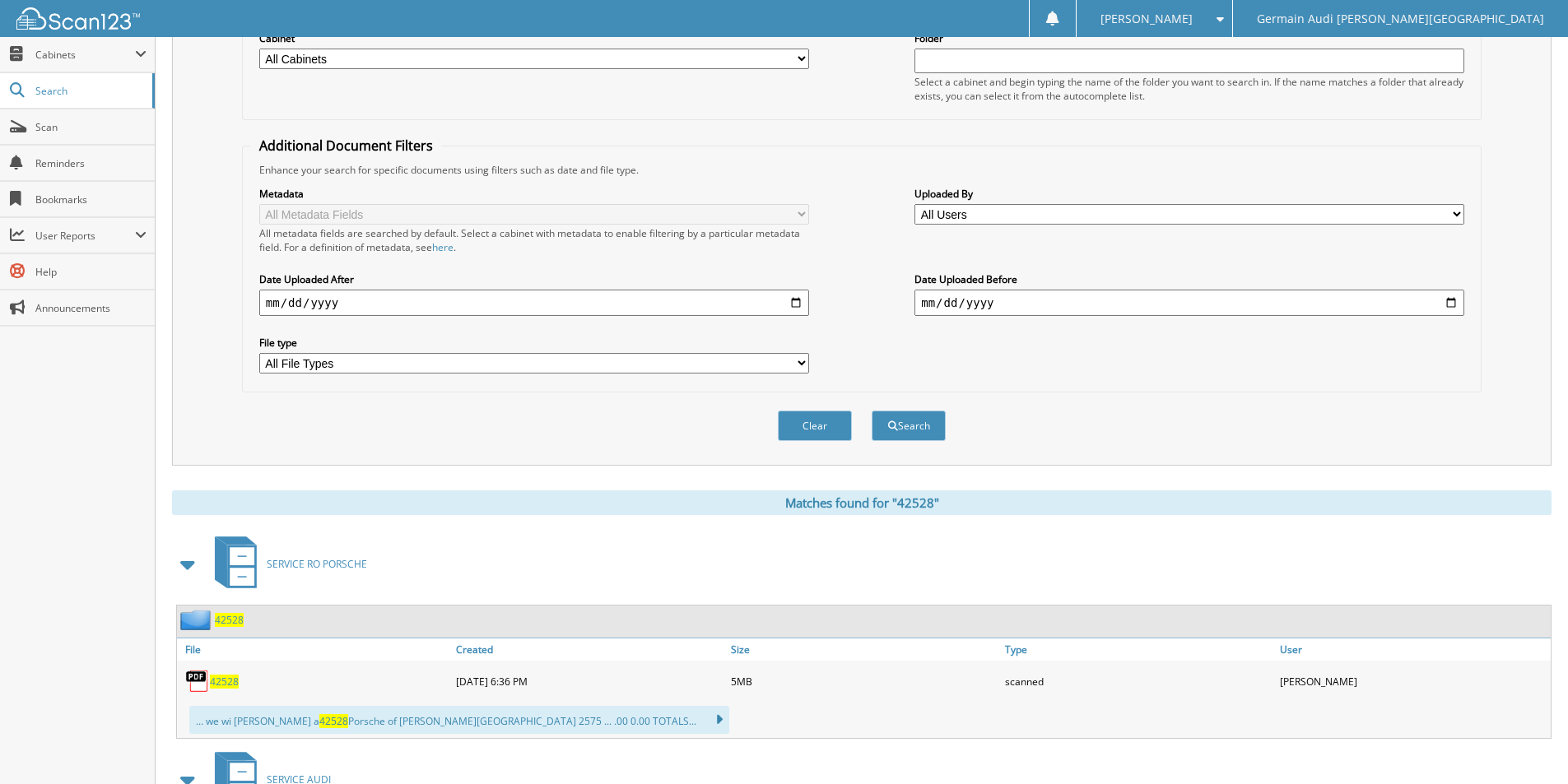
scroll to position [412, 0]
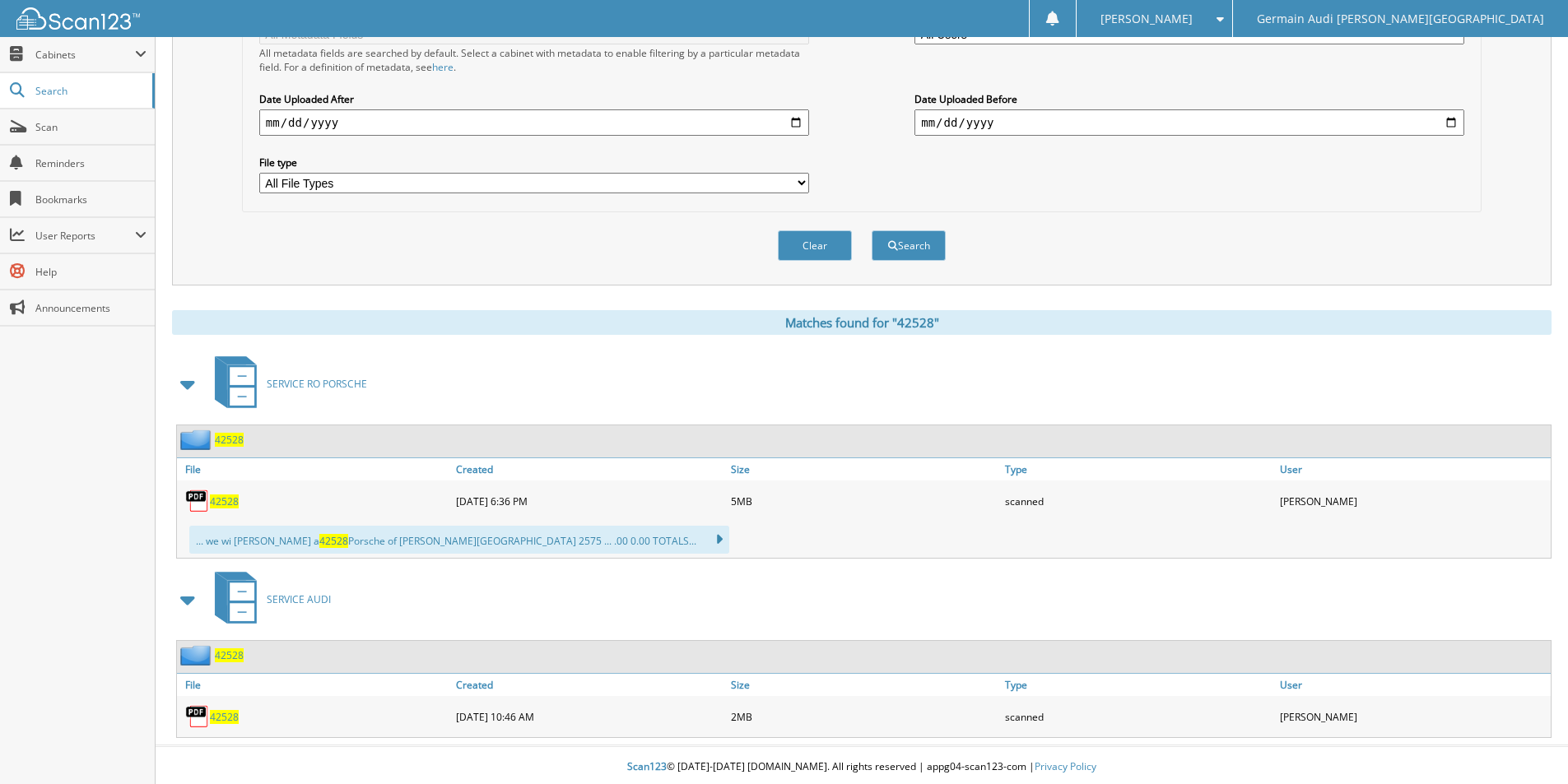
click at [231, 713] on span "42528" at bounding box center [224, 717] width 29 height 14
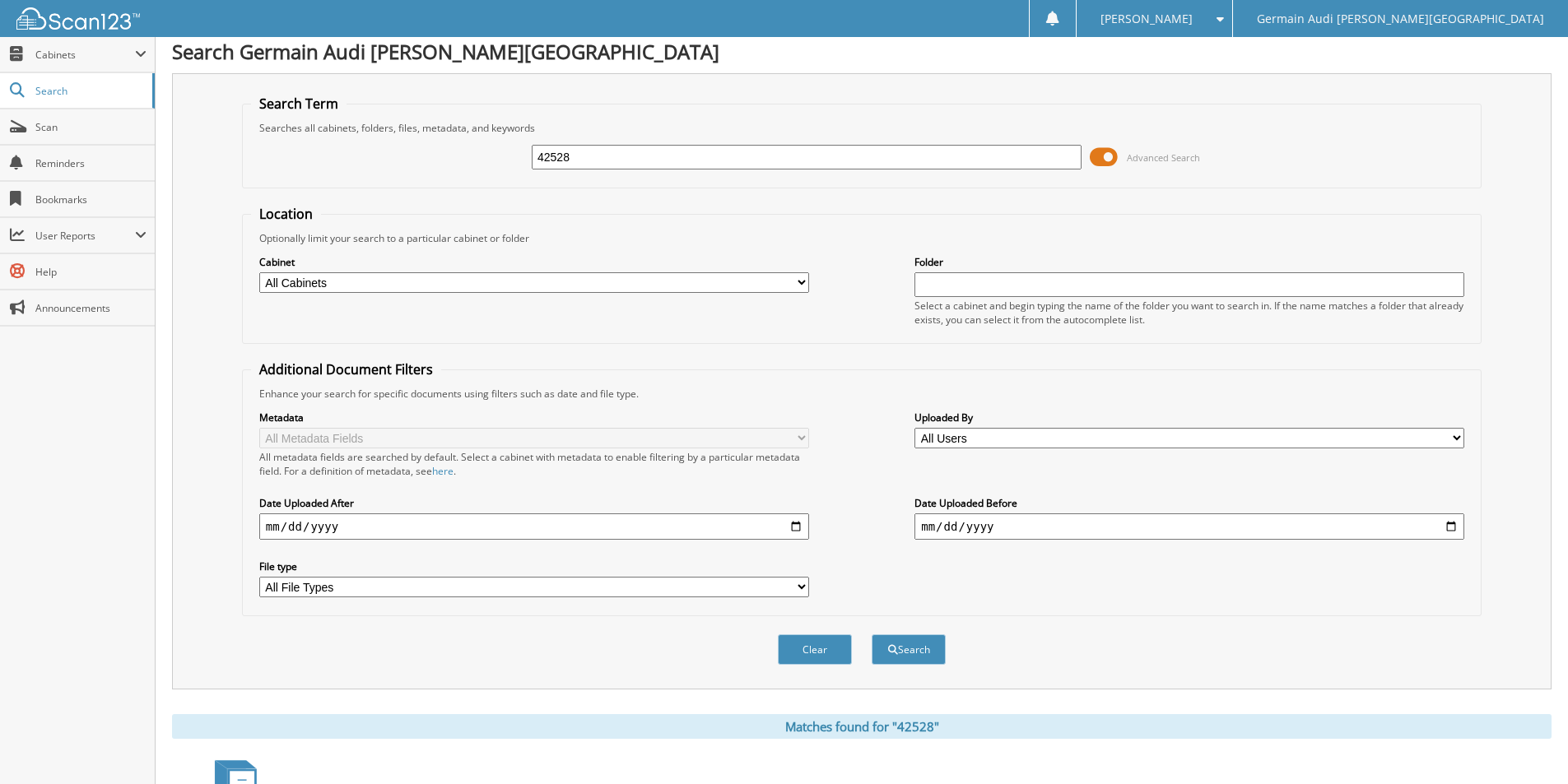
scroll to position [0, 0]
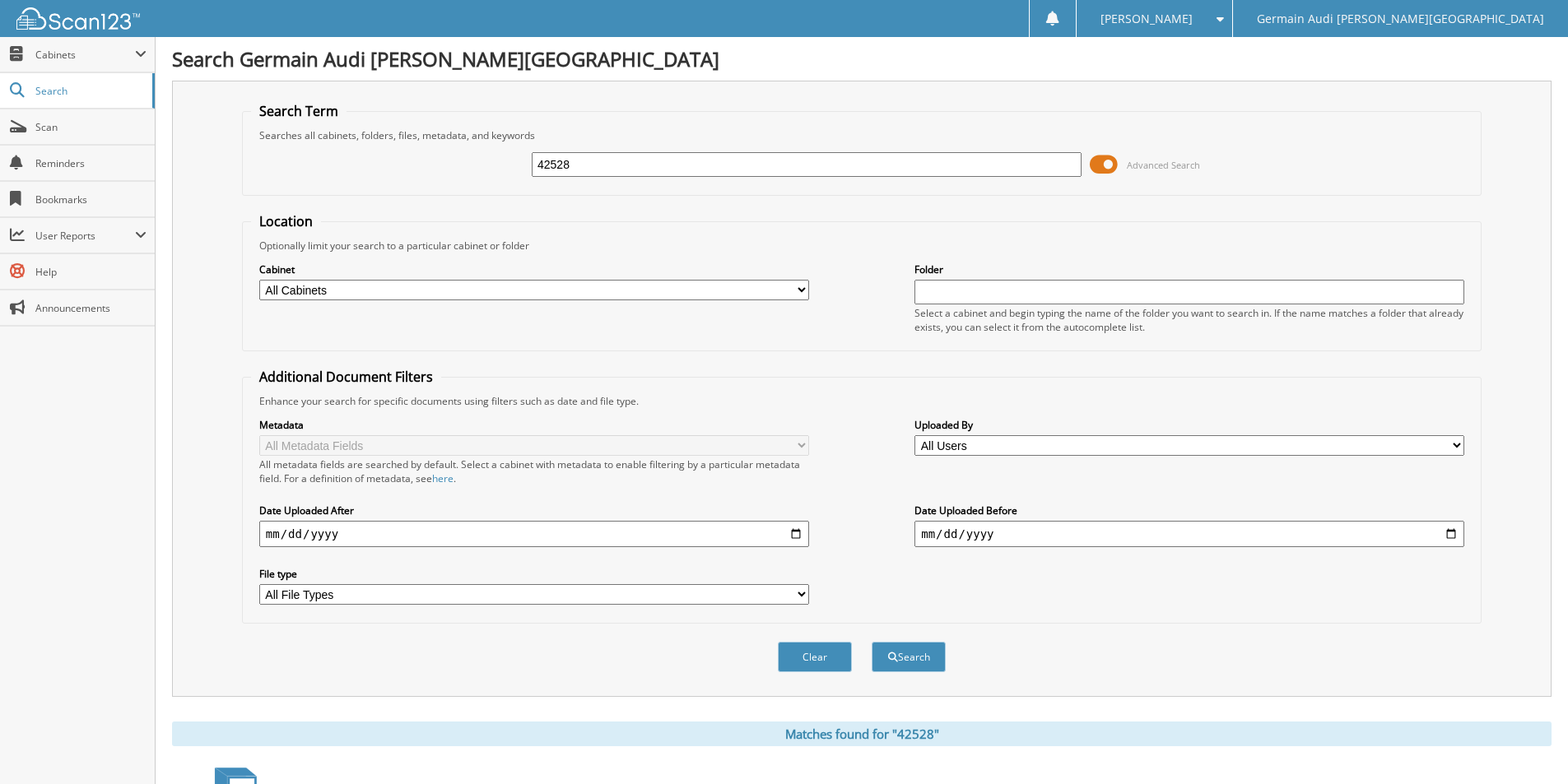
click at [568, 168] on input "42528" at bounding box center [806, 164] width 549 height 25
click at [579, 168] on input "42528" at bounding box center [806, 164] width 549 height 25
type input "42229"
click at [872, 642] on button "Search" at bounding box center [908, 657] width 74 height 30
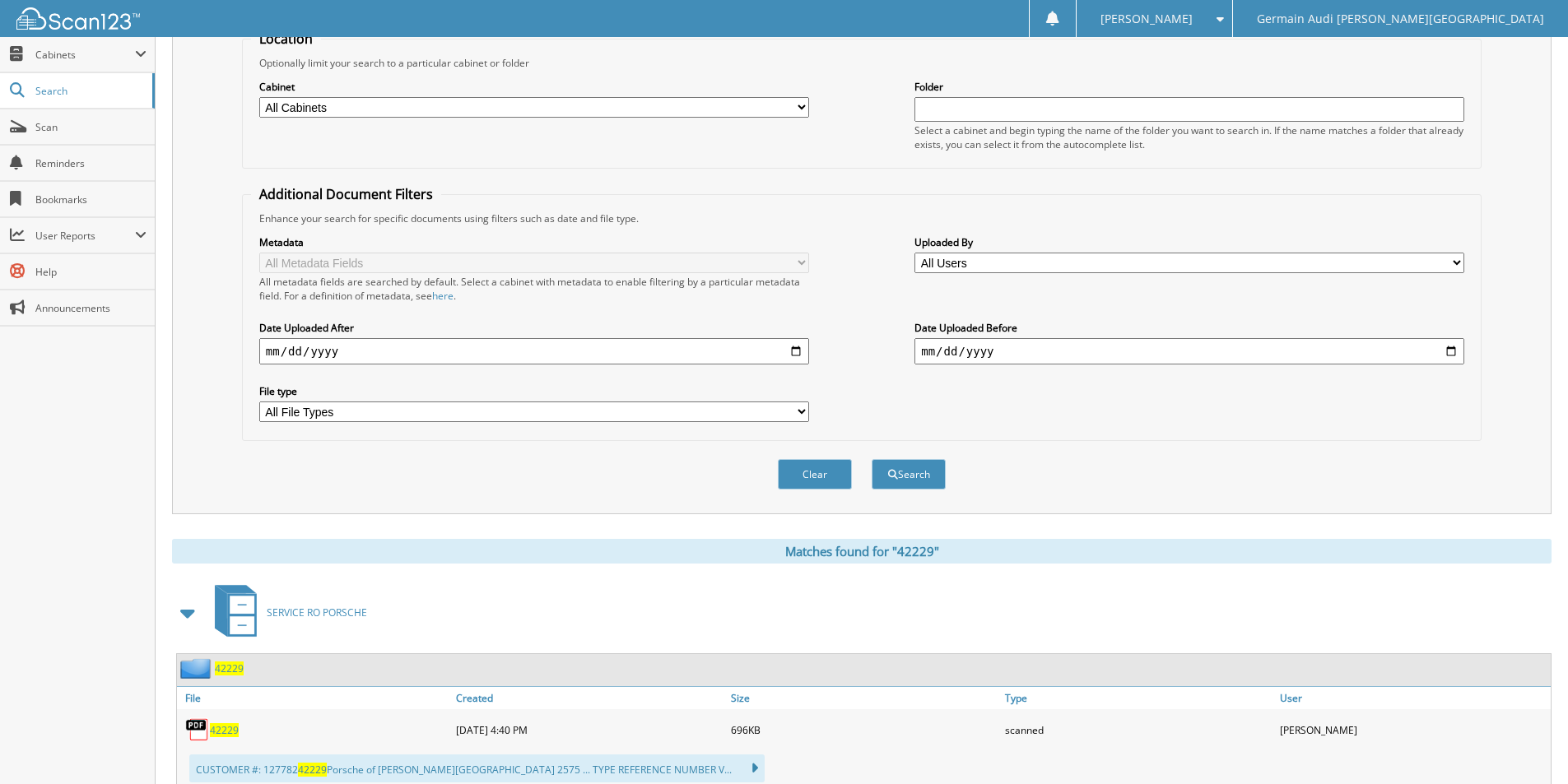
scroll to position [415, 0]
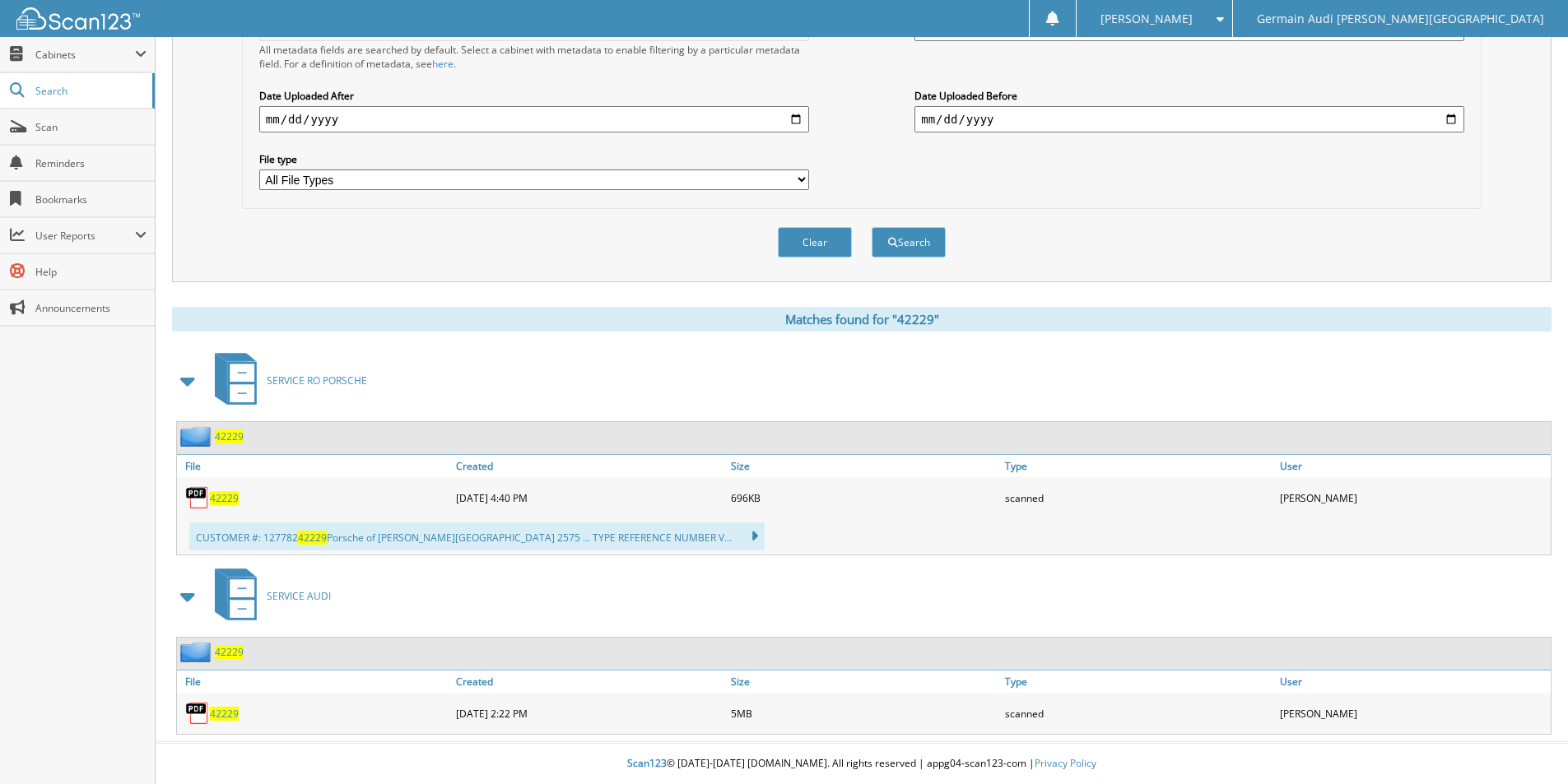
click at [223, 718] on span "42229" at bounding box center [224, 713] width 29 height 14
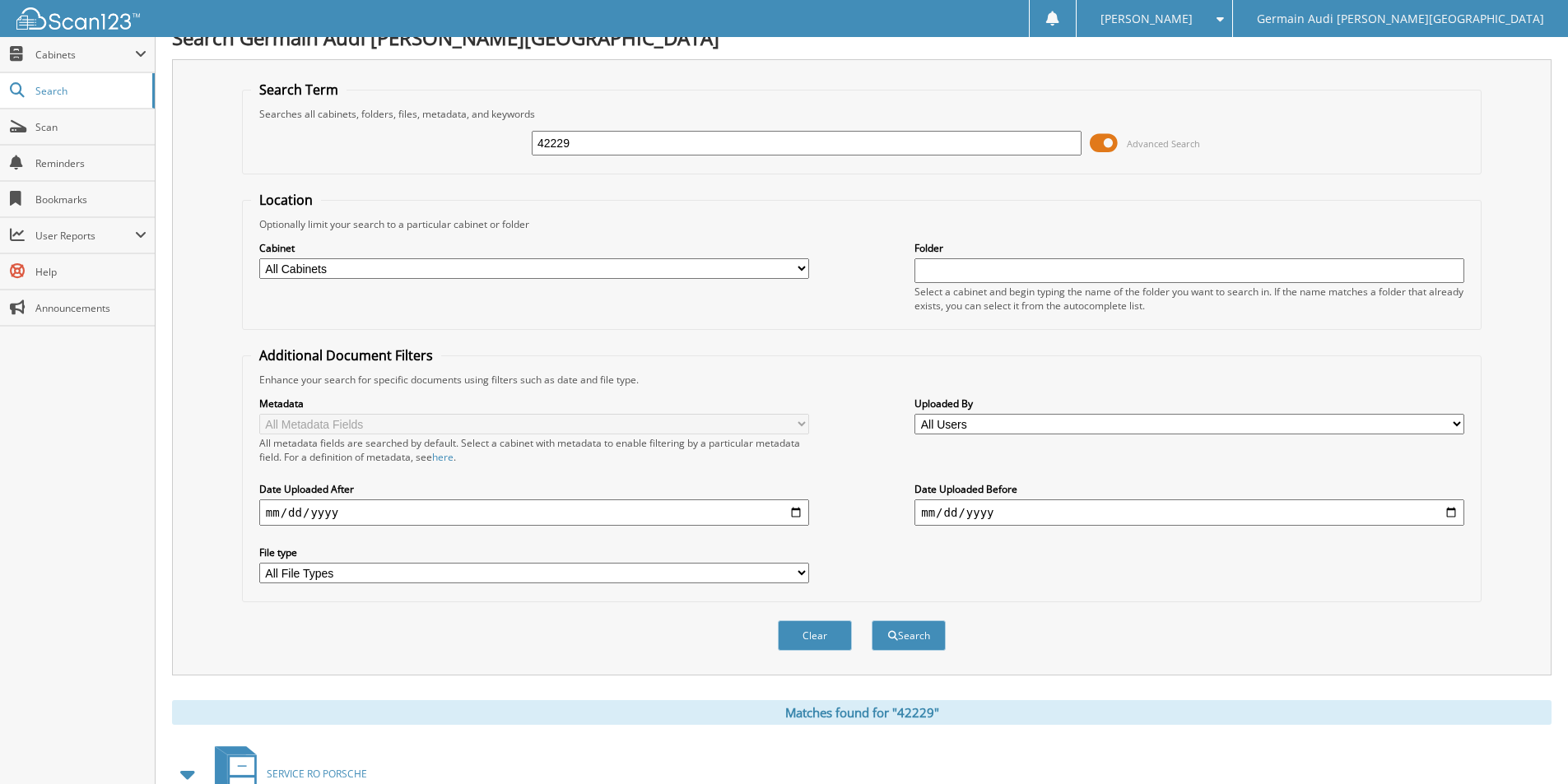
scroll to position [0, 0]
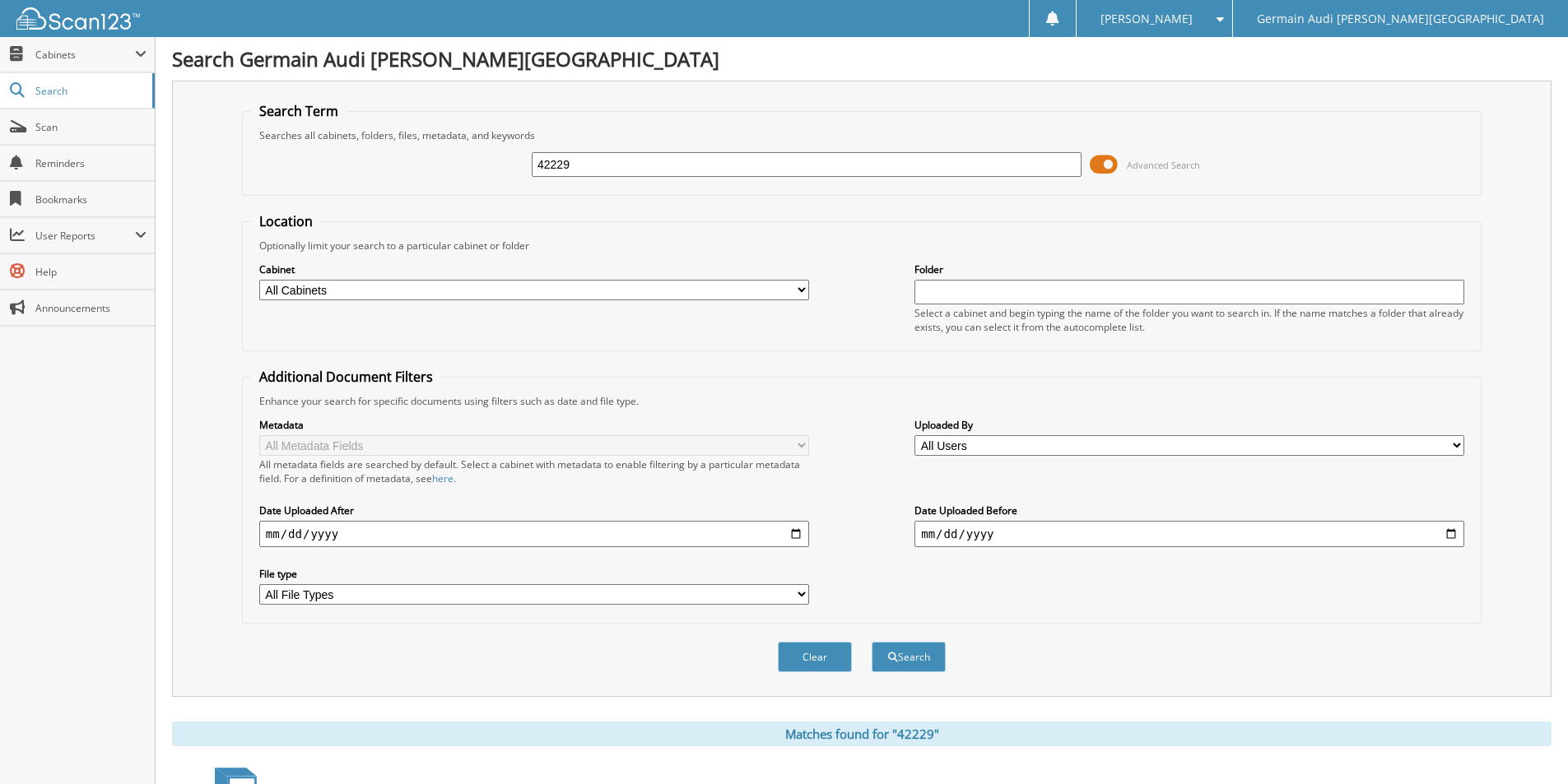
click at [587, 165] on input "42229" at bounding box center [806, 164] width 549 height 25
type input "42499"
click at [914, 659] on button "Search" at bounding box center [908, 657] width 74 height 30
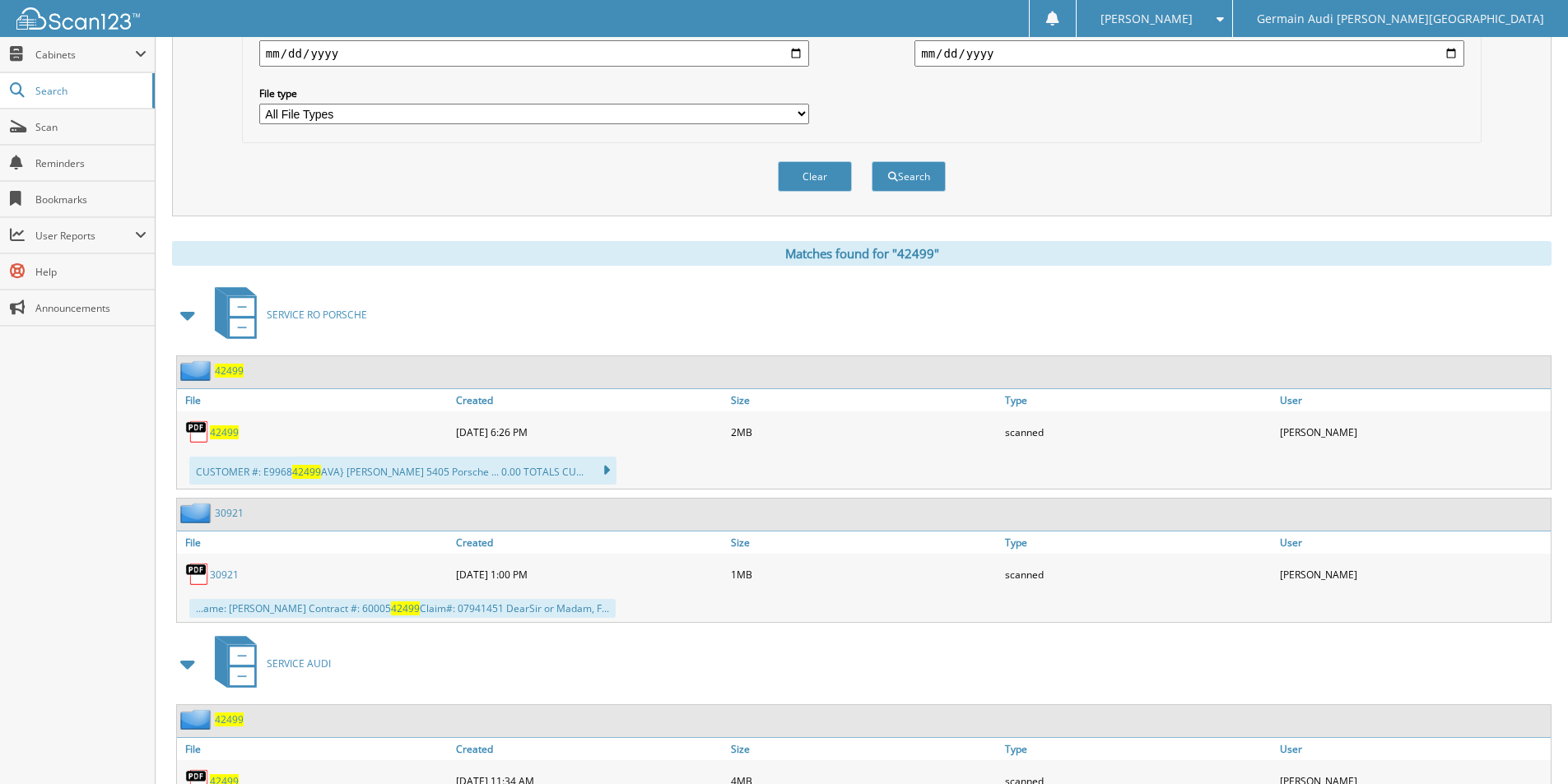
scroll to position [548, 0]
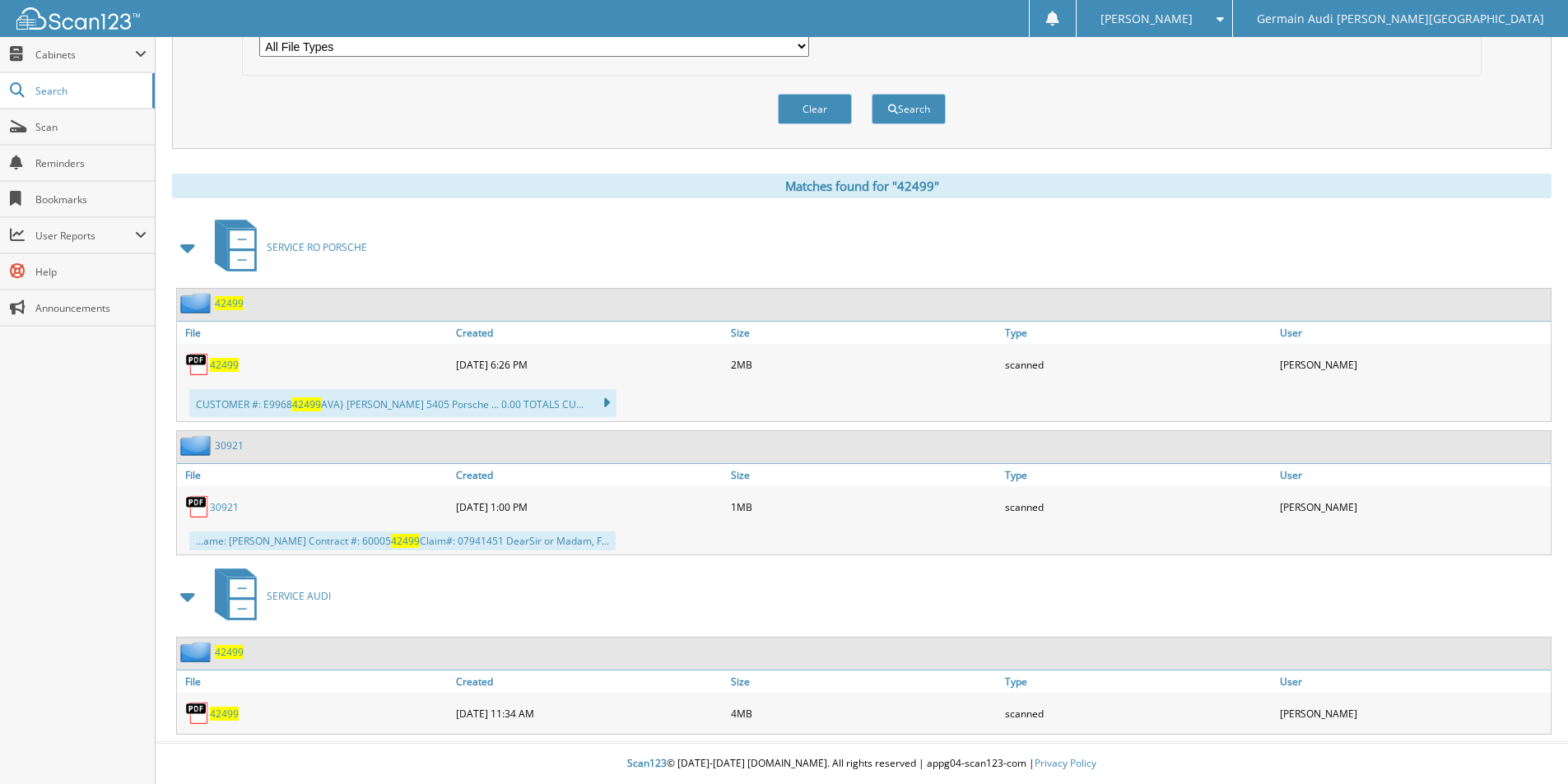
click at [224, 710] on span "42499" at bounding box center [224, 713] width 29 height 14
click at [225, 707] on link "42499" at bounding box center [224, 713] width 29 height 14
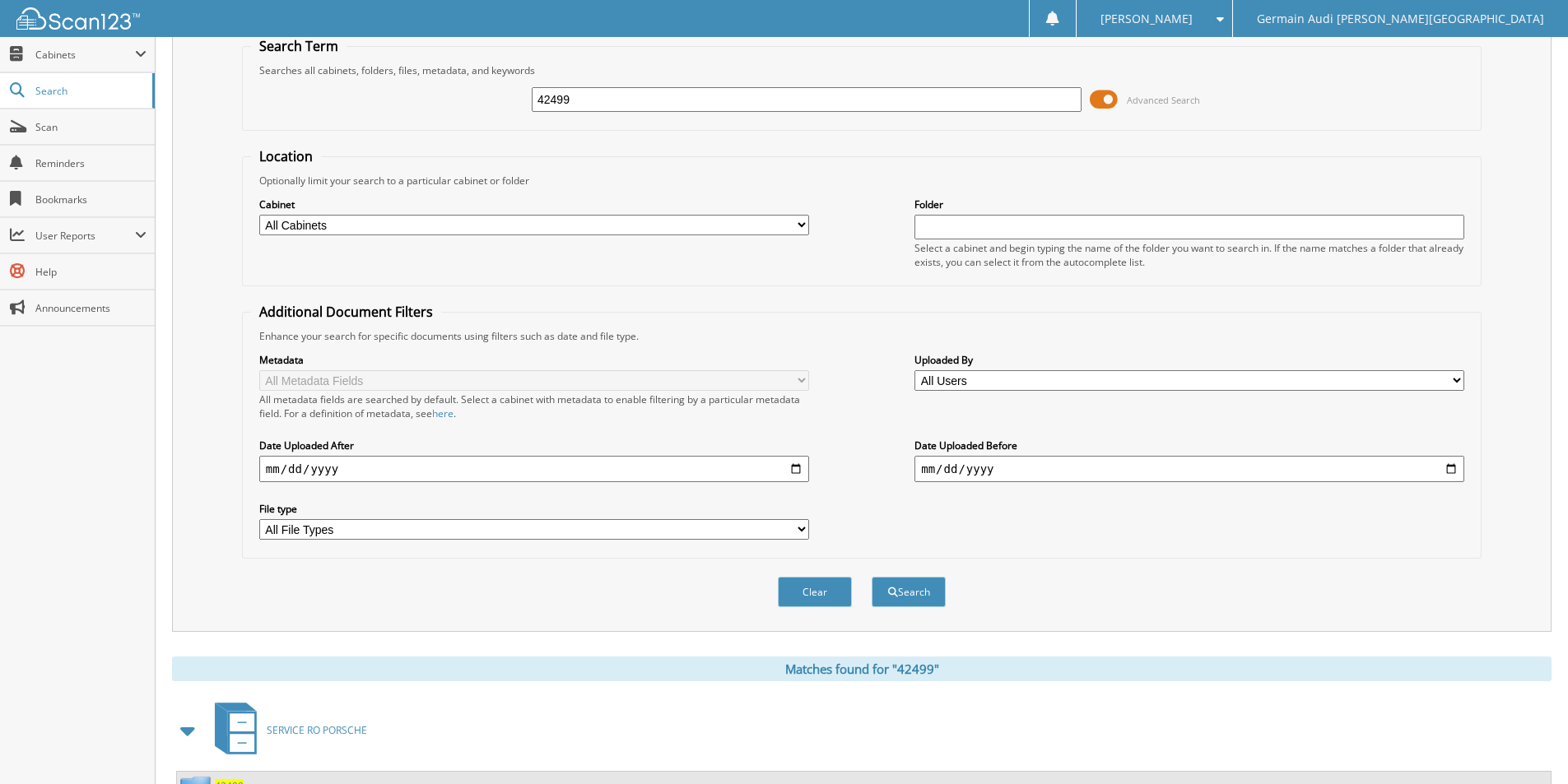
scroll to position [0, 0]
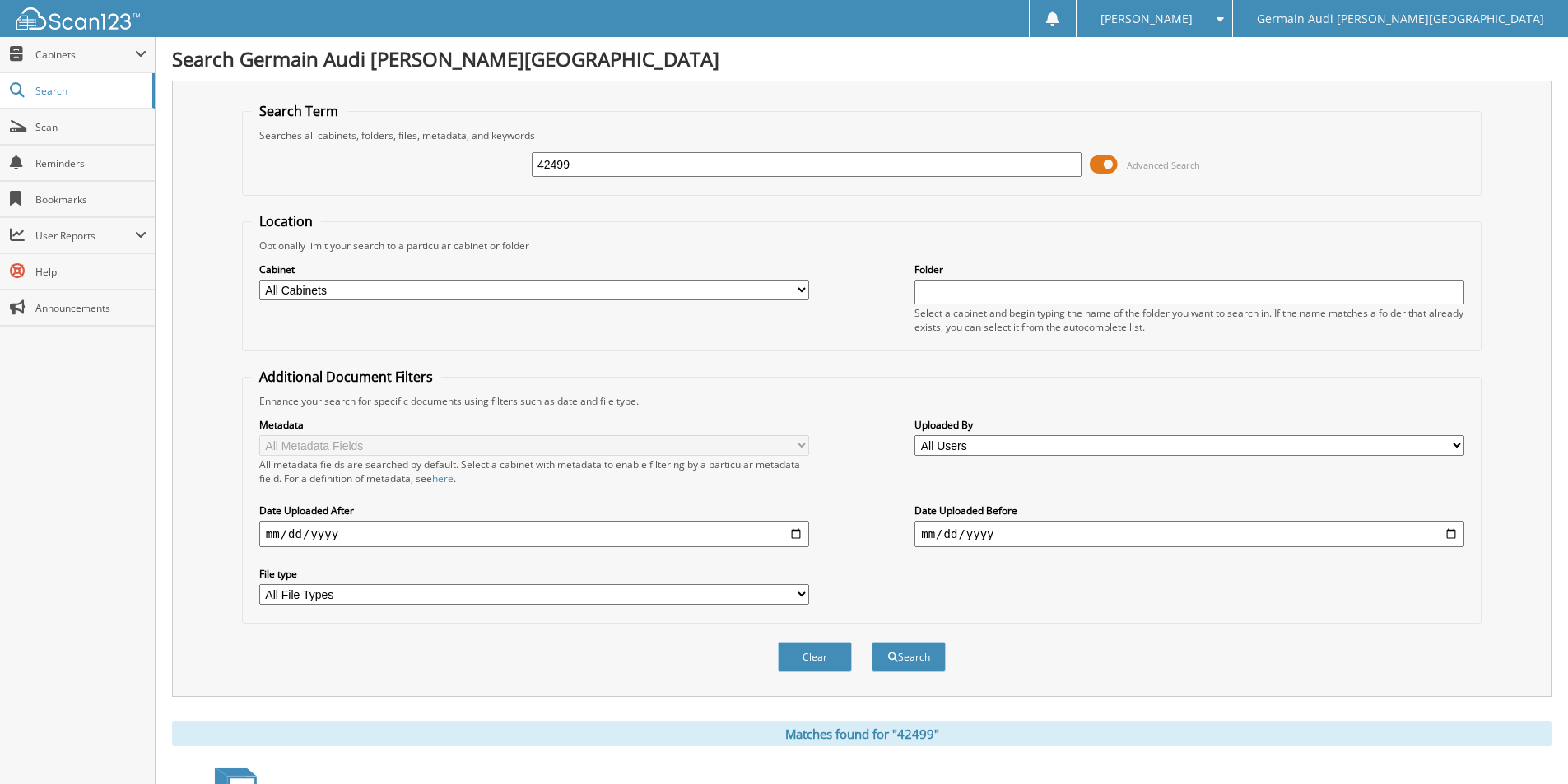
click at [576, 172] on input "42499" at bounding box center [806, 164] width 549 height 25
type input "42521"
click at [872, 642] on button "Search" at bounding box center [908, 657] width 74 height 30
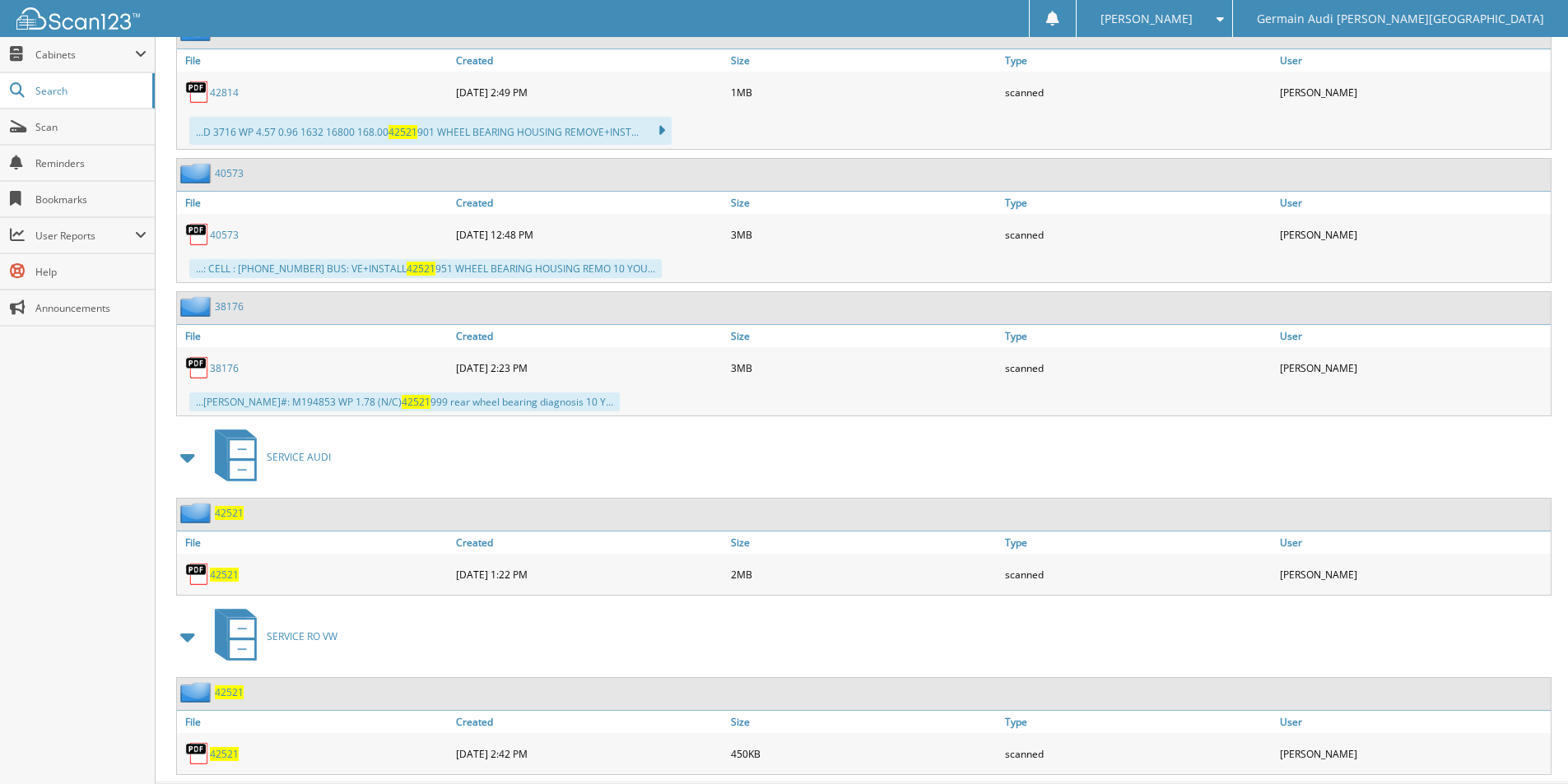
scroll to position [1365, 0]
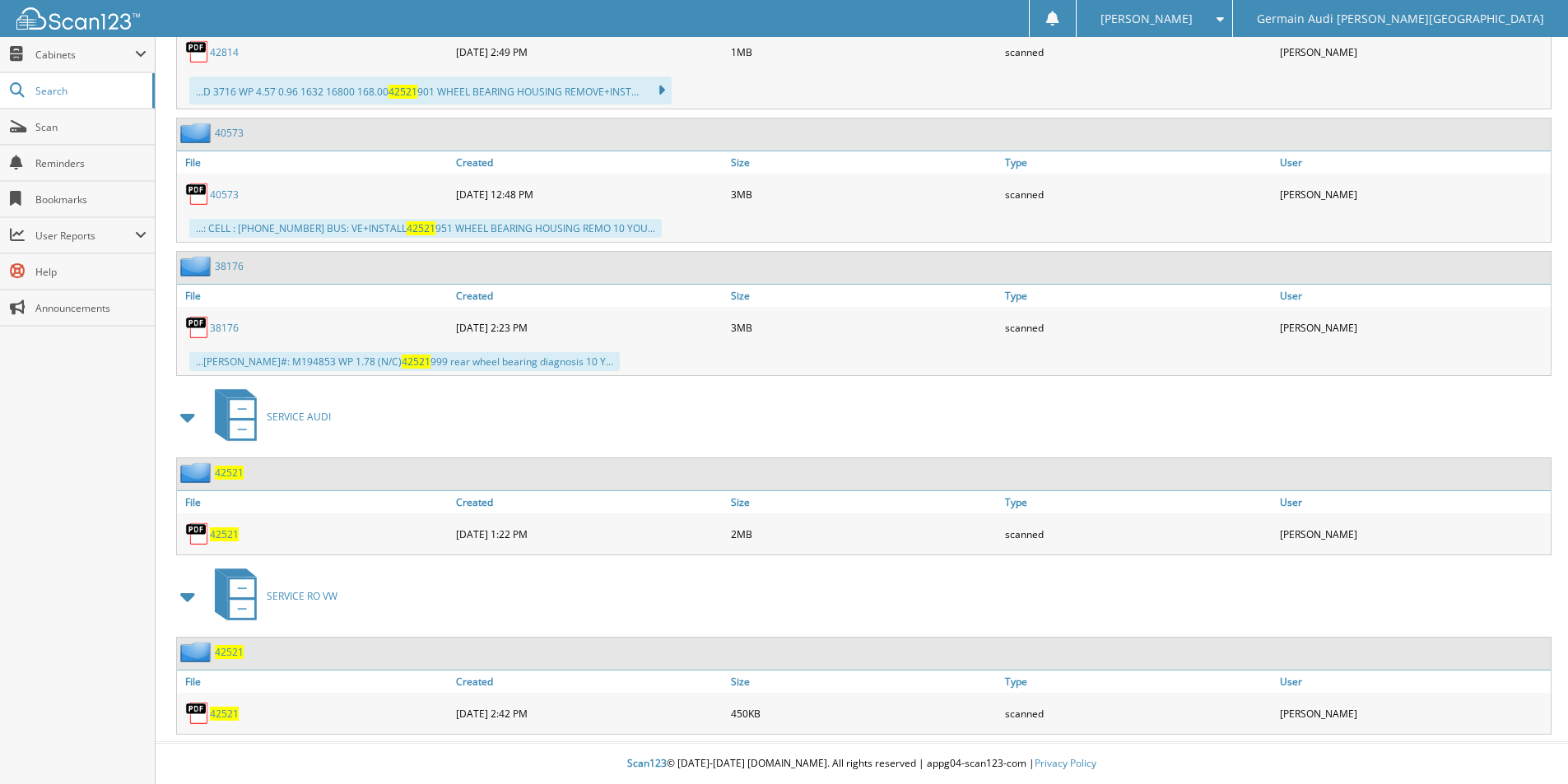
click at [225, 536] on span "42521" at bounding box center [224, 534] width 29 height 14
drag, startPoint x: 225, startPoint y: 536, endPoint x: 612, endPoint y: 534, distance: 387.0
click at [225, 534] on span "42521" at bounding box center [224, 534] width 29 height 14
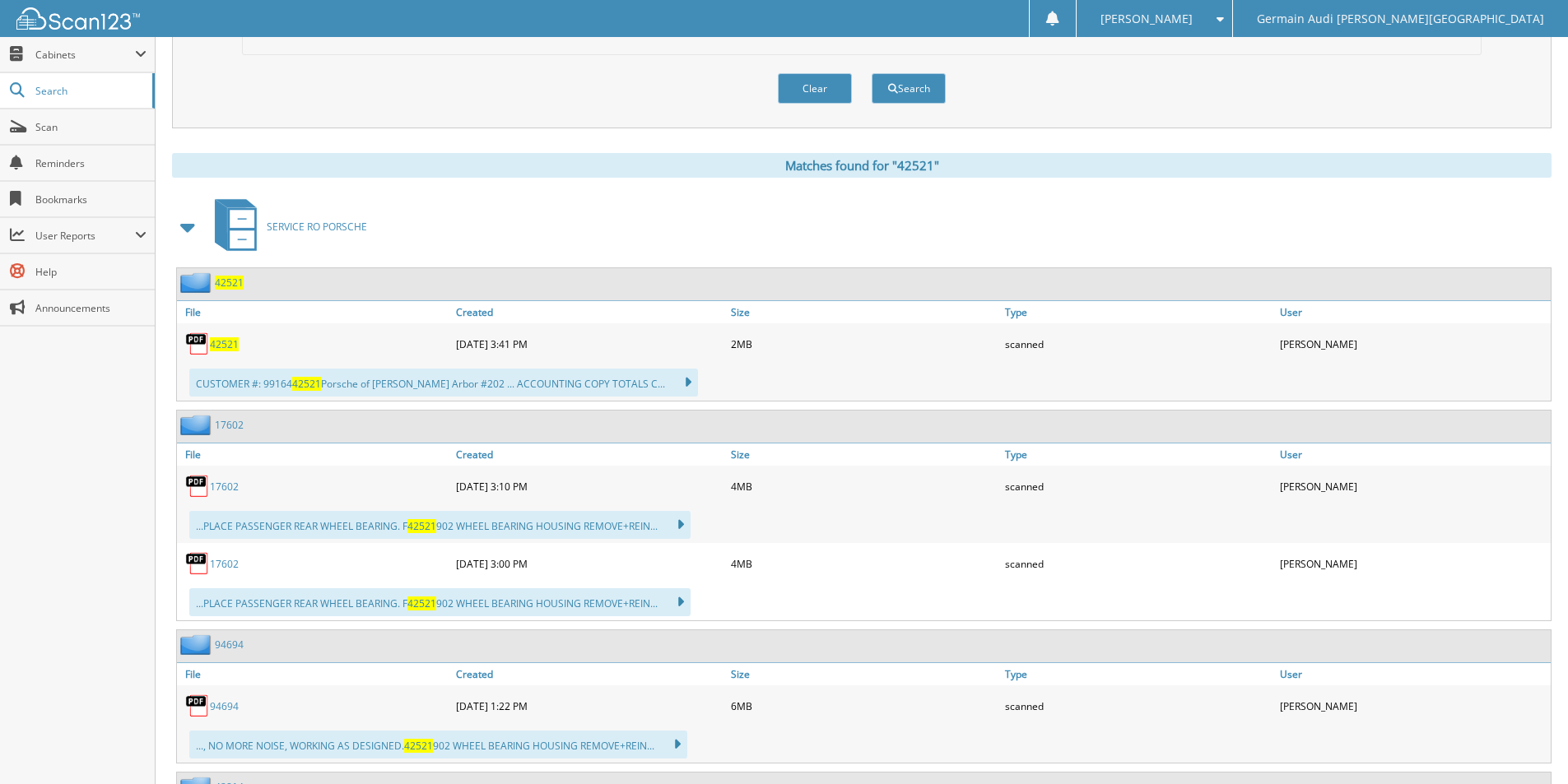
scroll to position [49, 0]
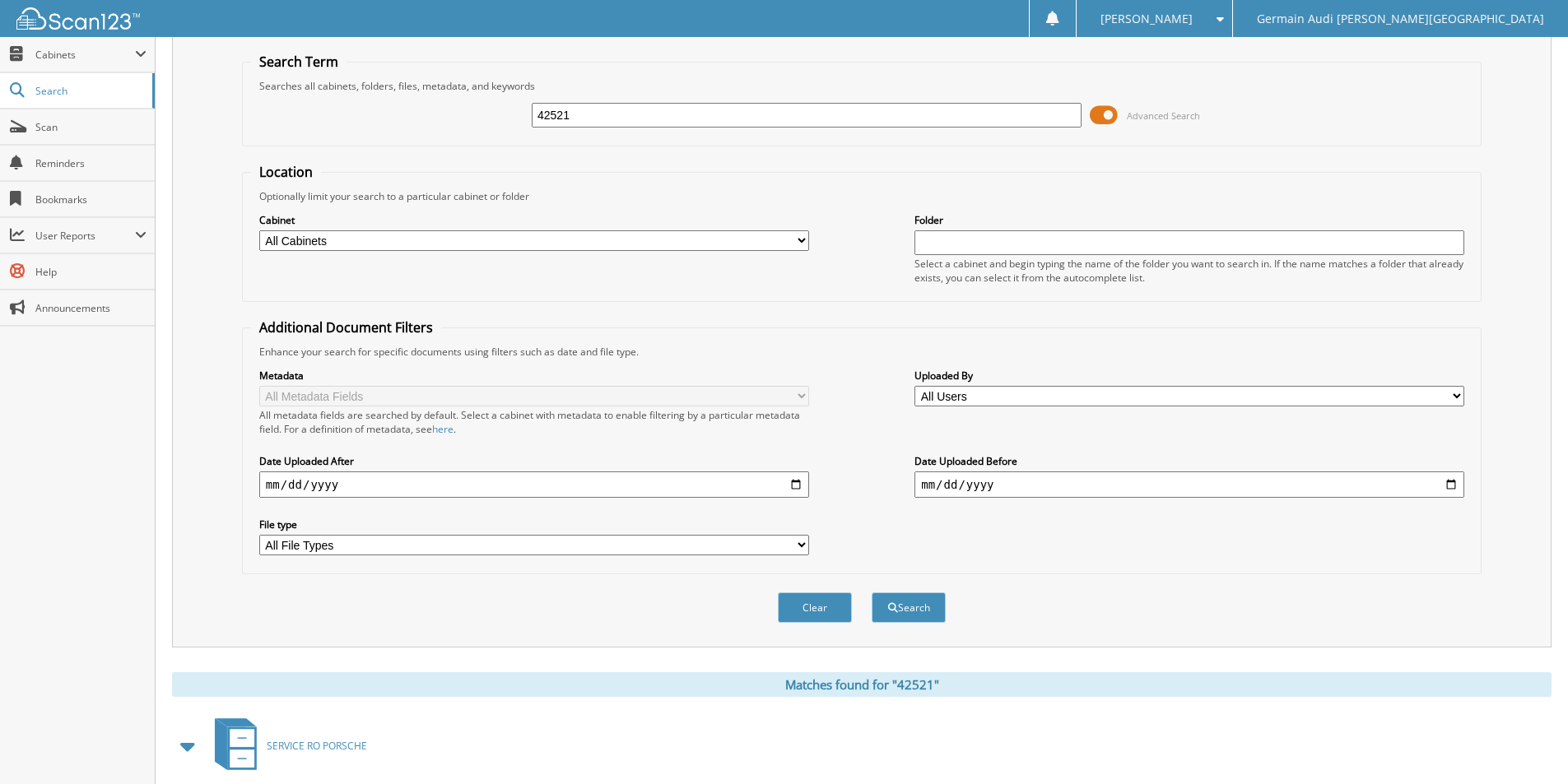
click at [595, 112] on input "42521" at bounding box center [806, 115] width 549 height 25
type input "42522"
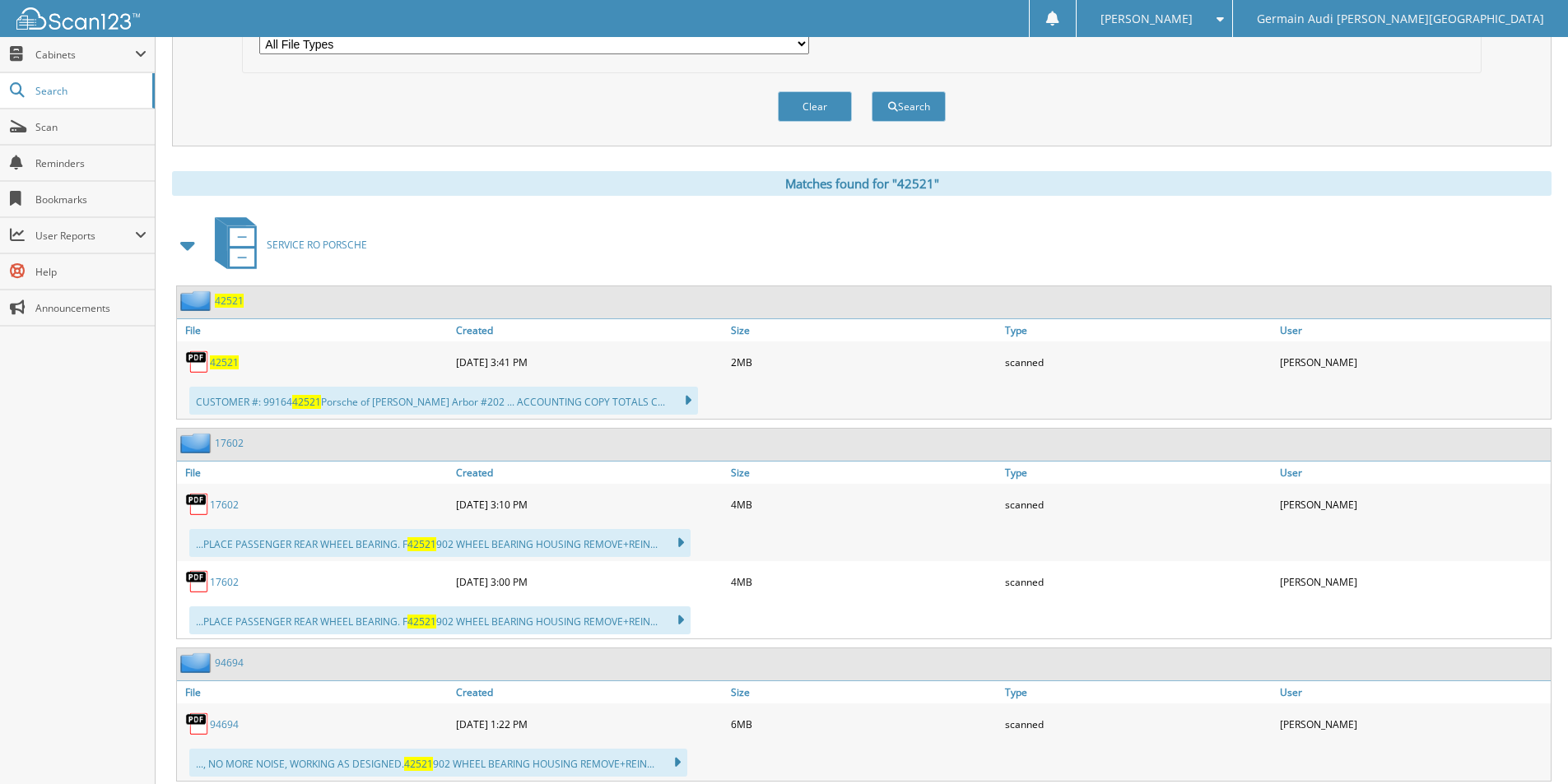
scroll to position [296, 0]
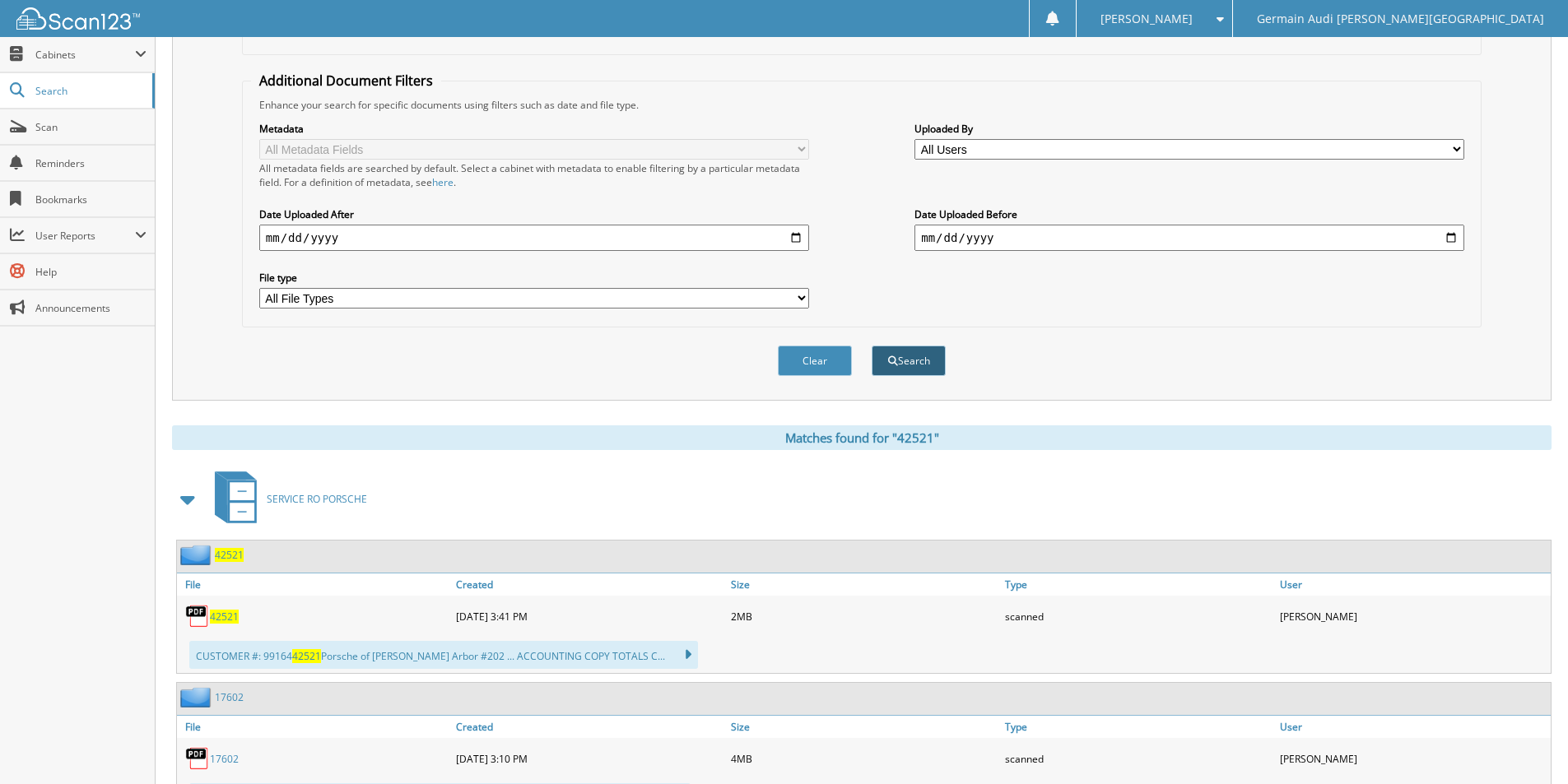
click at [920, 361] on button "Search" at bounding box center [908, 360] width 74 height 30
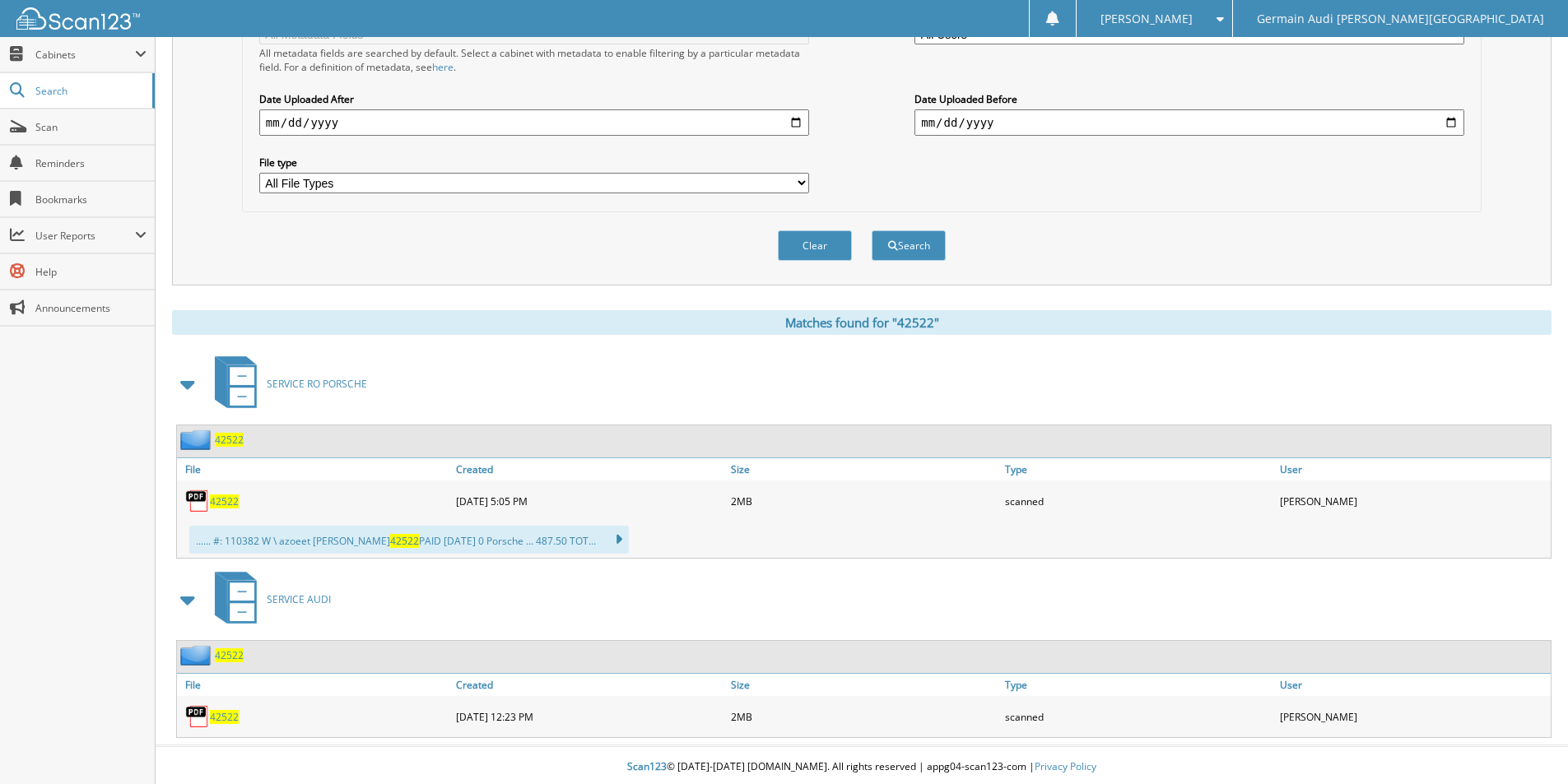
scroll to position [415, 0]
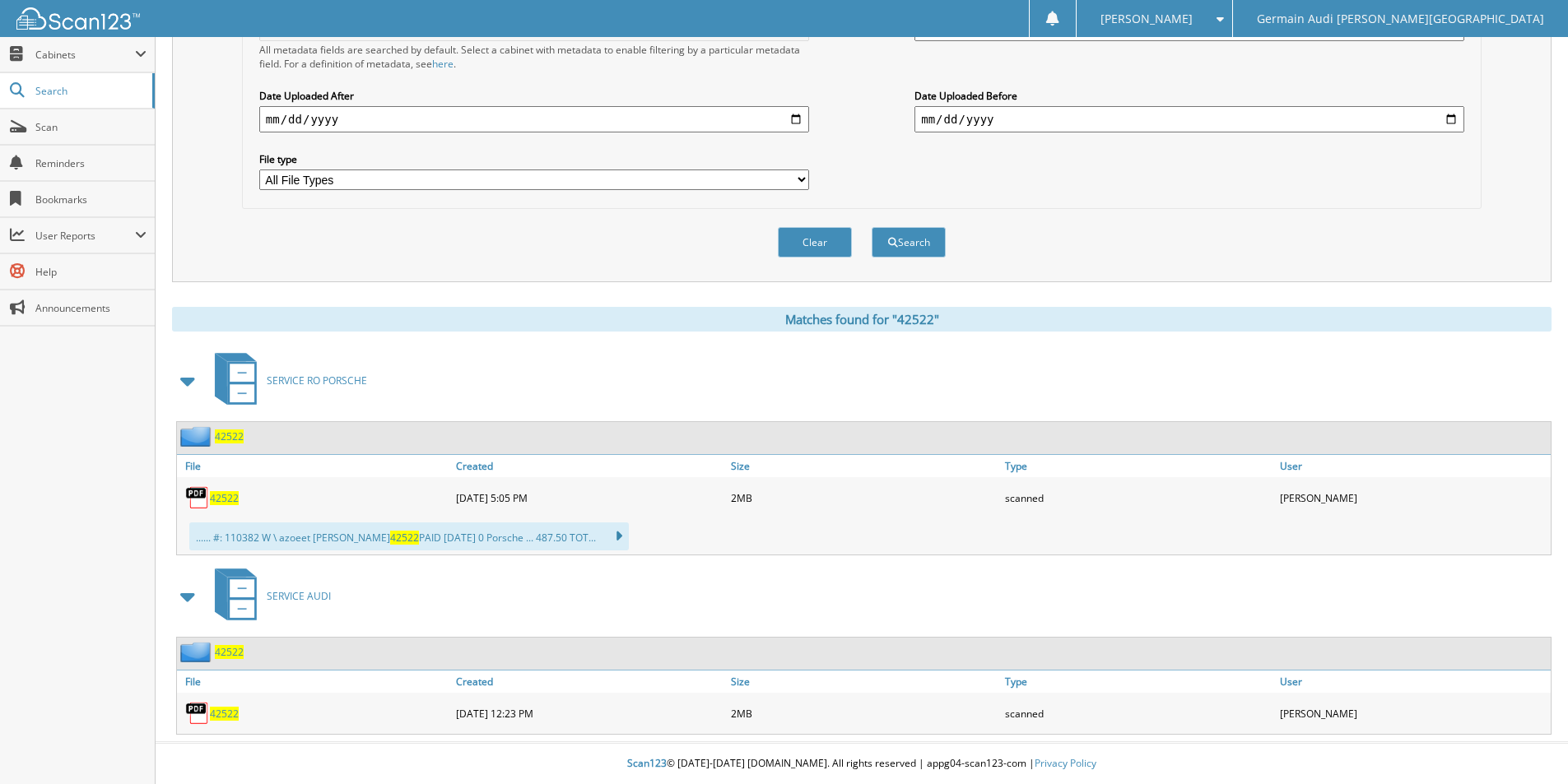
click at [226, 710] on span "42522" at bounding box center [224, 713] width 29 height 14
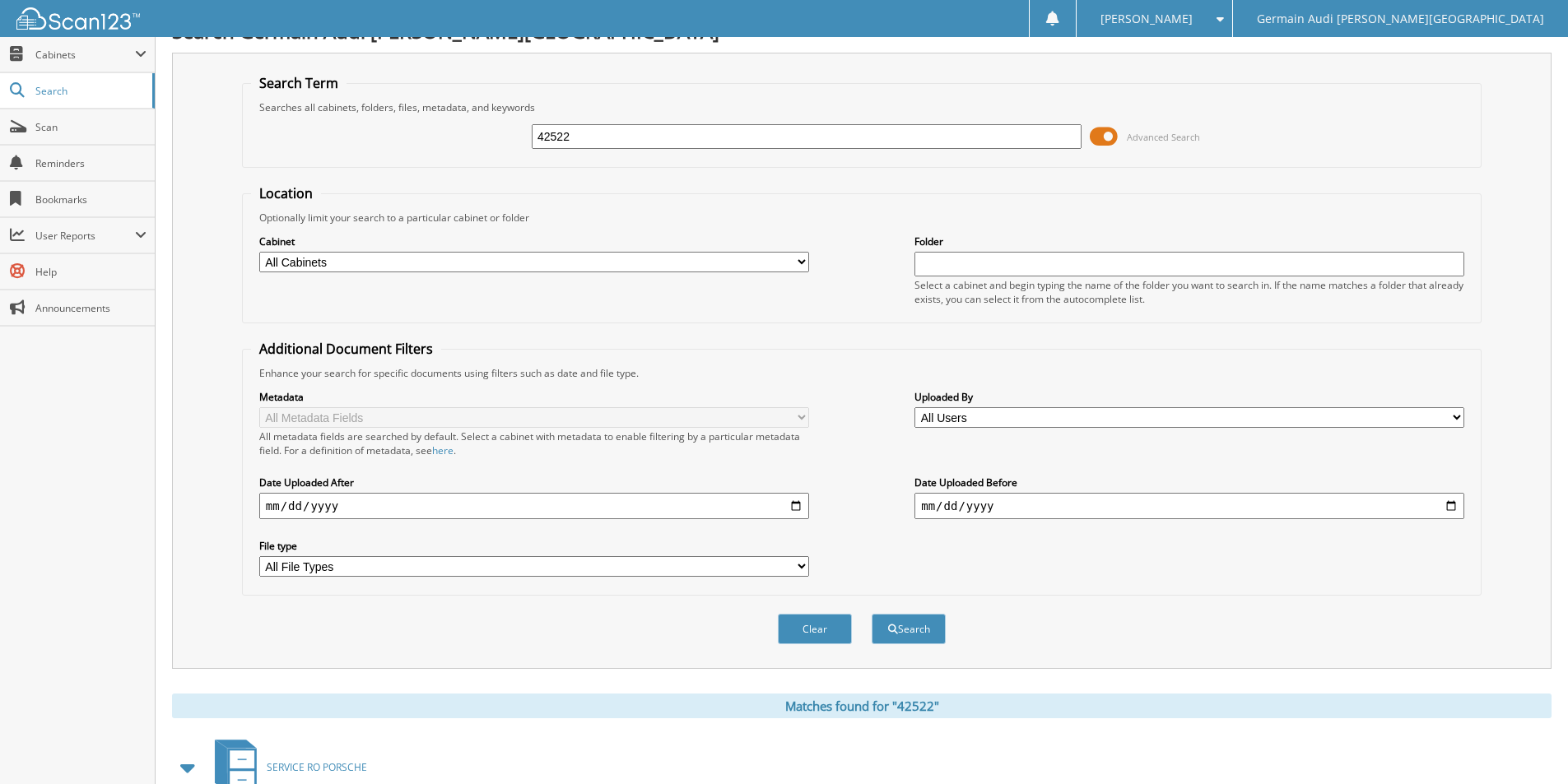
scroll to position [5, 0]
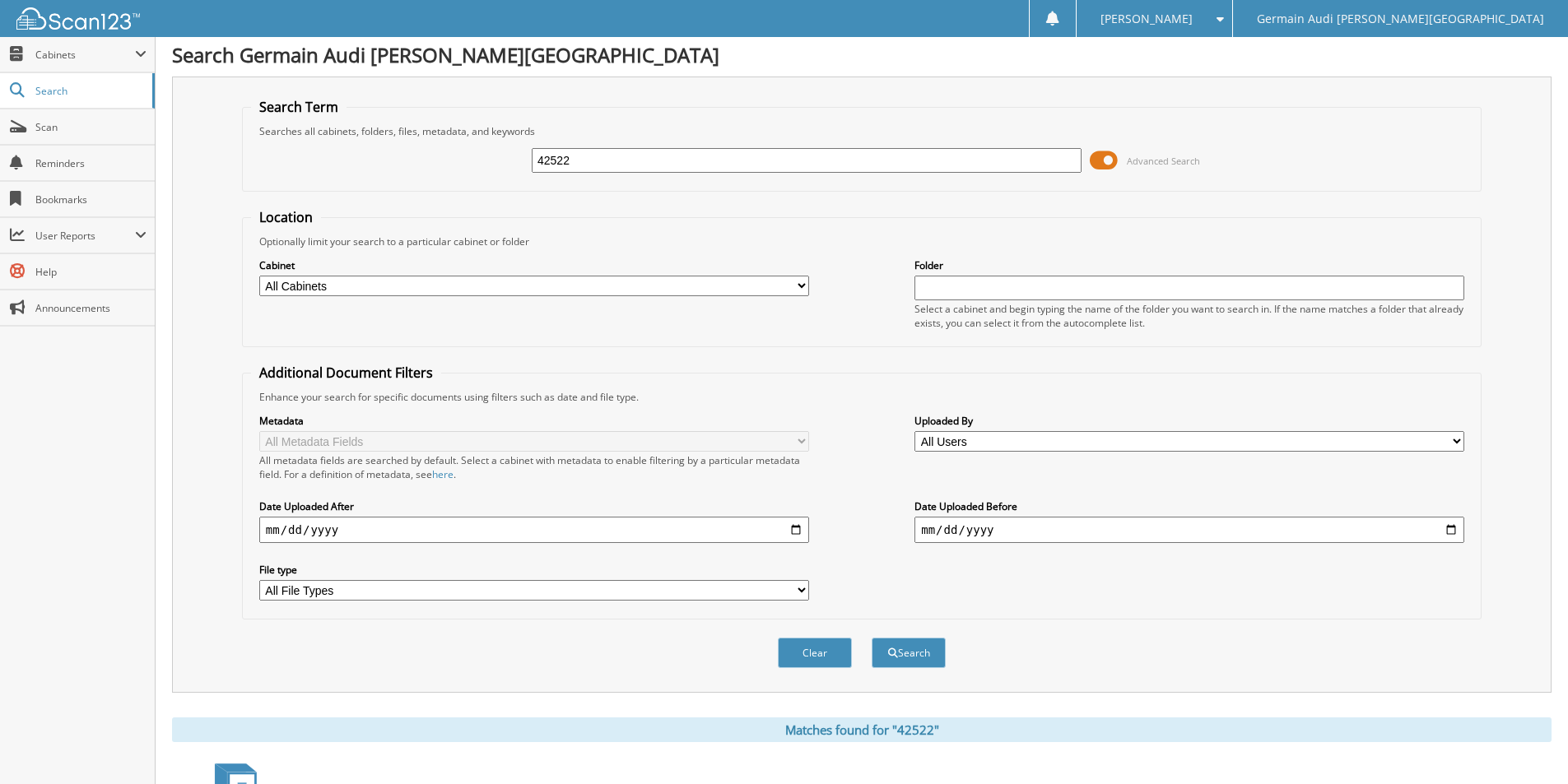
click at [612, 162] on input "42522" at bounding box center [806, 160] width 549 height 25
type input "42524"
click at [872, 637] on button "Search" at bounding box center [908, 652] width 74 height 30
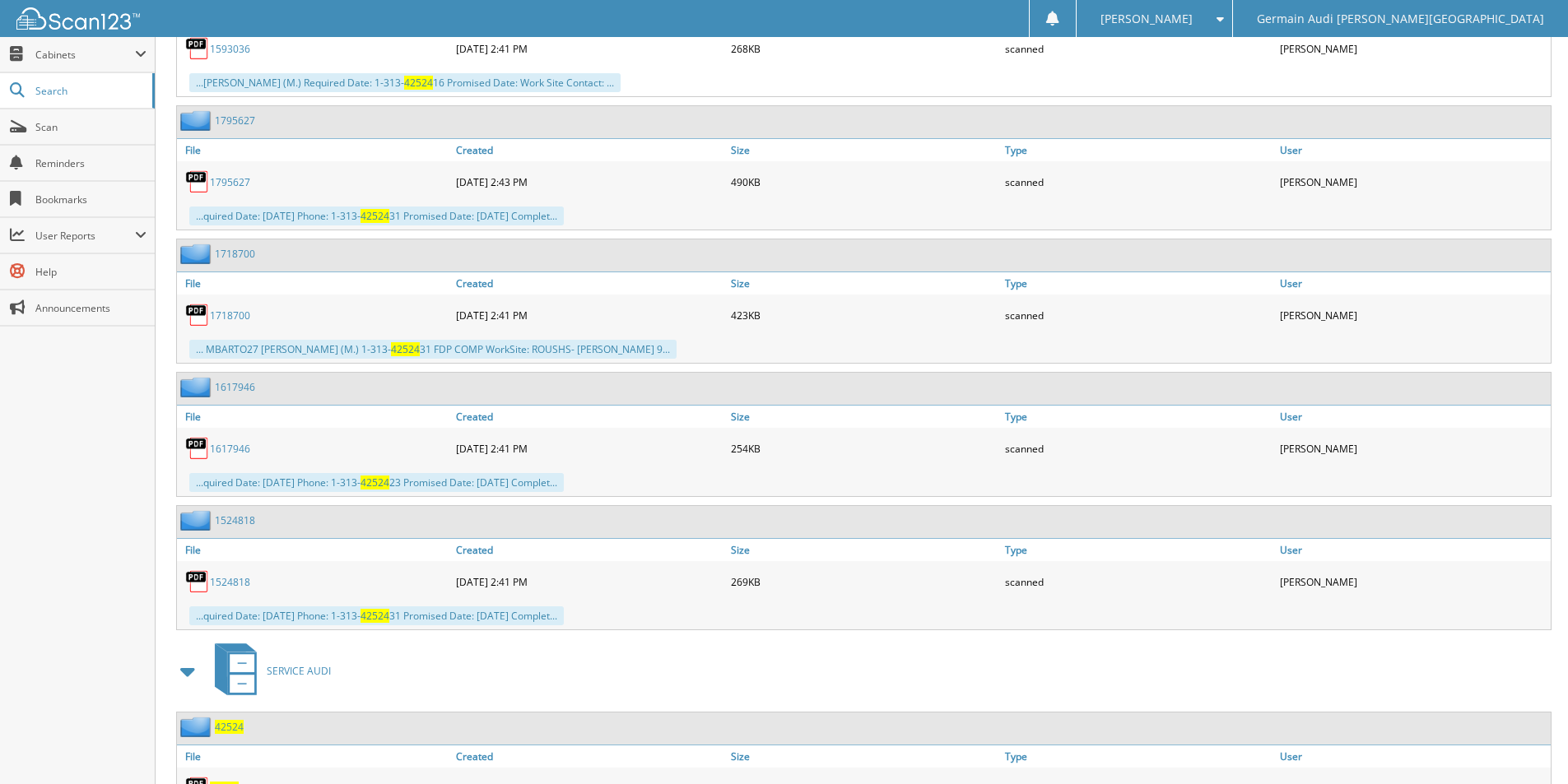
scroll to position [1550, 0]
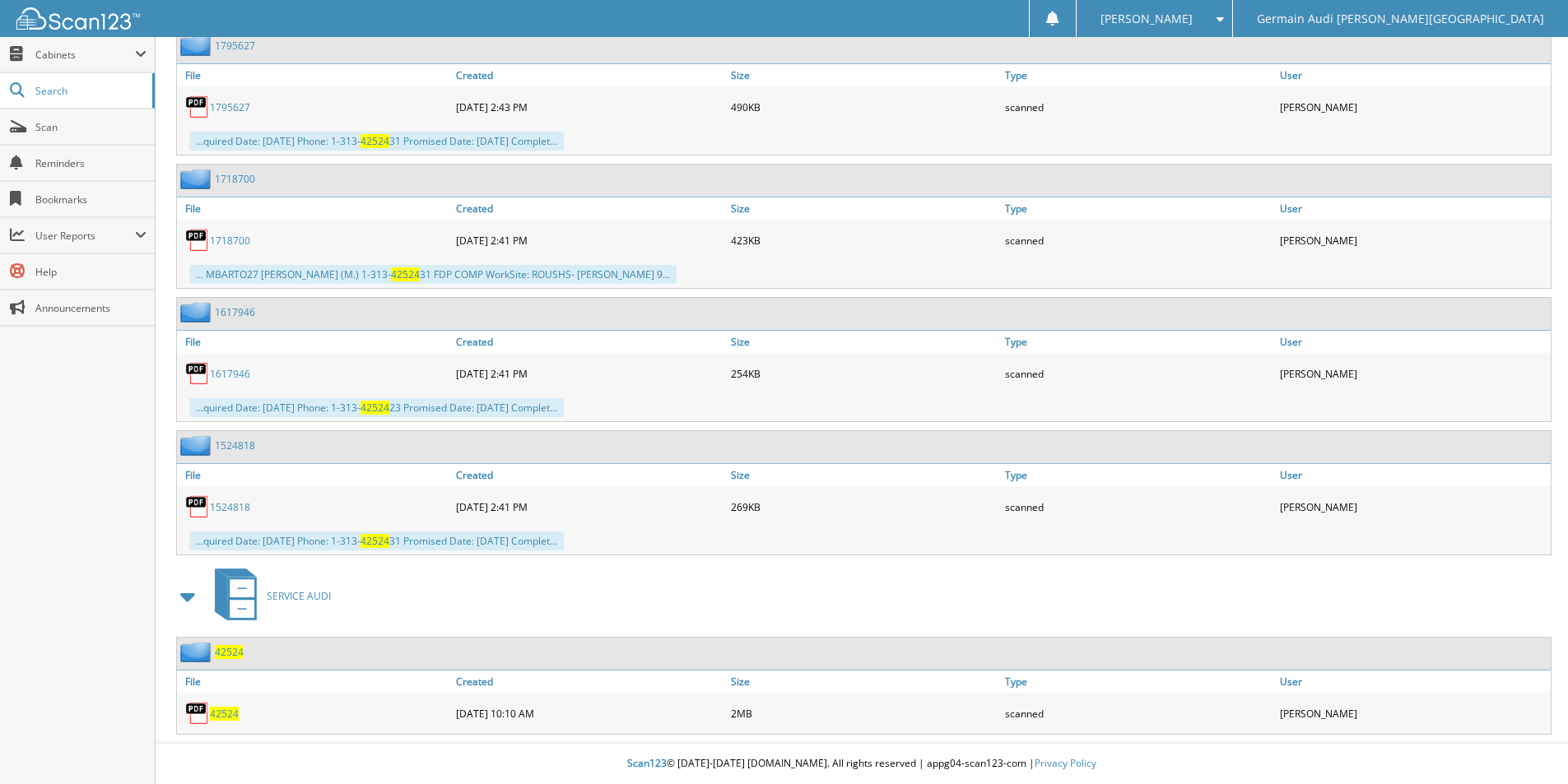
click at [230, 716] on span "42524" at bounding box center [224, 713] width 29 height 14
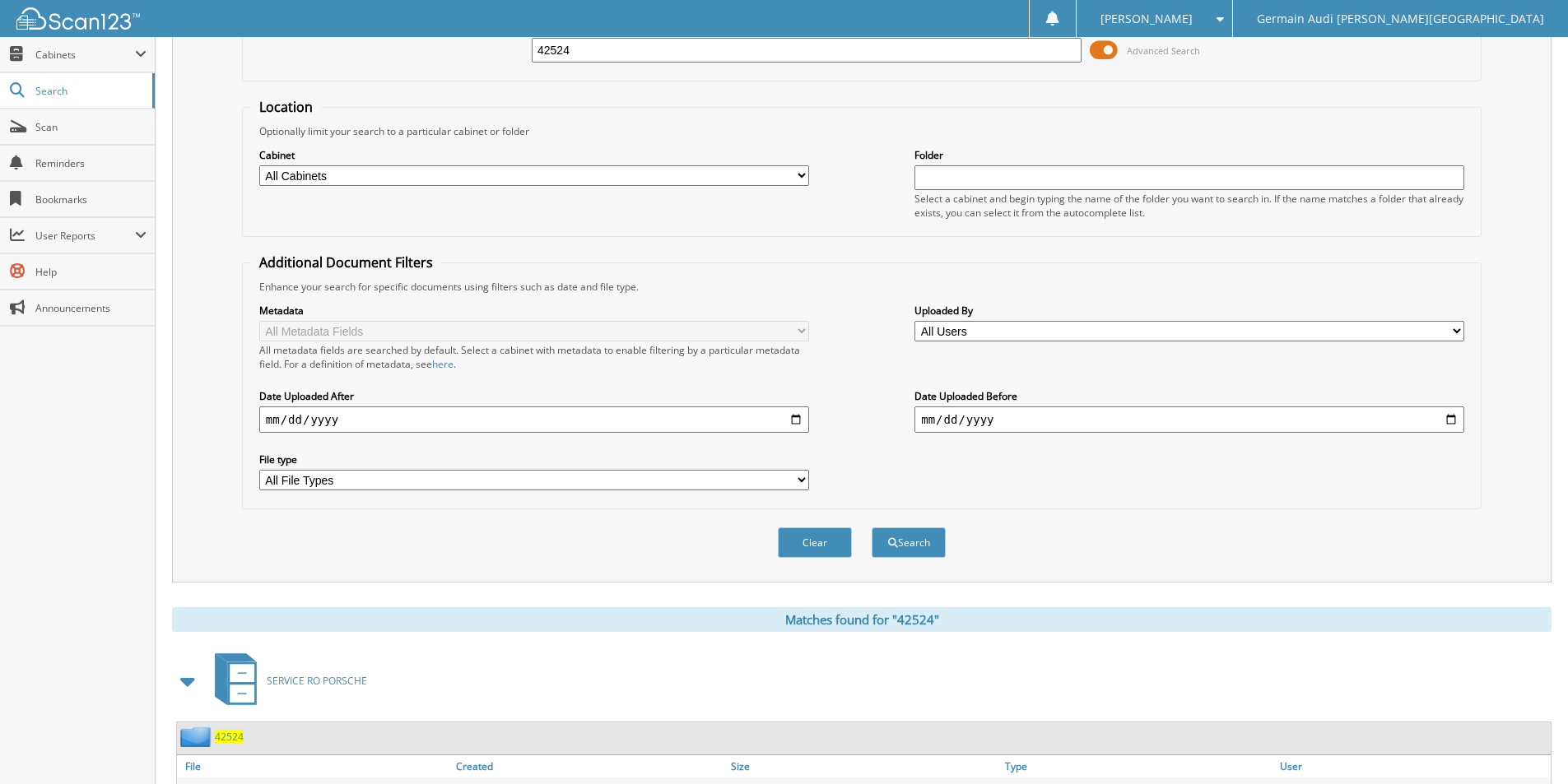
scroll to position [0, 0]
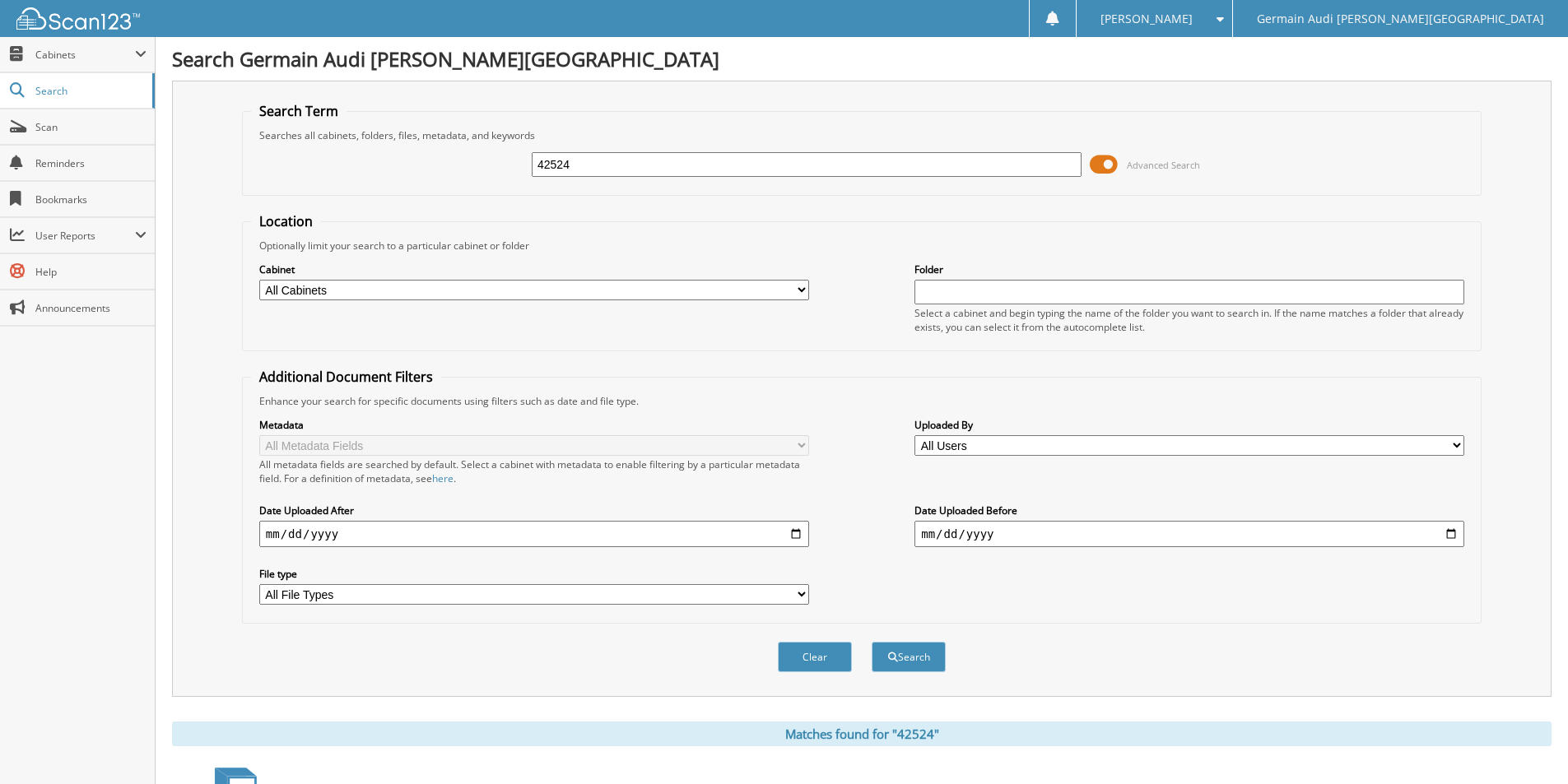
click at [605, 161] on input "42524" at bounding box center [806, 164] width 549 height 25
click at [603, 162] on input "42524" at bounding box center [806, 164] width 549 height 25
type input "42525"
click at [872, 642] on button "Search" at bounding box center [908, 657] width 74 height 30
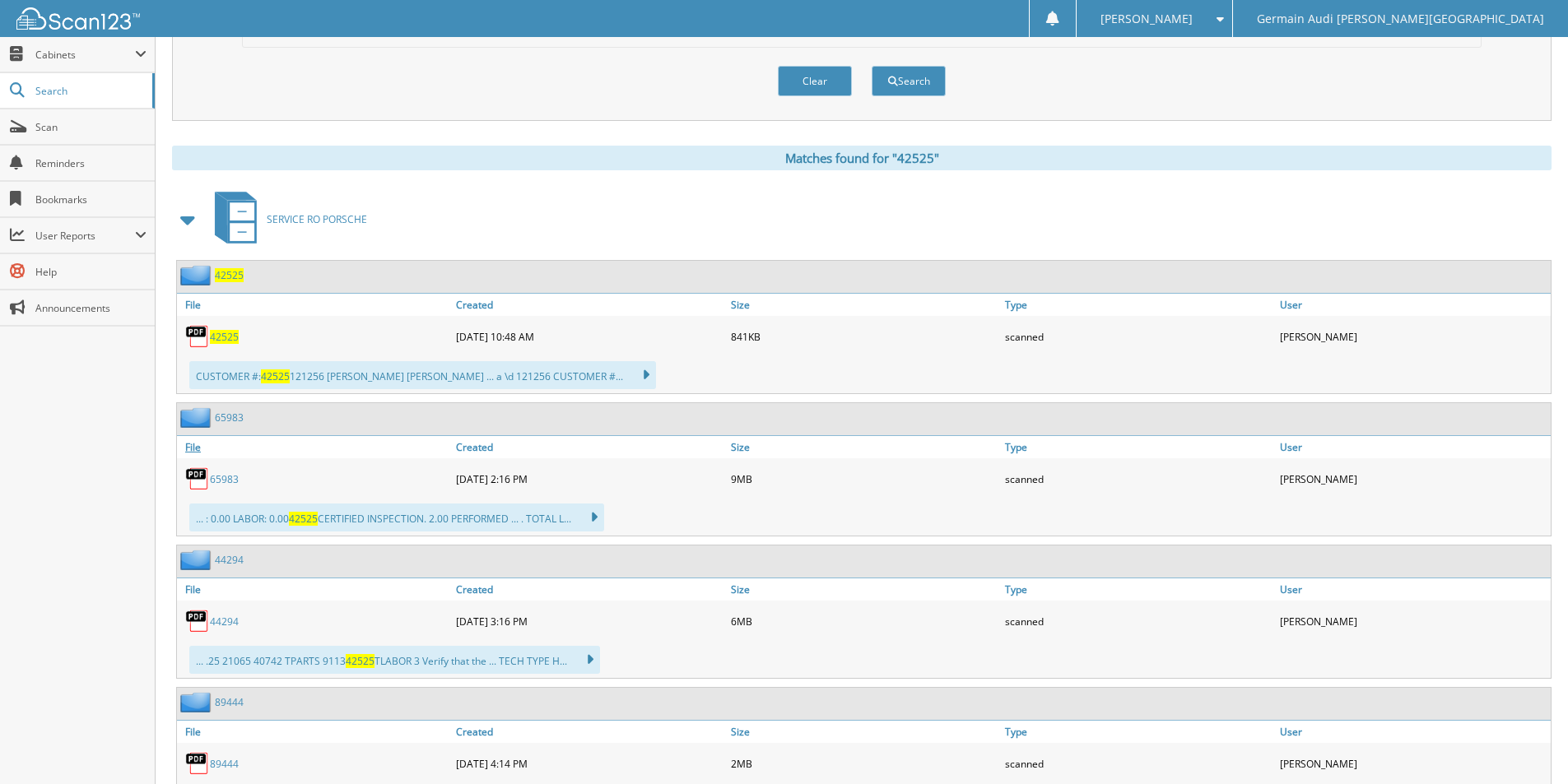
scroll to position [1100, 0]
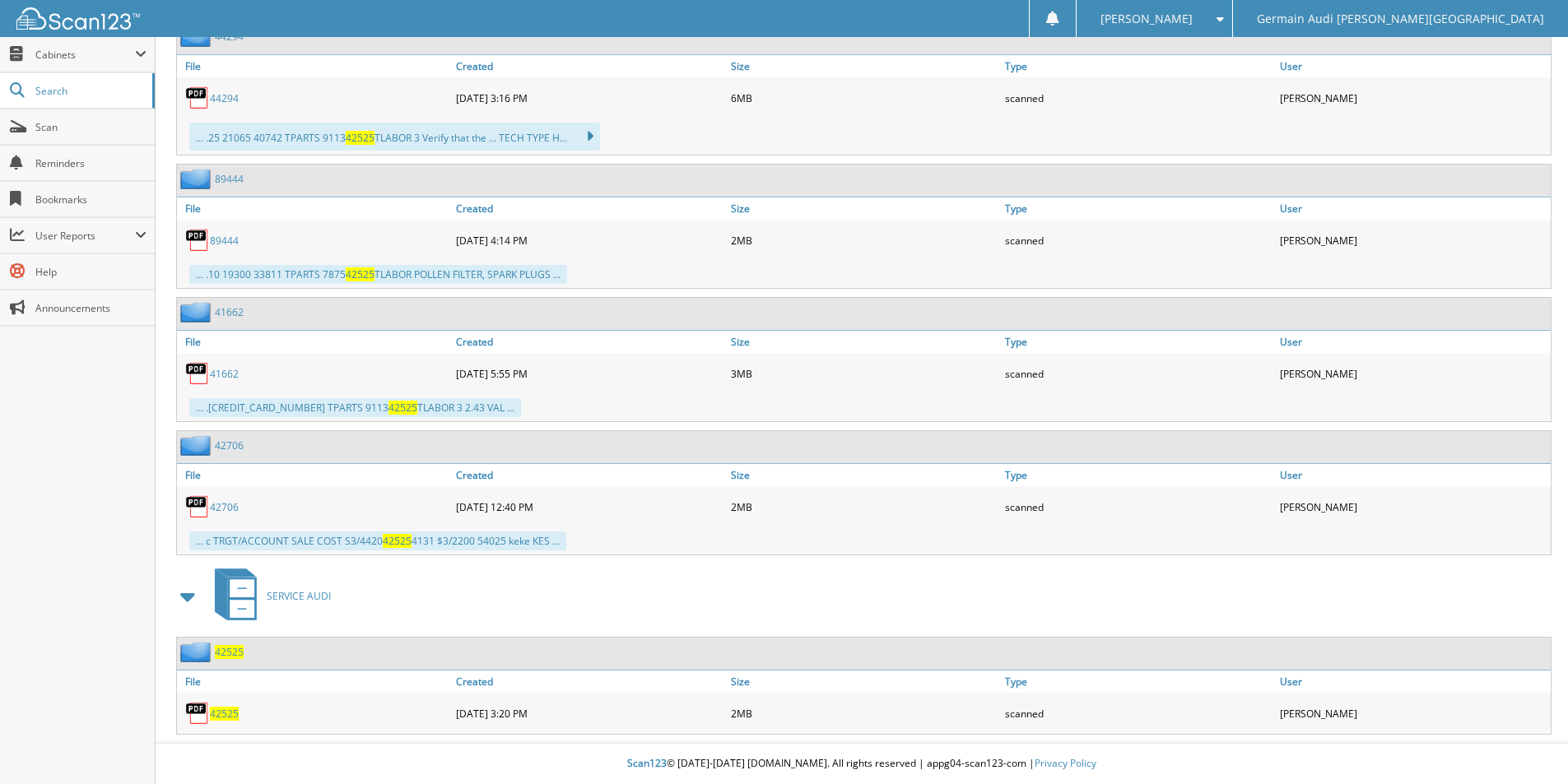
click at [212, 712] on span "42525" at bounding box center [224, 713] width 29 height 14
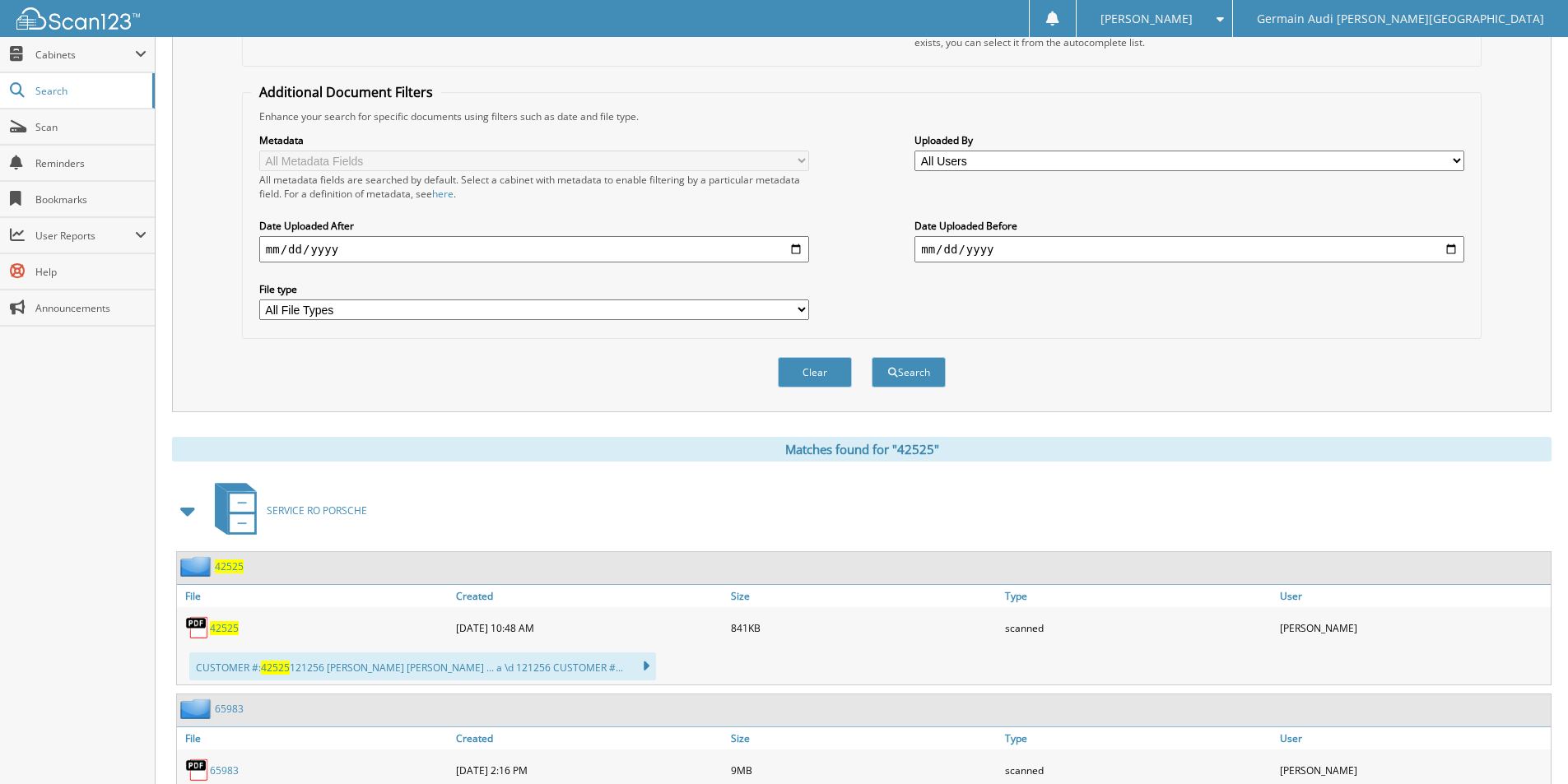
scroll to position [0, 0]
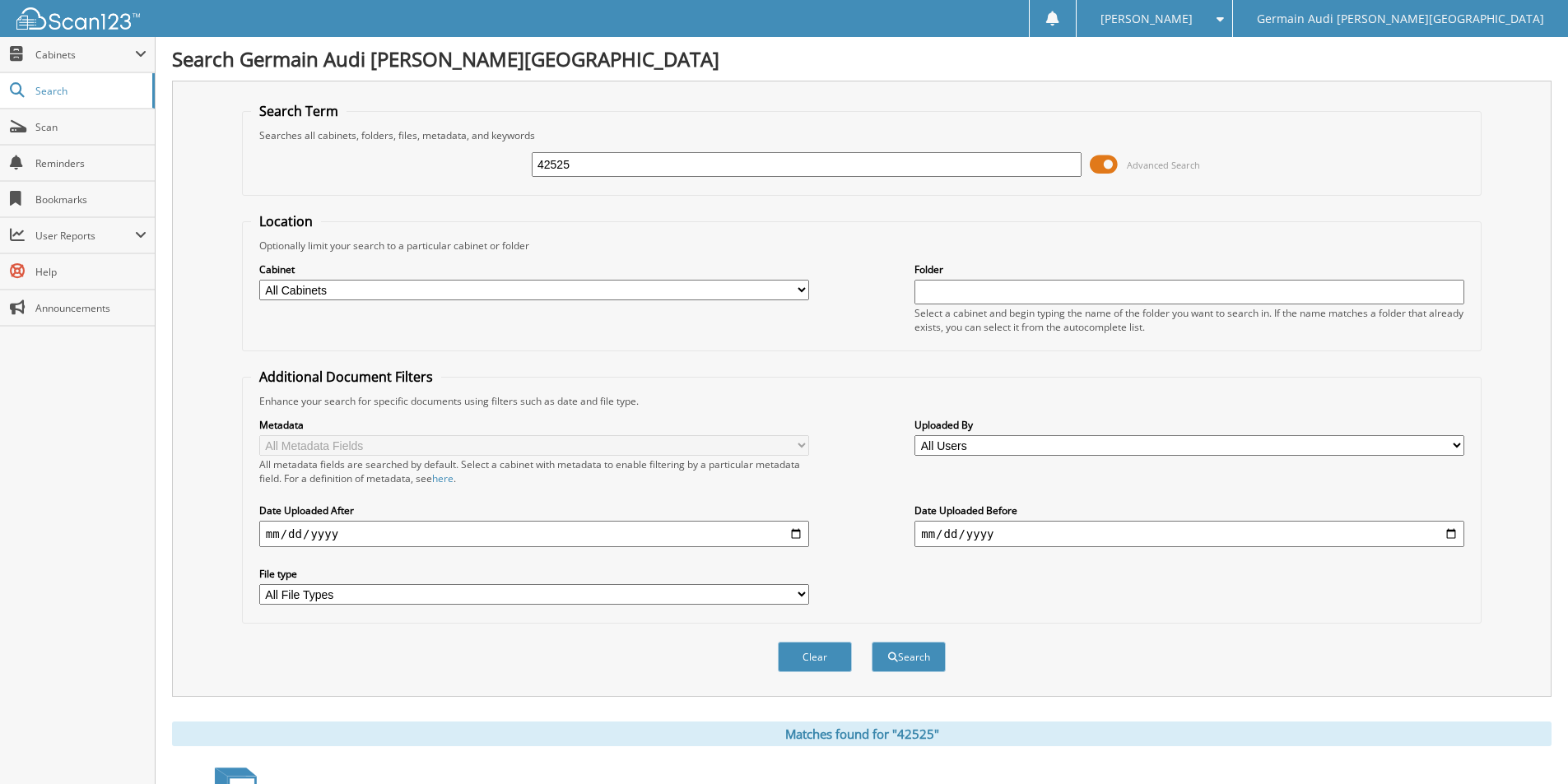
click at [589, 169] on input "42525" at bounding box center [806, 164] width 549 height 25
type input "42476"
click at [910, 661] on button "Search" at bounding box center [908, 657] width 74 height 30
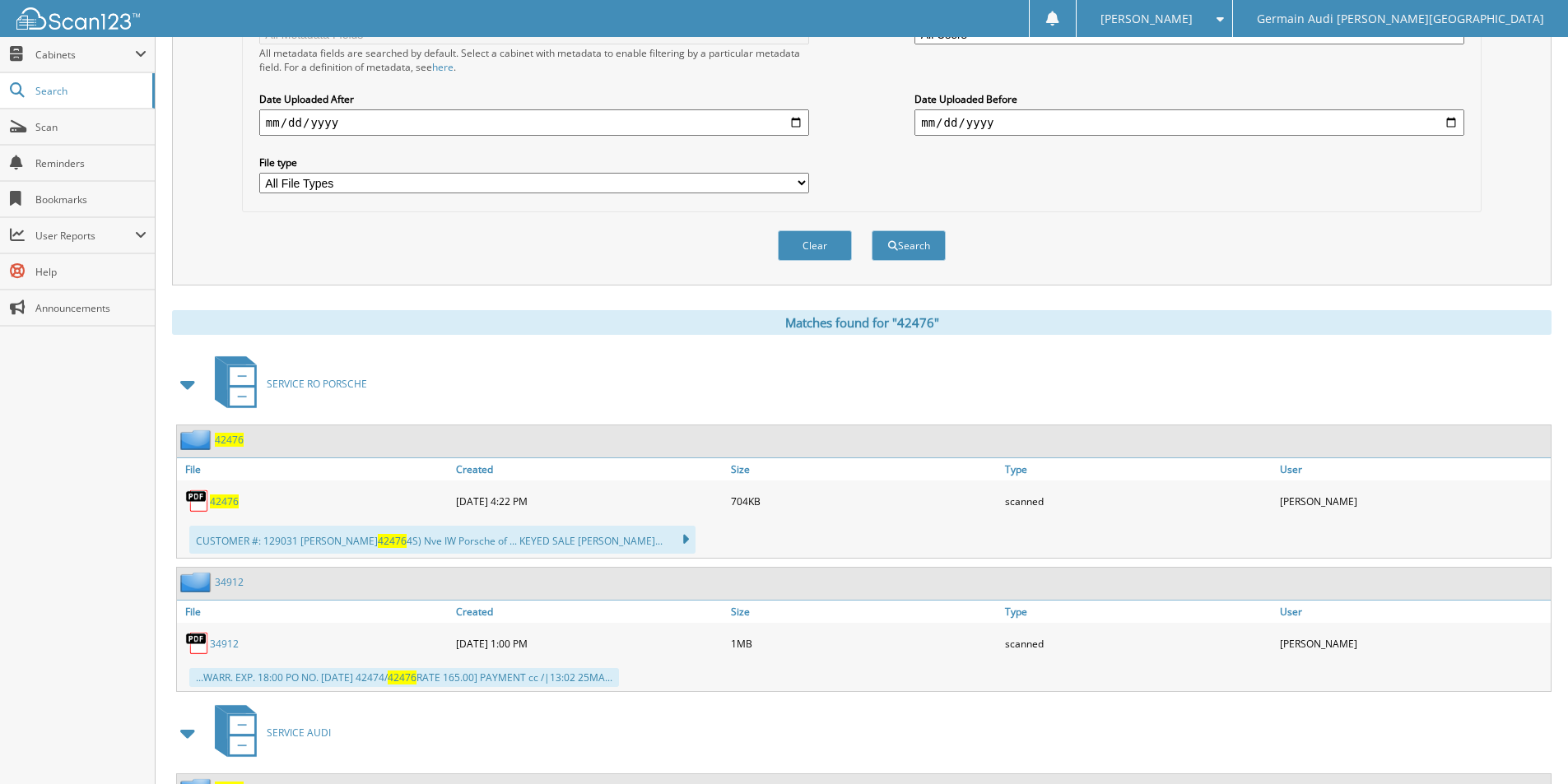
scroll to position [548, 0]
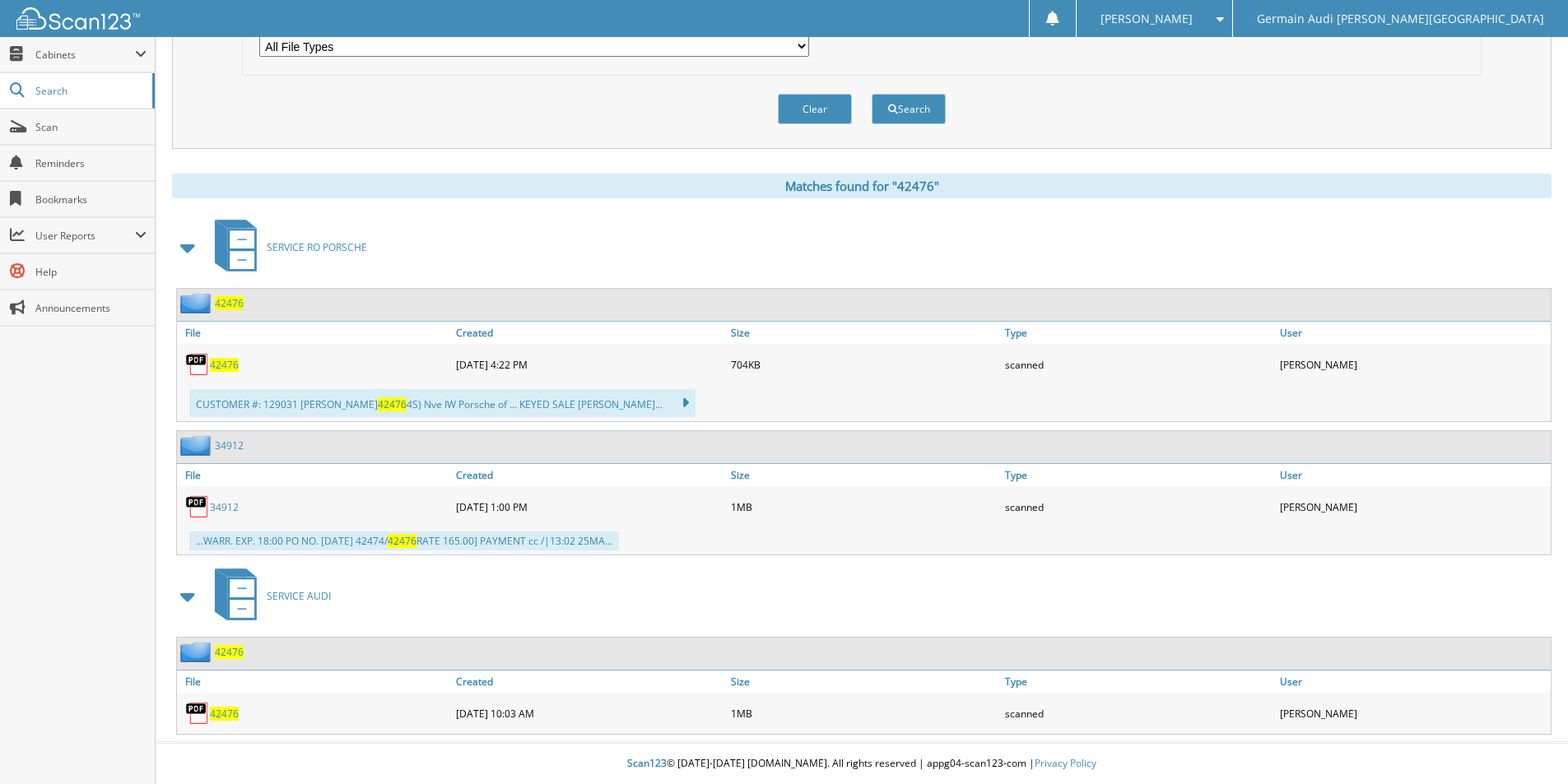
click at [222, 717] on span "42476" at bounding box center [224, 713] width 29 height 14
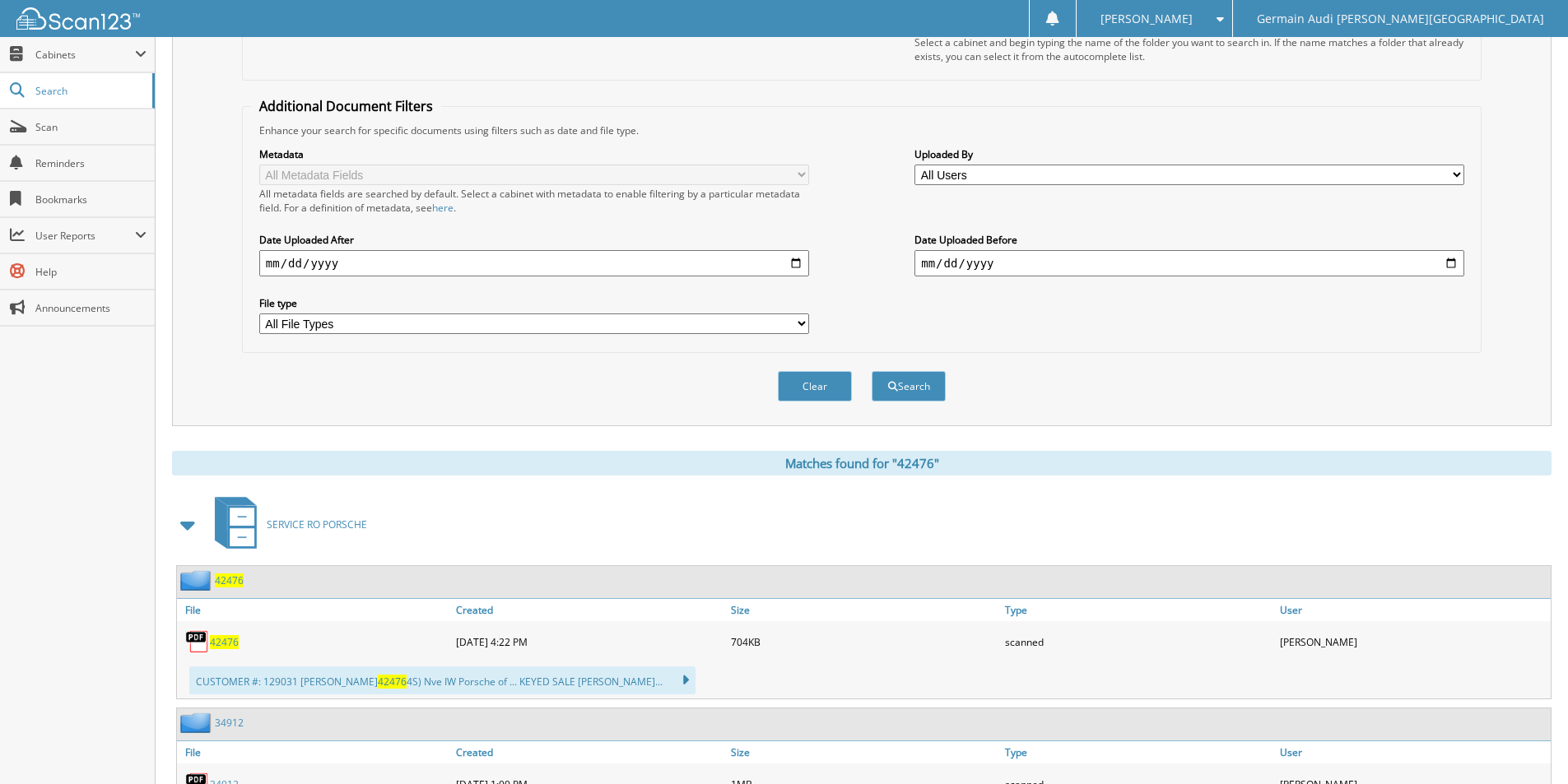
scroll to position [0, 0]
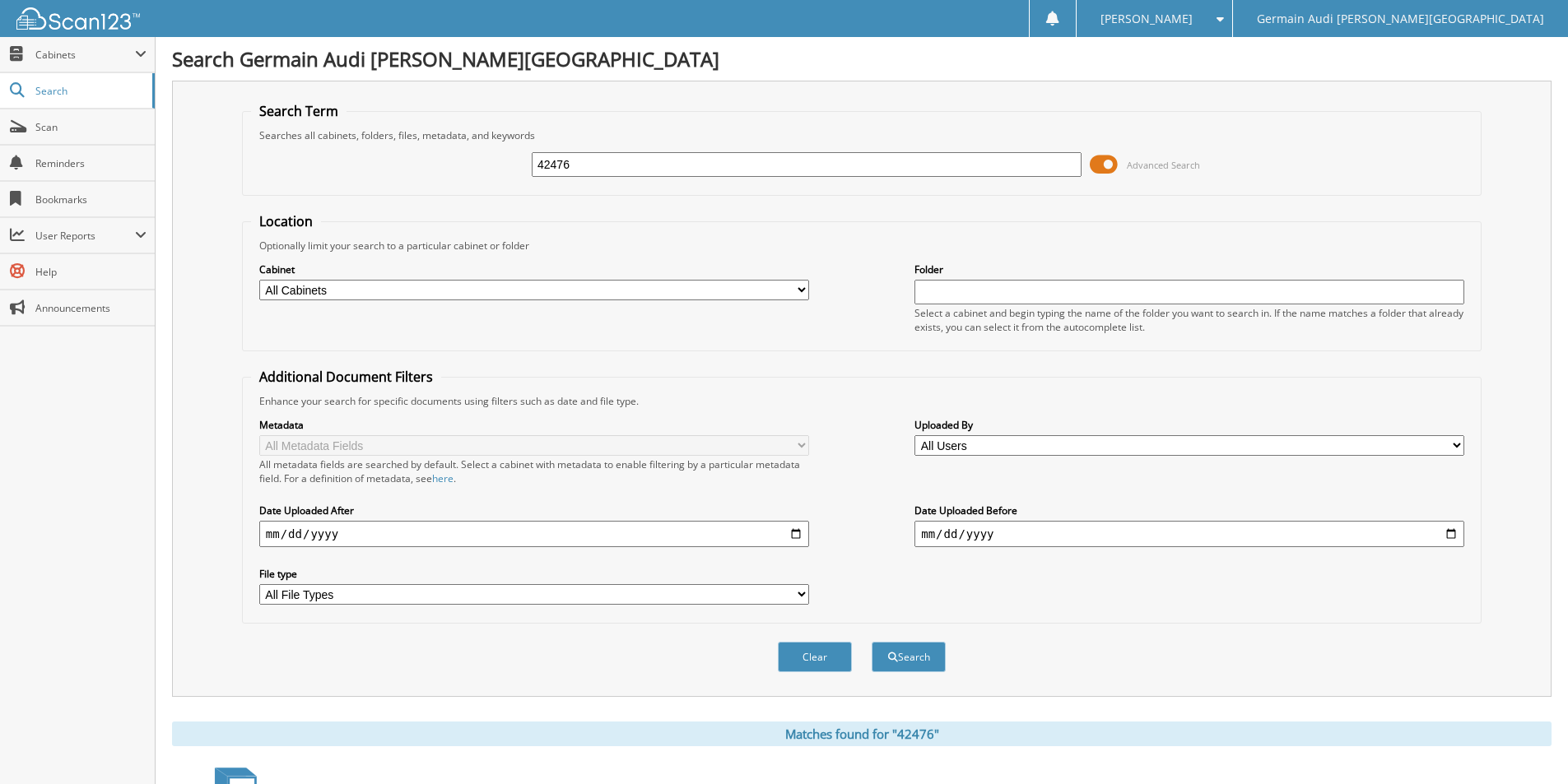
click at [586, 165] on input "42476" at bounding box center [806, 164] width 549 height 25
type input "42532"
click at [917, 659] on button "Search" at bounding box center [908, 657] width 74 height 30
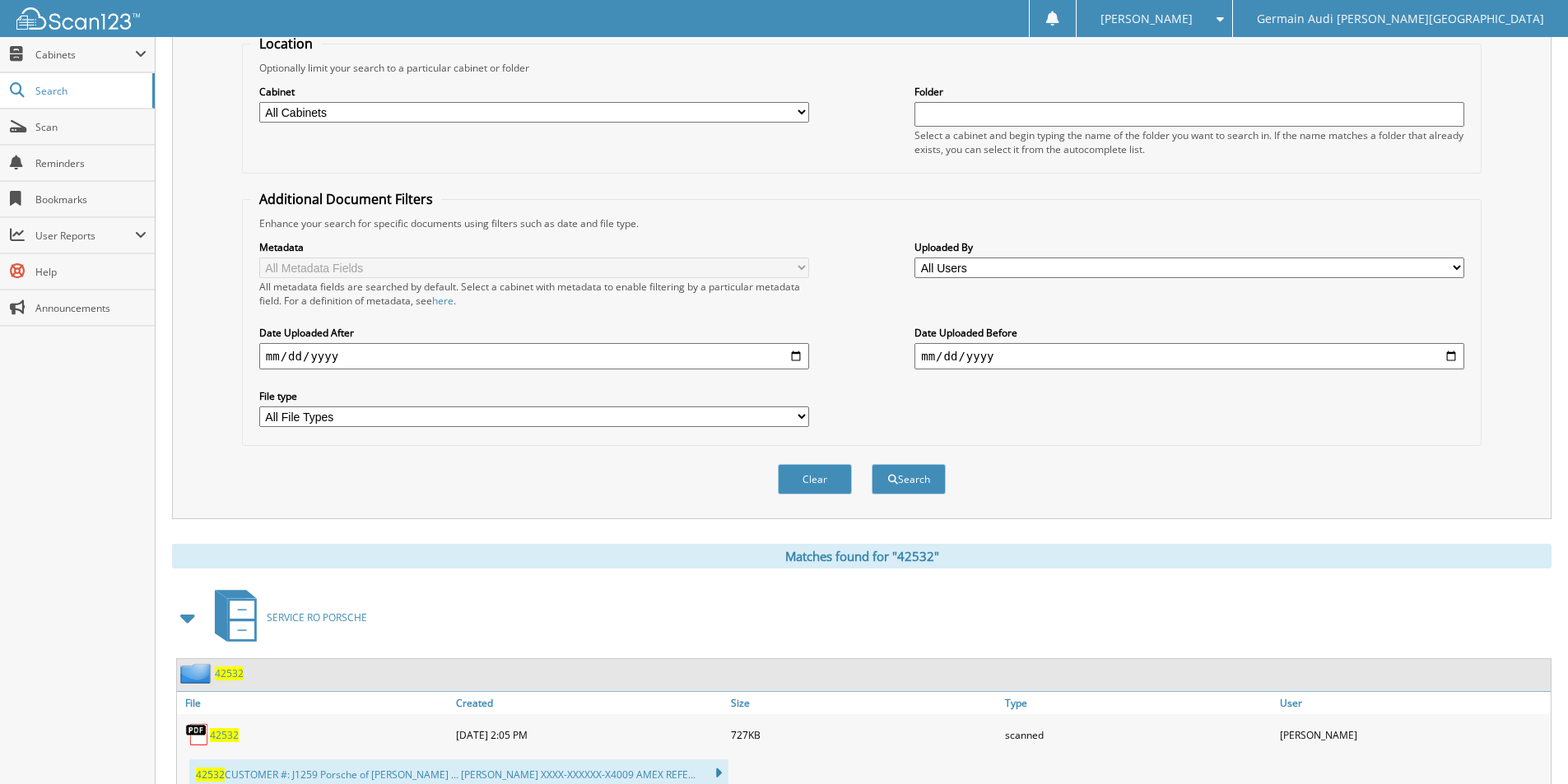
scroll to position [415, 0]
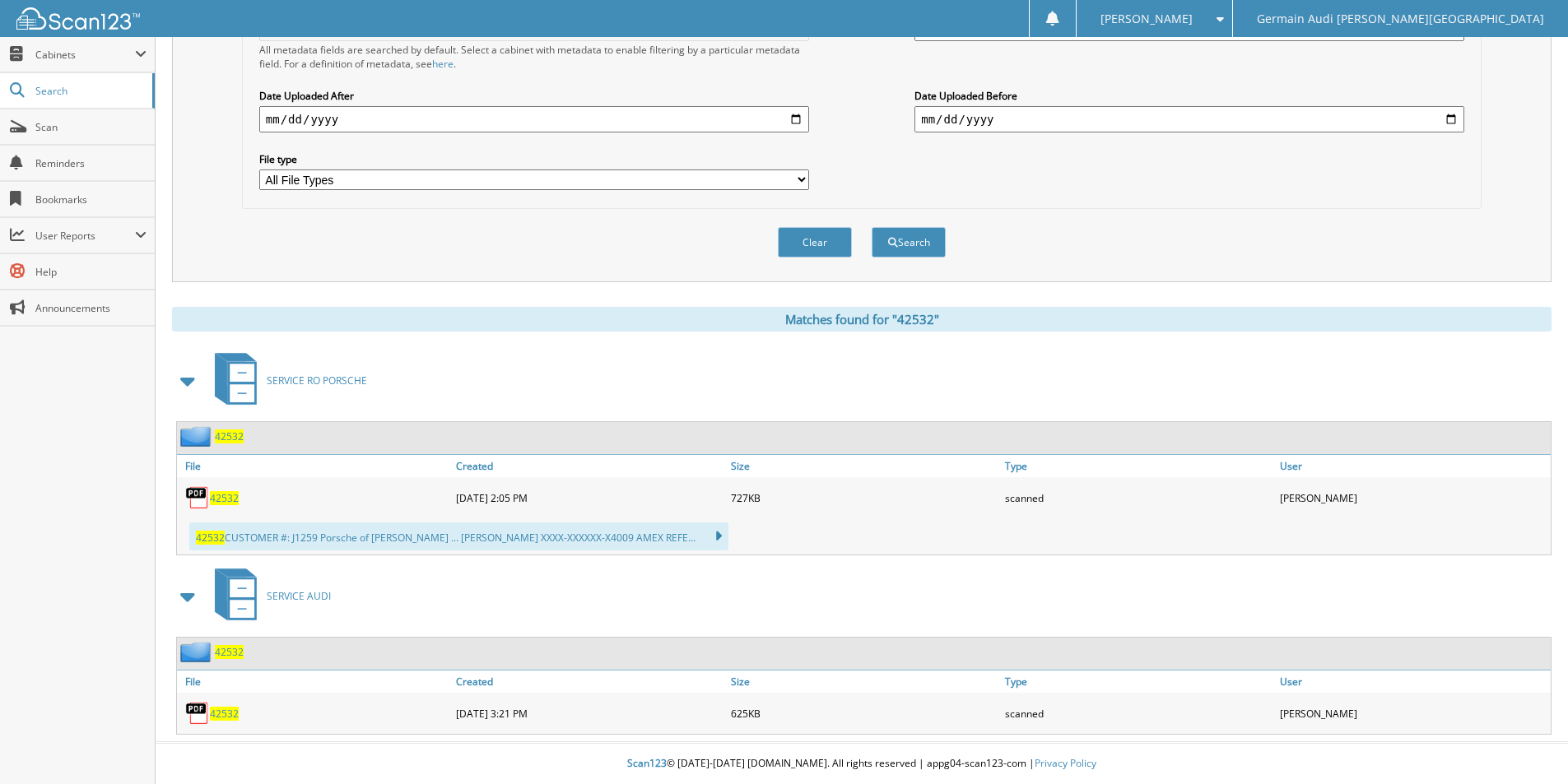
click at [228, 719] on span "42532" at bounding box center [224, 713] width 29 height 14
